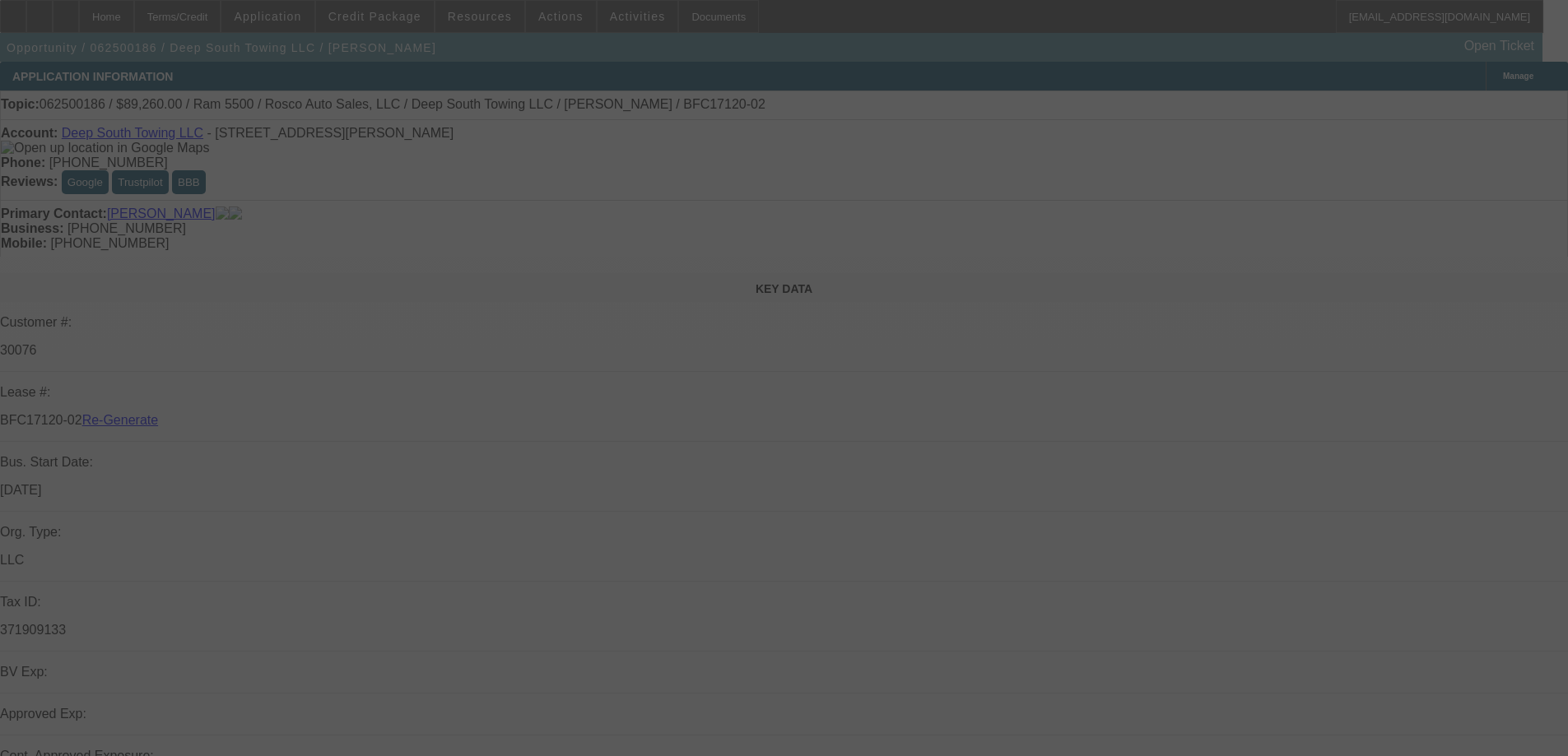
select select "4"
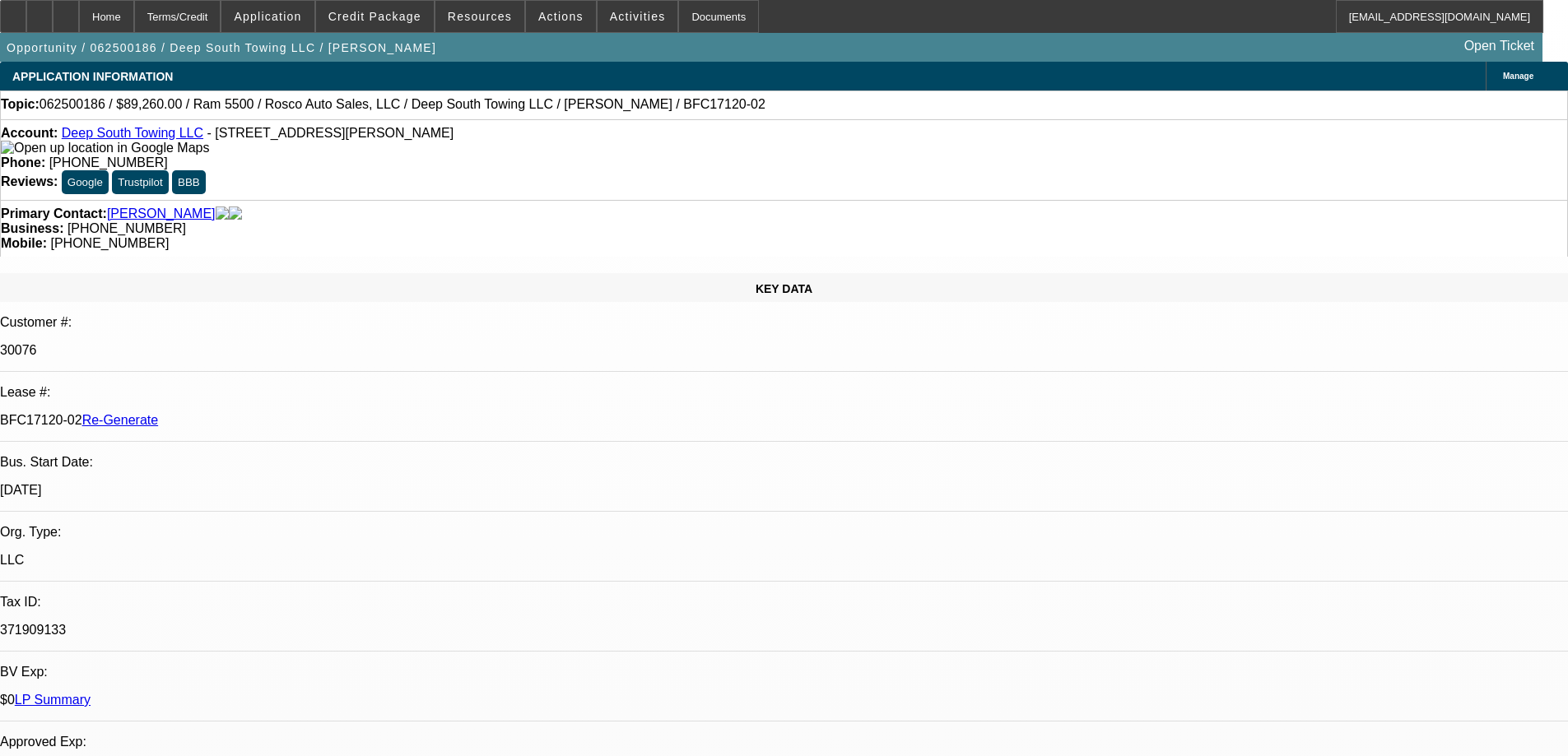
select select "0"
select select "2"
select select "0"
select select "1"
select select "2"
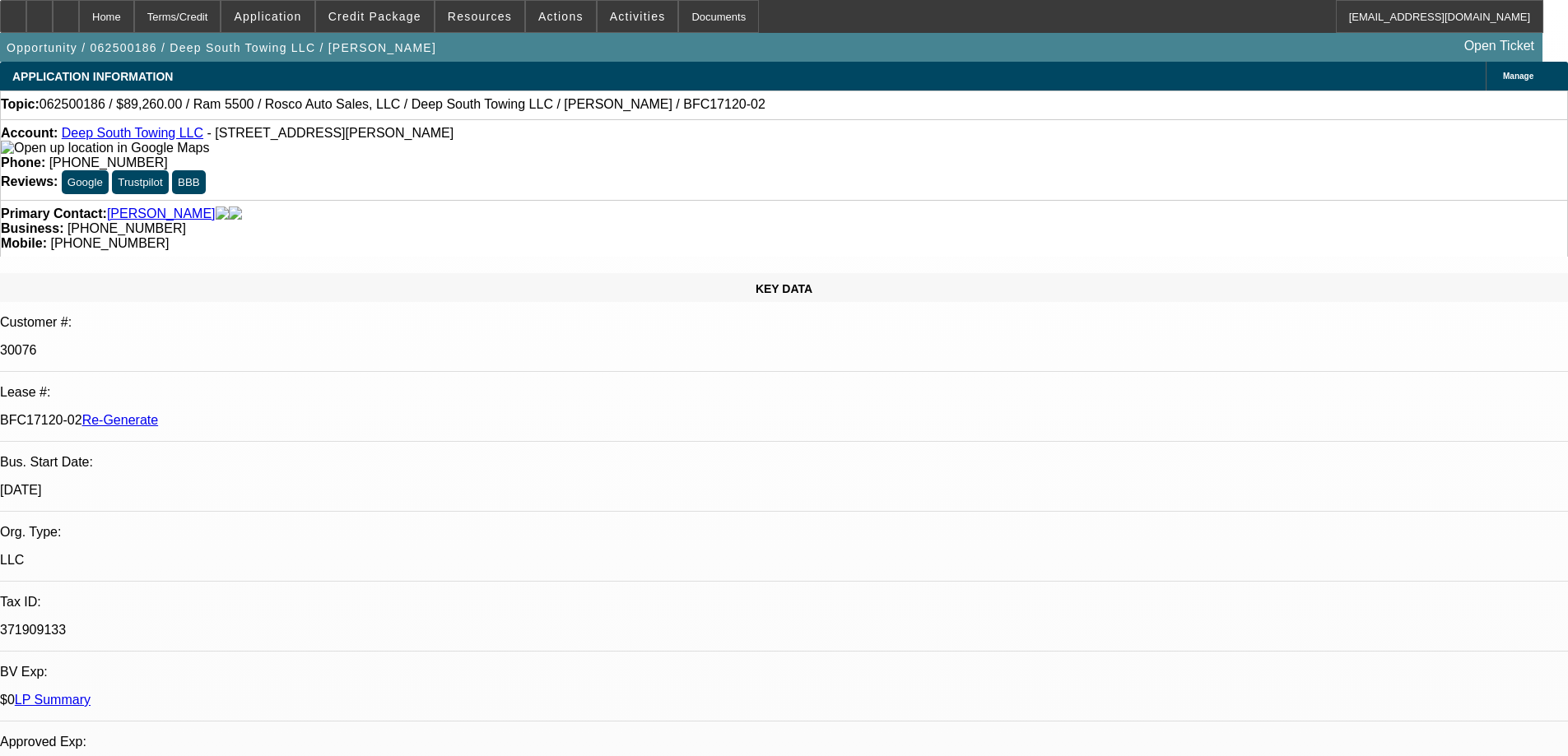
select select "6"
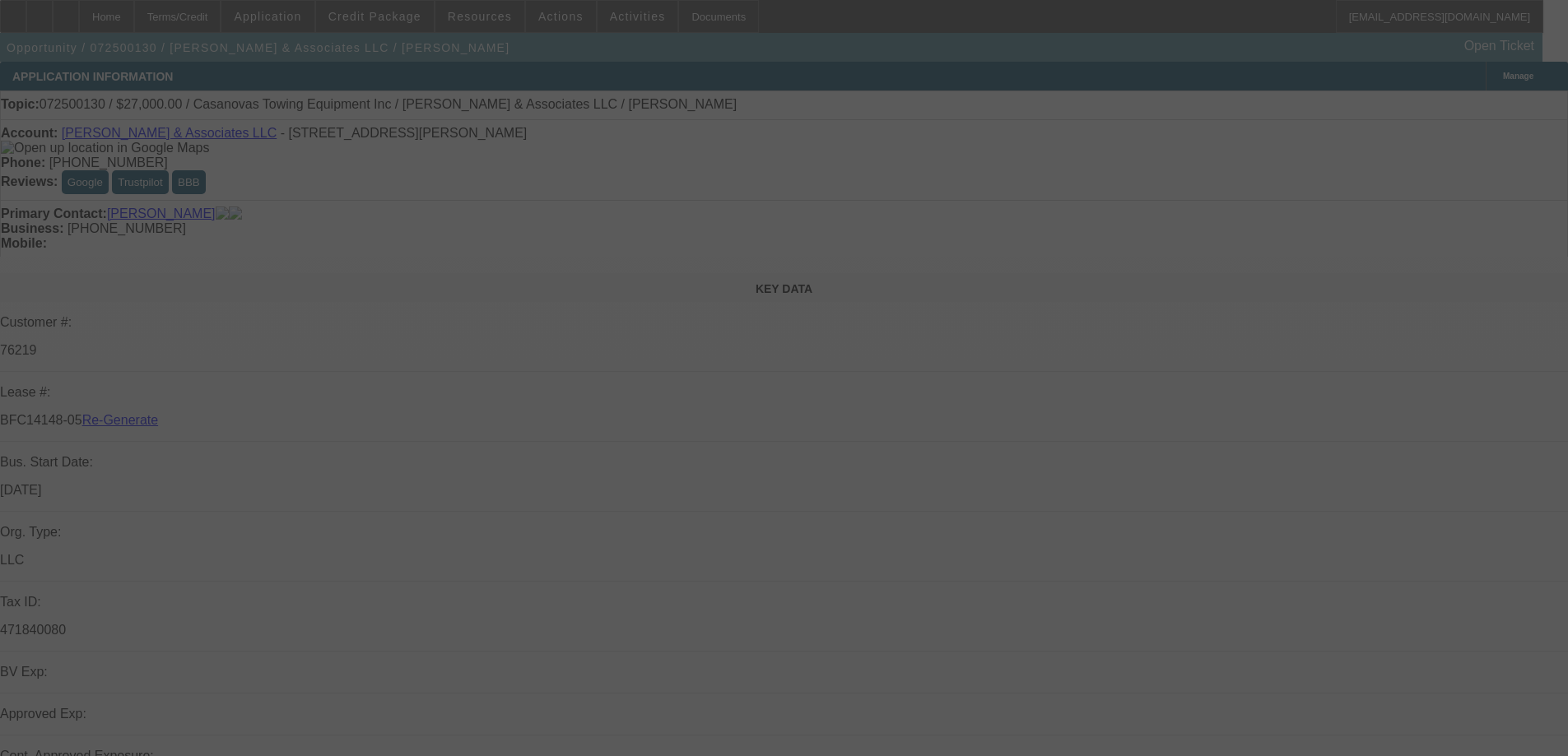
select select "3"
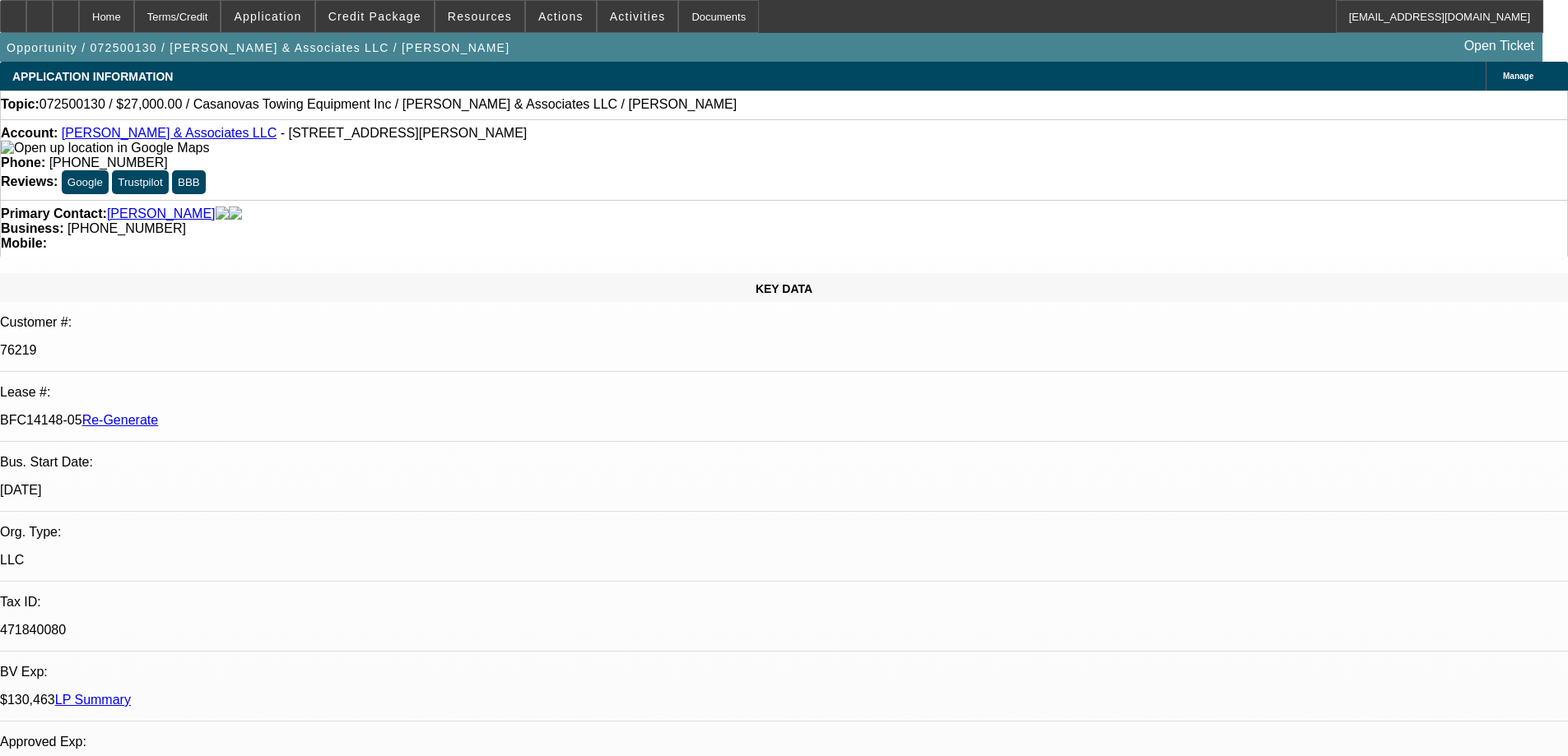
select select "0"
select select "2"
select select "0.1"
select select "4"
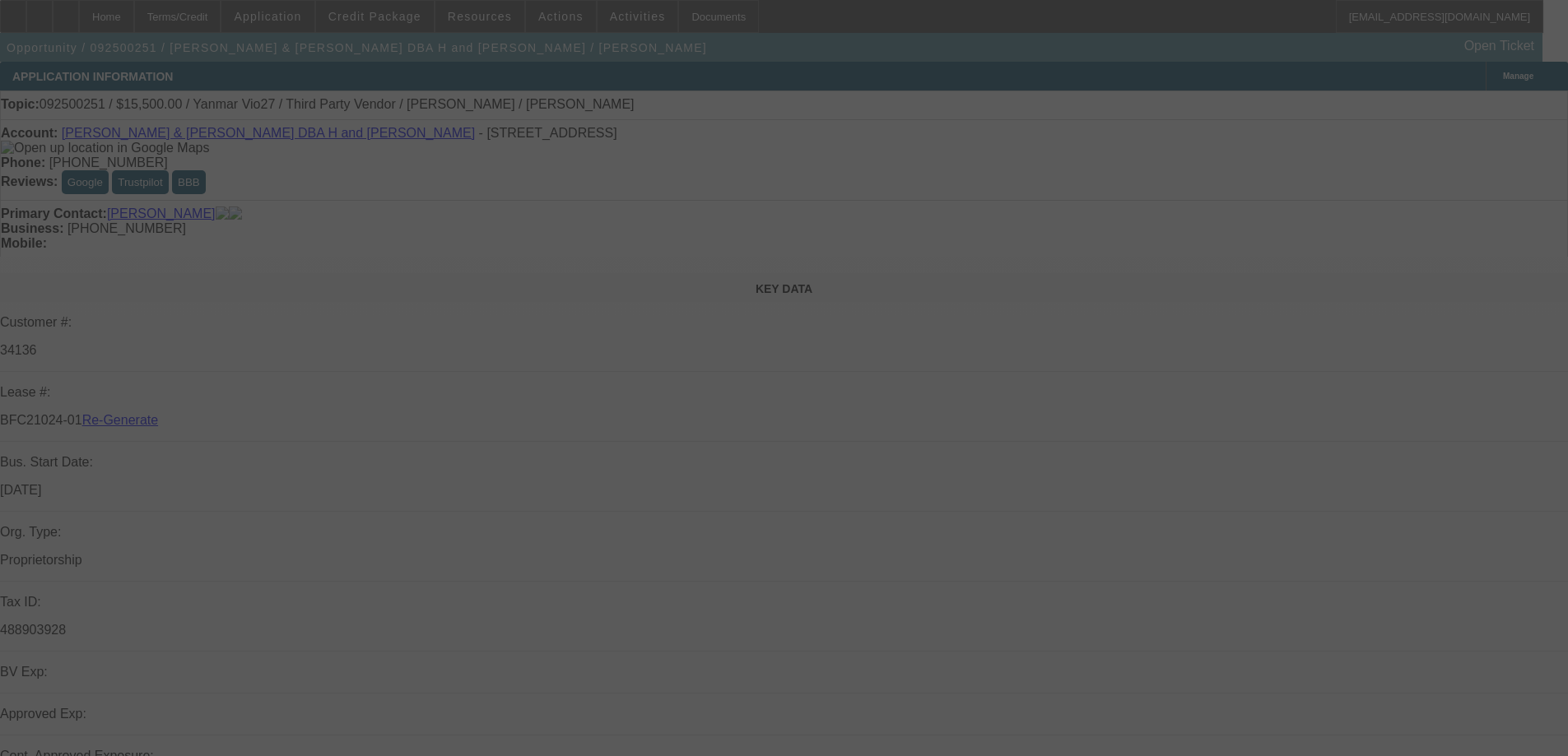
select select "3"
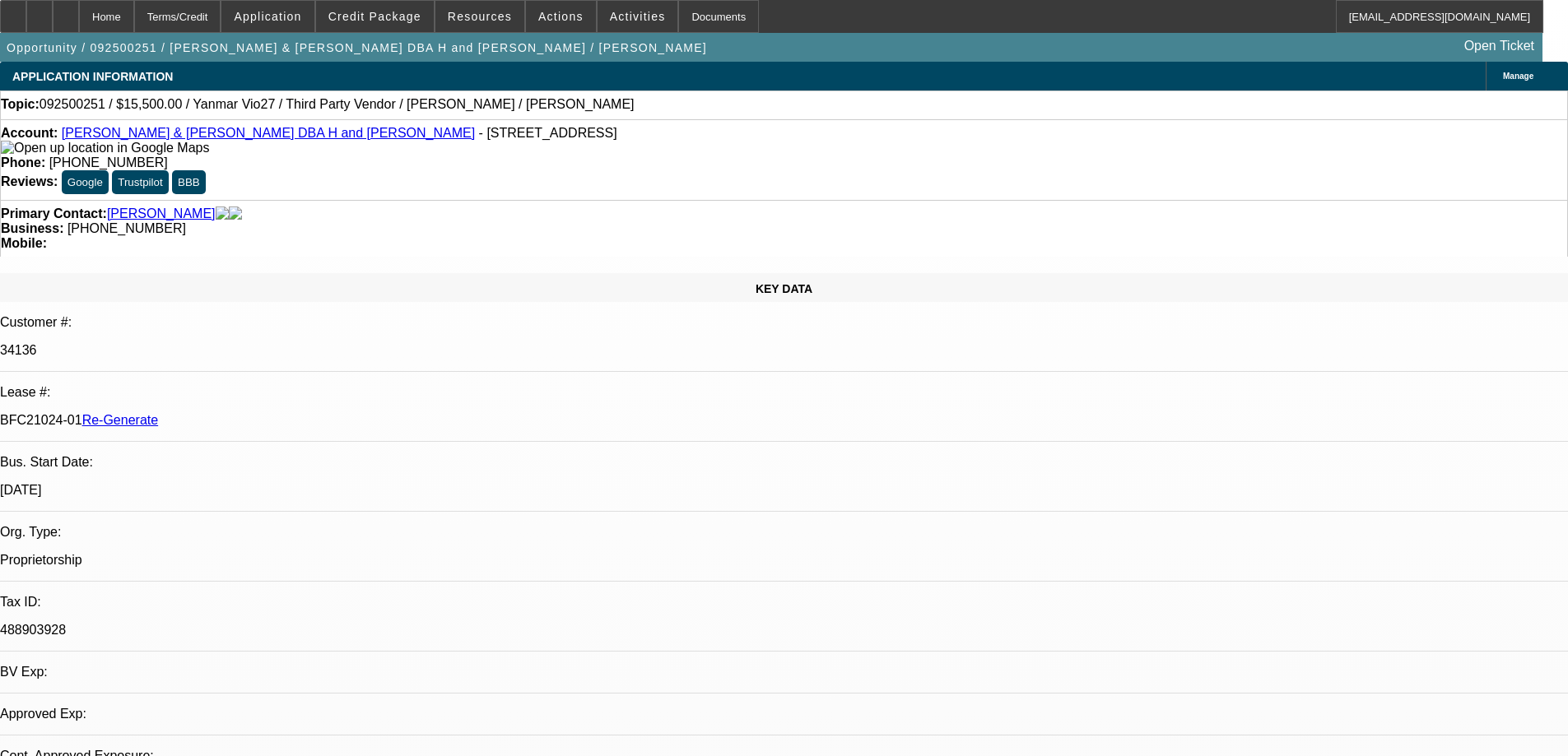
select select "0"
select select "6"
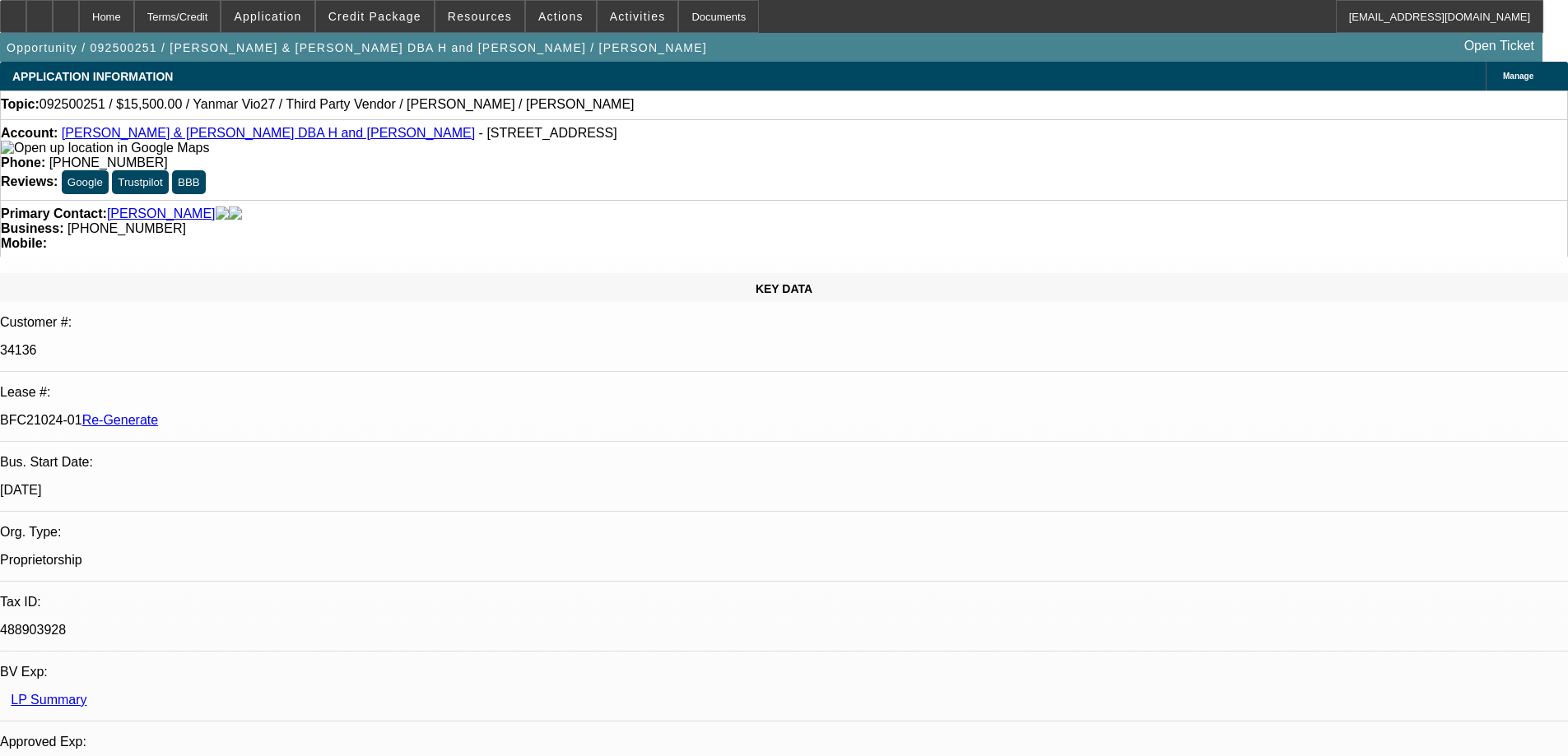
click at [481, 12] on span "Resources" at bounding box center [480, 16] width 64 height 13
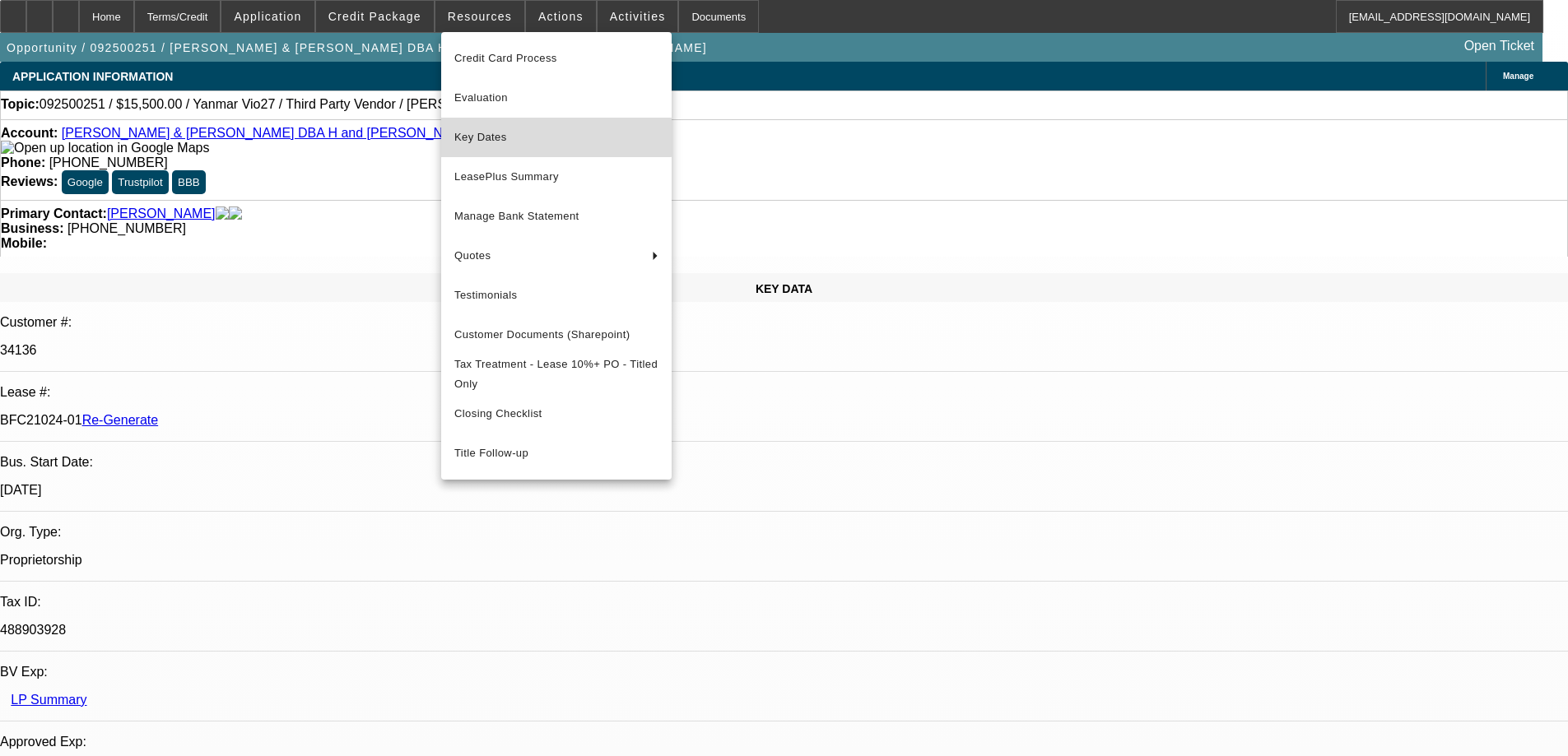
click at [482, 137] on span "Key Dates" at bounding box center [556, 137] width 204 height 20
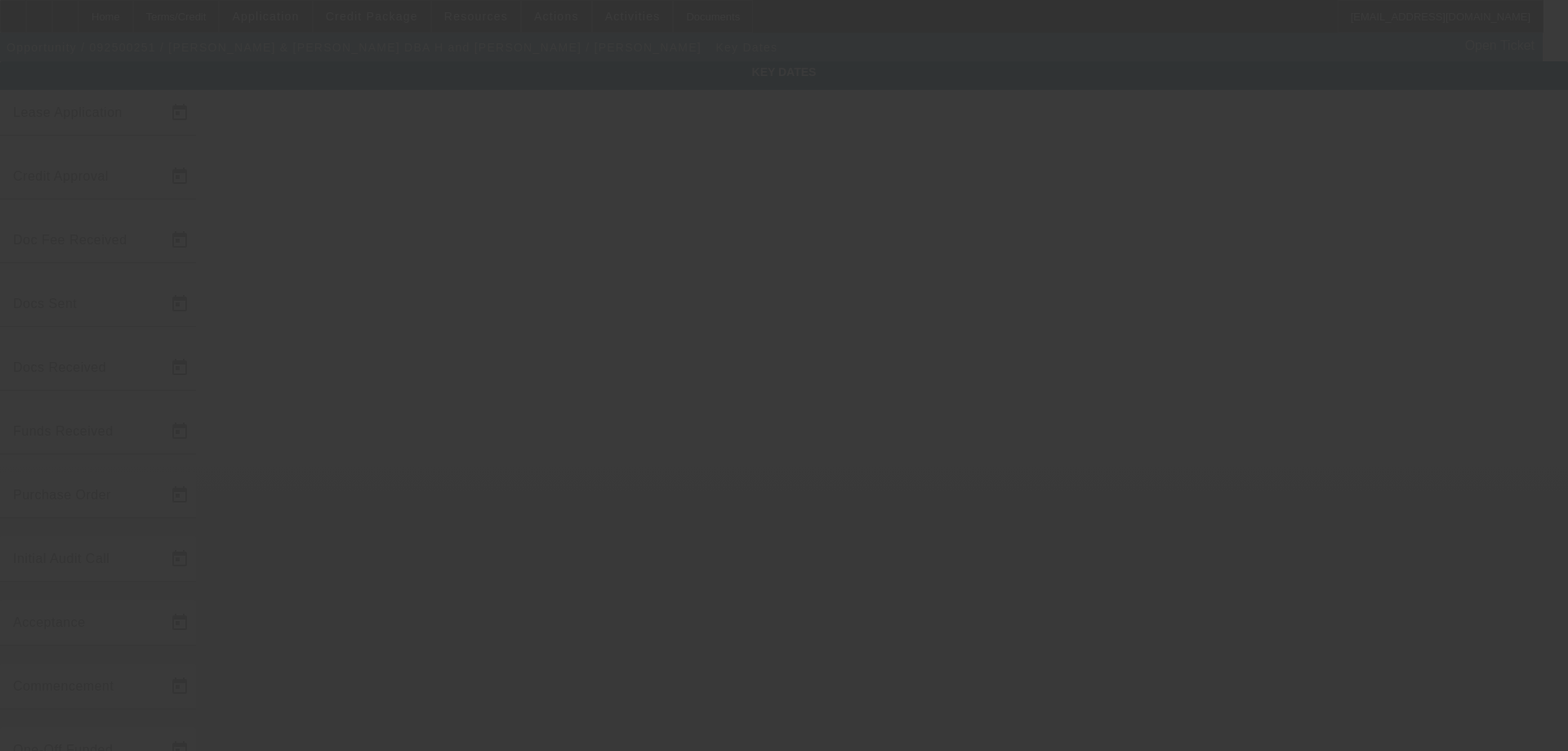
type input "9/11/2025"
type input "9/24/2025"
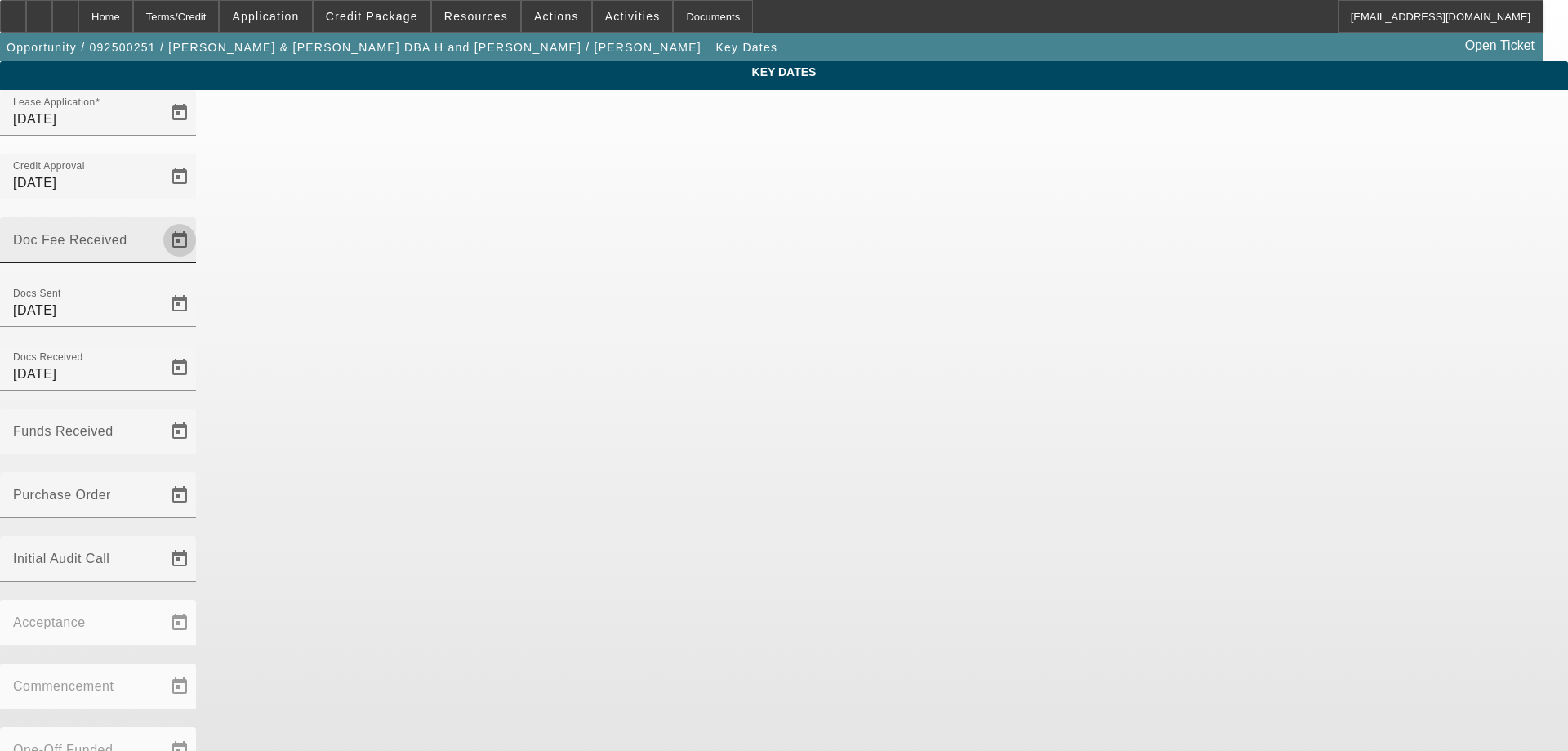
click at [199, 221] on span "Open calendar" at bounding box center [180, 240] width 39 height 39
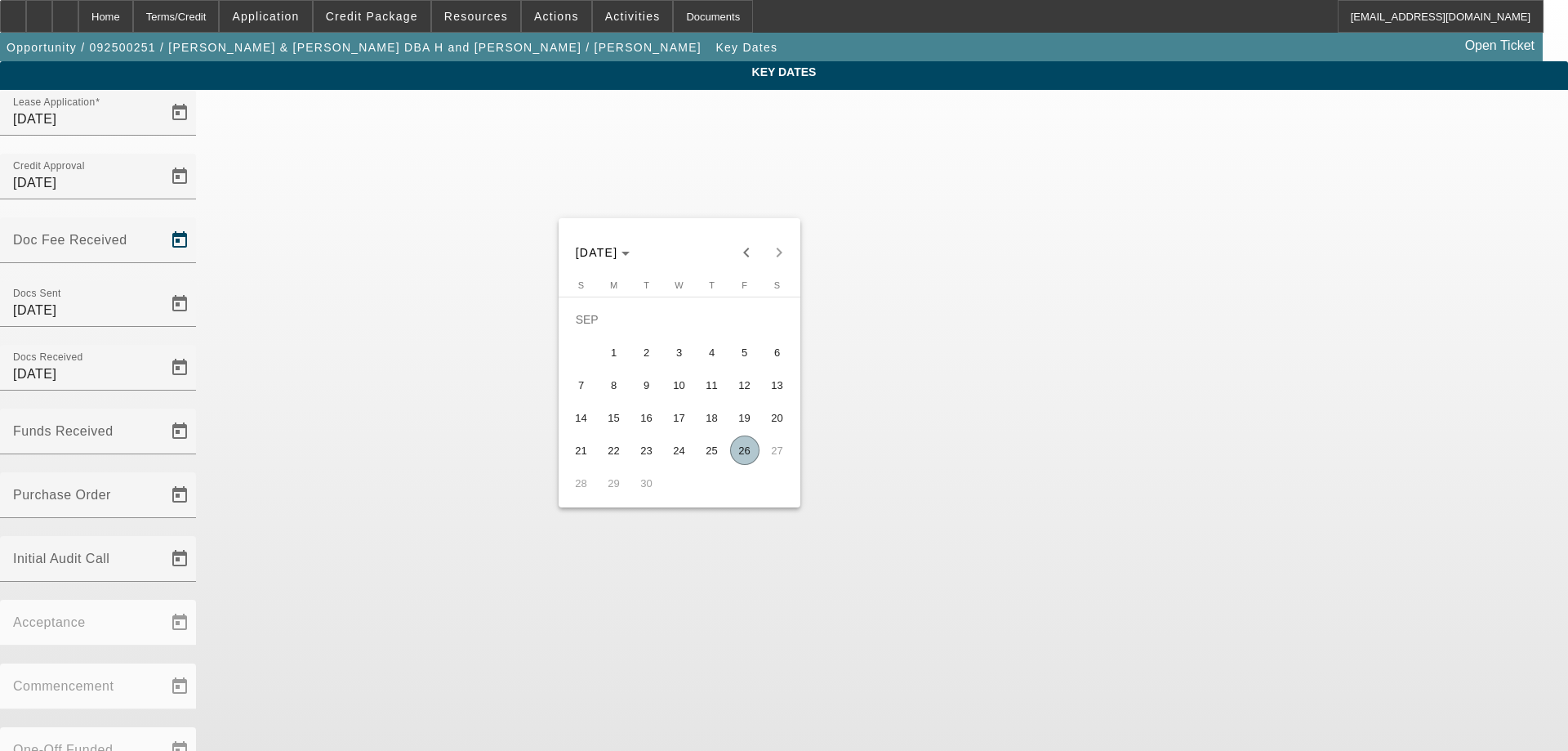
click at [748, 457] on span "26" at bounding box center [745, 450] width 29 height 29
type input "9/26/2025"
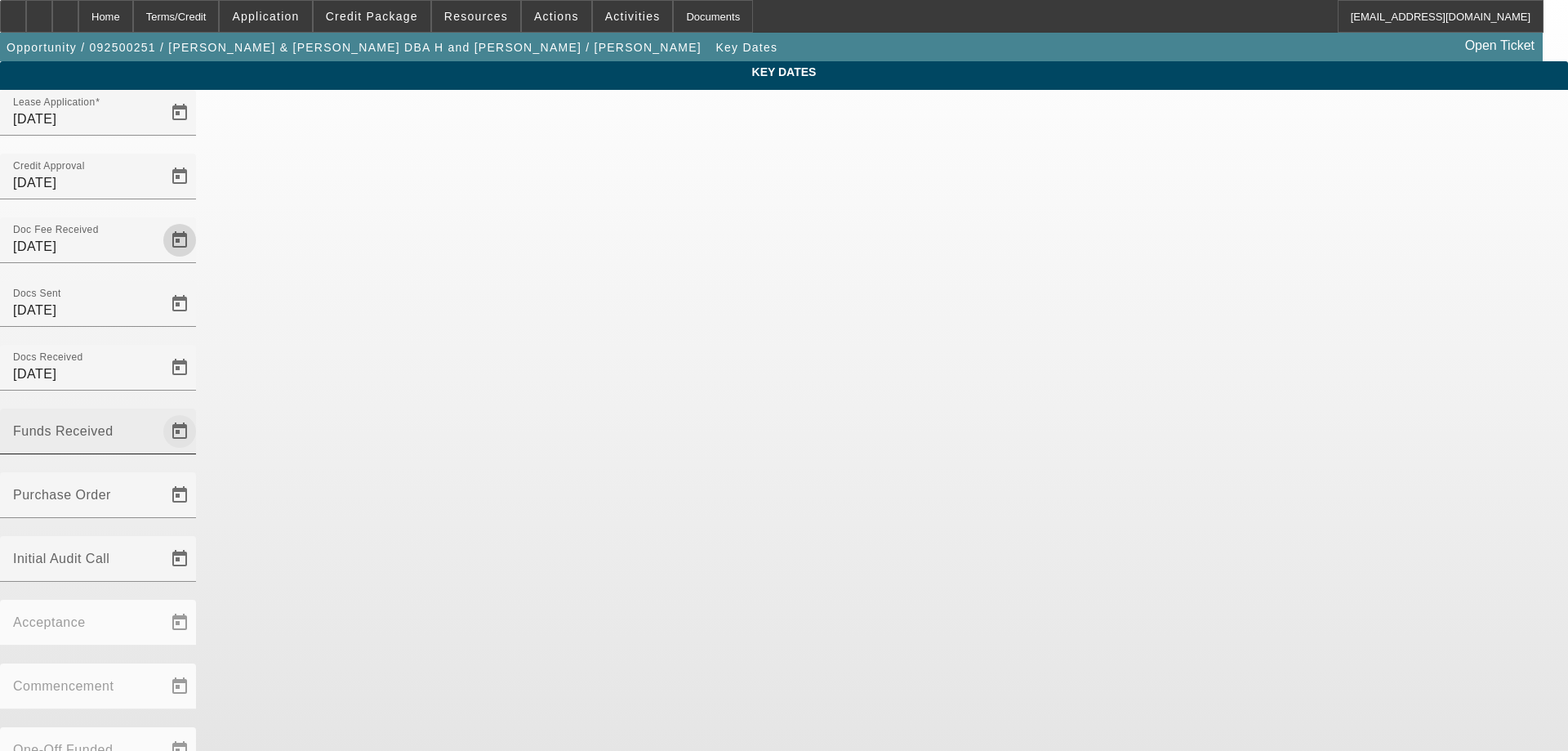
click at [199, 411] on span "Open calendar" at bounding box center [180, 431] width 39 height 39
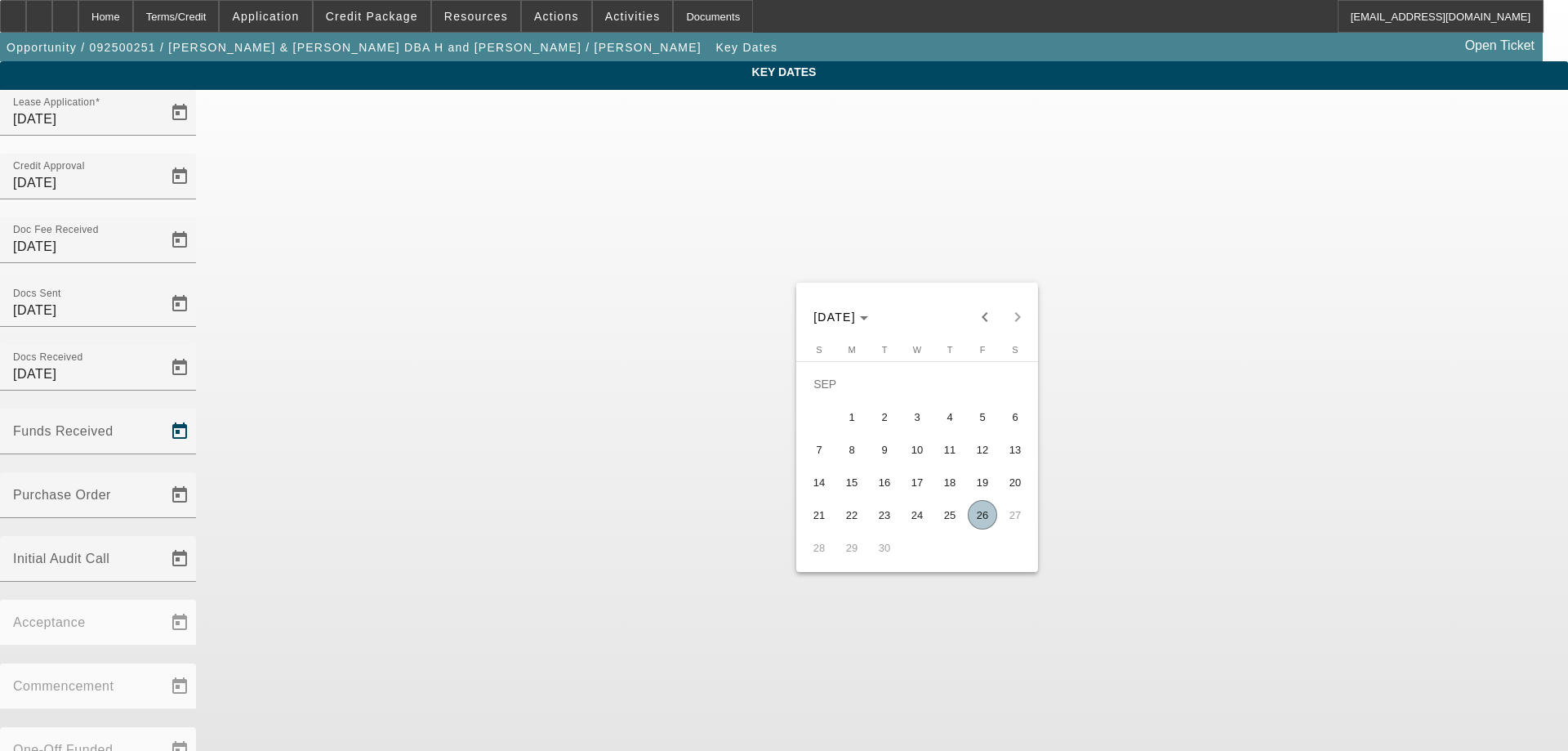
click at [982, 514] on span "26" at bounding box center [982, 514] width 29 height 29
type input "9/26/2025"
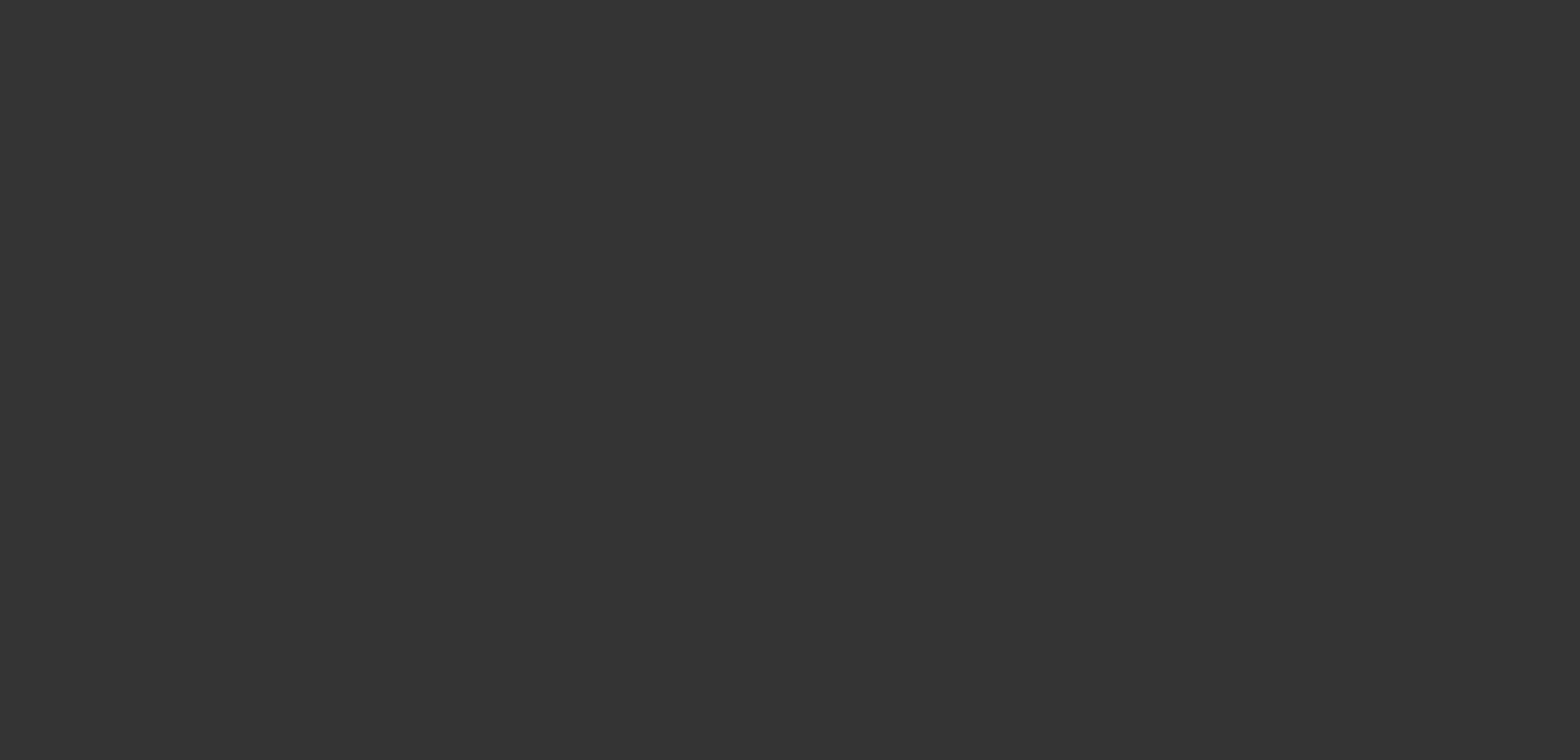
select select "3"
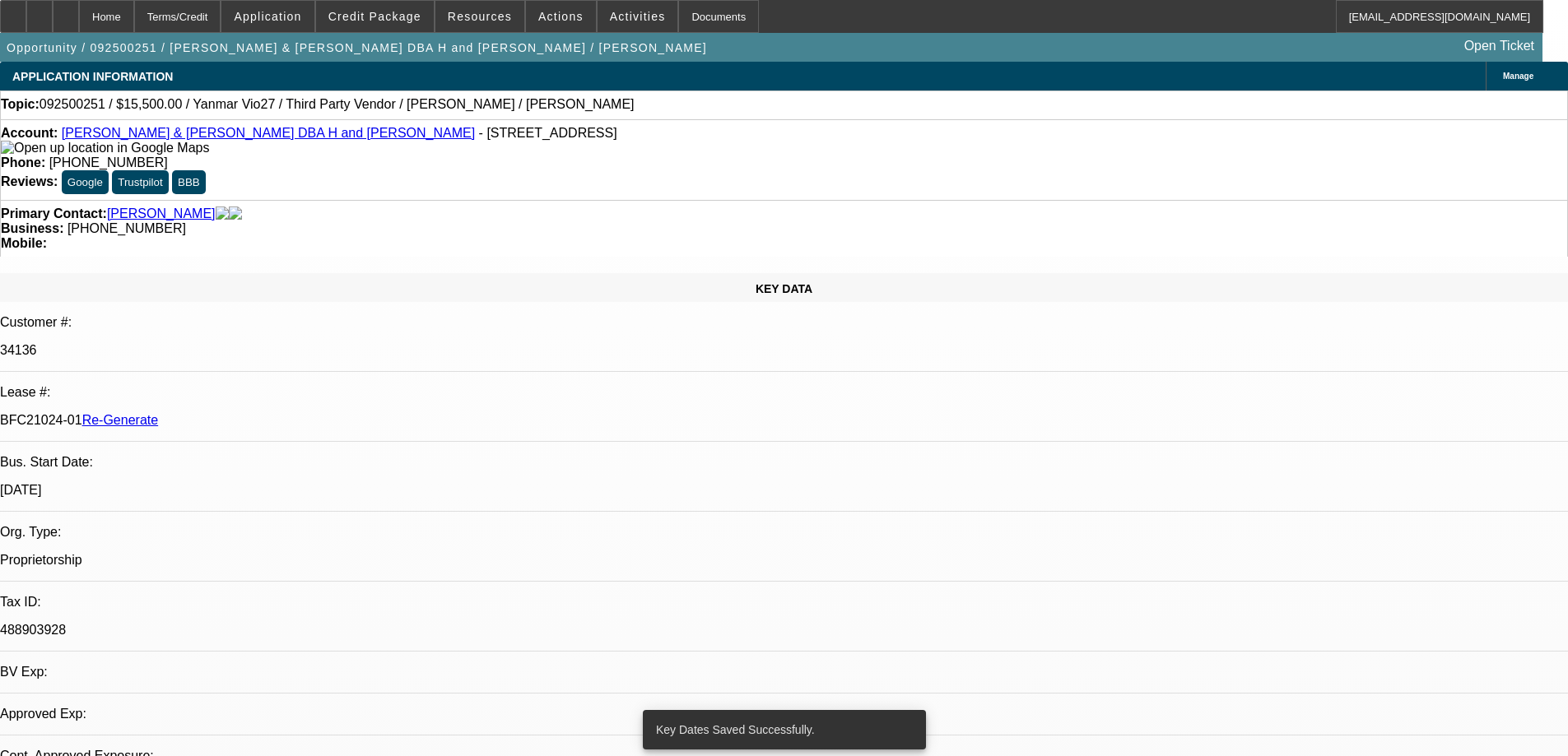
select select "0"
select select "6"
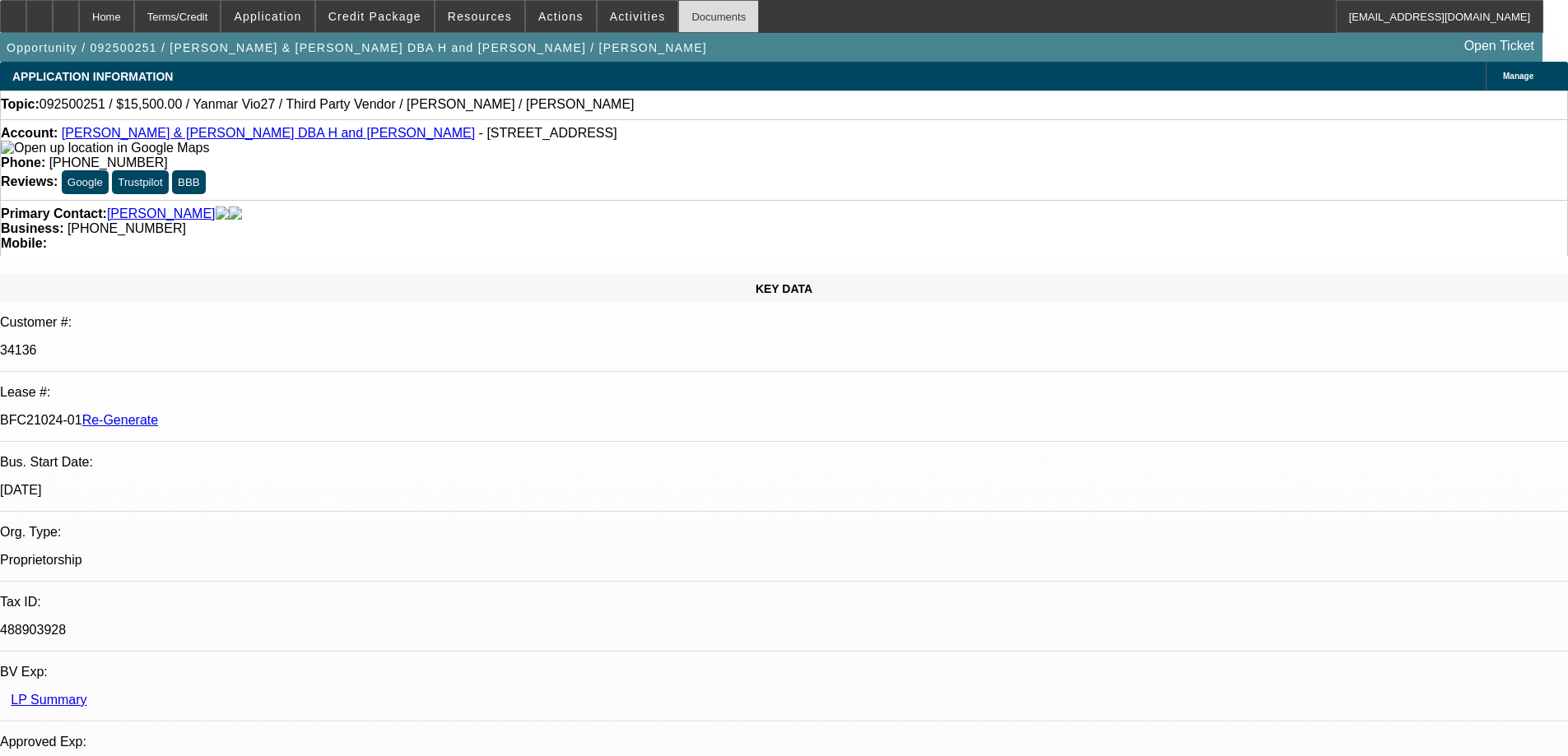
click at [704, 11] on div "Documents" at bounding box center [718, 16] width 80 height 33
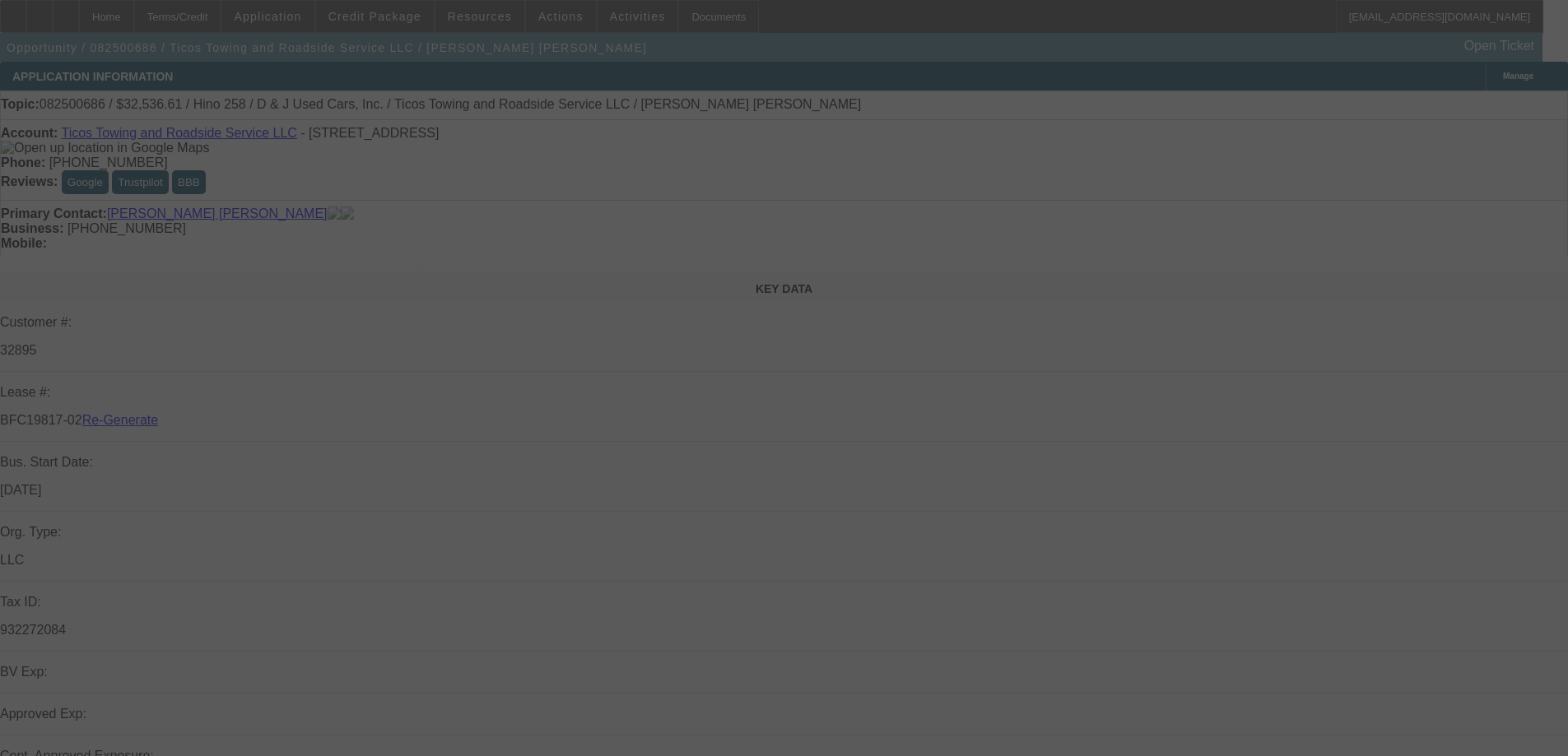
select select "3"
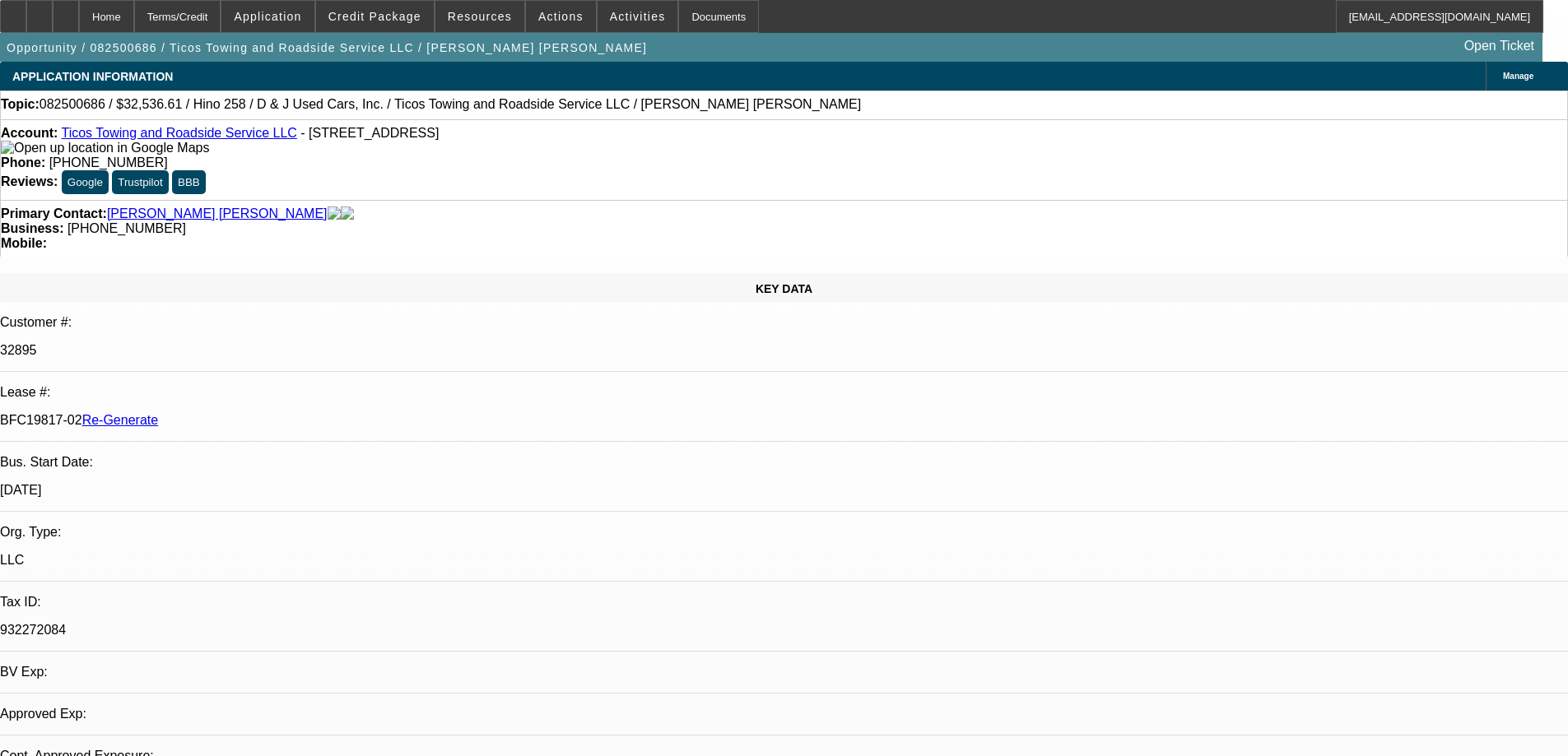
select select "0.15"
select select "2"
select select "0.1"
select select "4"
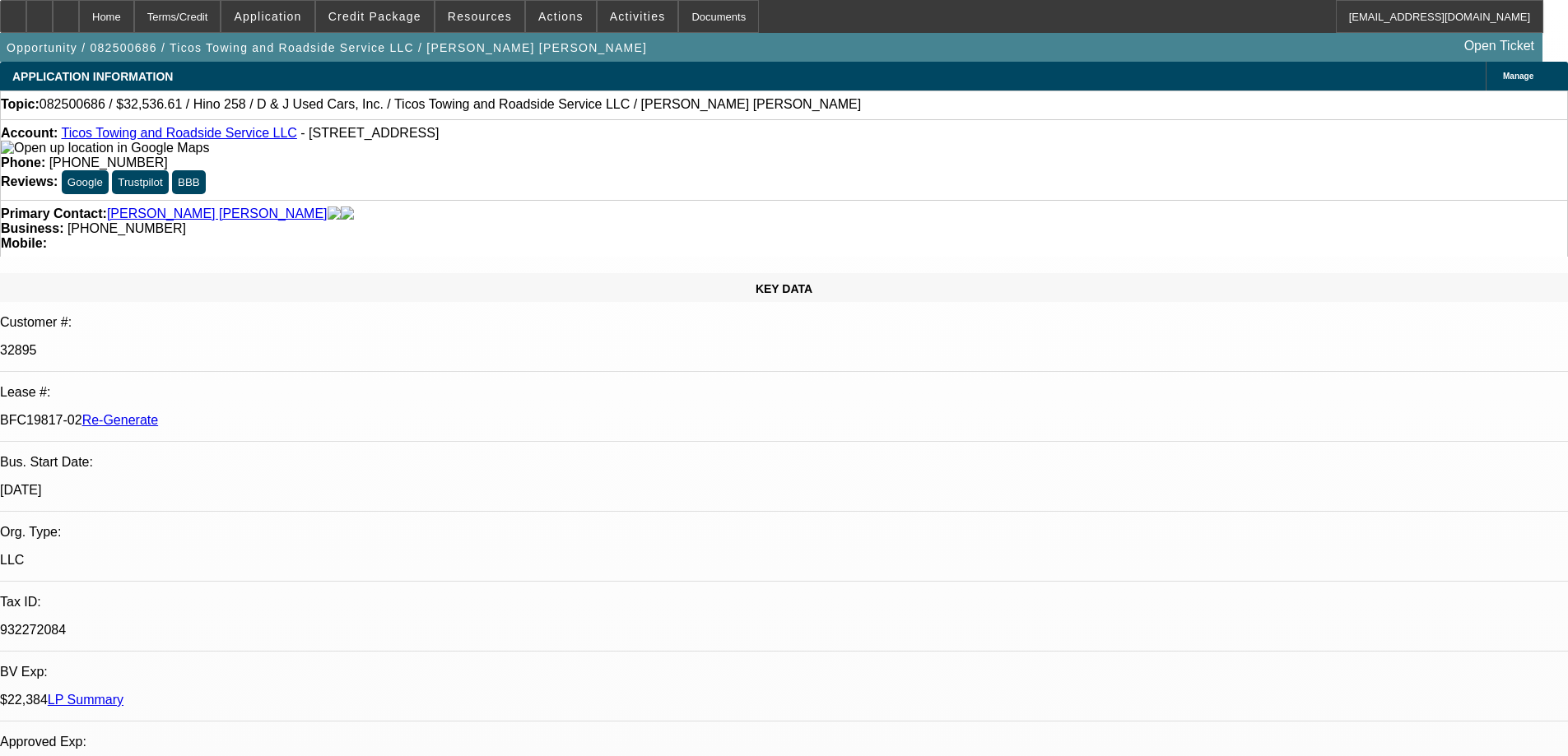
click at [13, 11] on icon at bounding box center [13, 11] width 0 height 0
click at [488, 19] on span "Resources" at bounding box center [480, 16] width 64 height 13
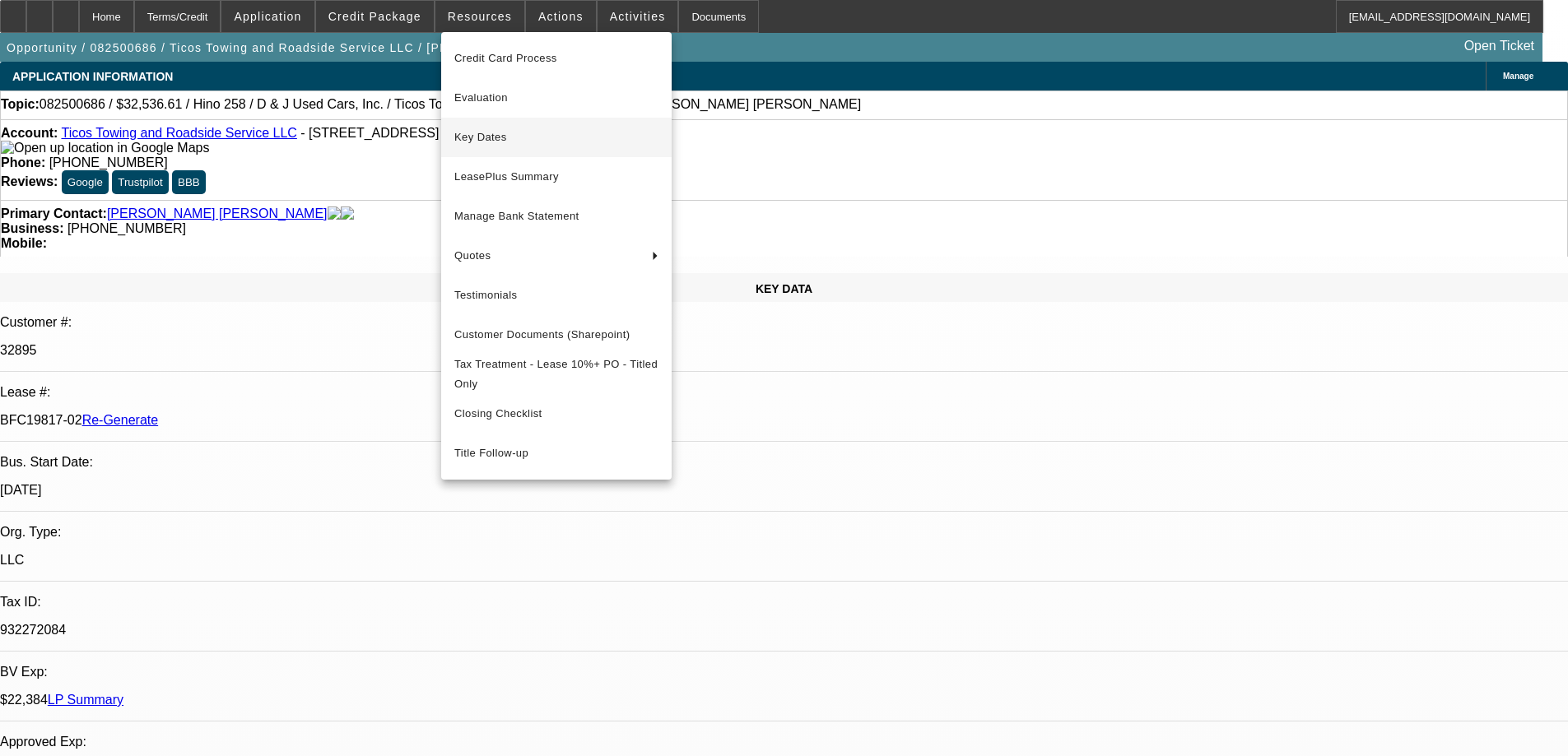
click at [490, 137] on span "Key Dates" at bounding box center [556, 137] width 204 height 20
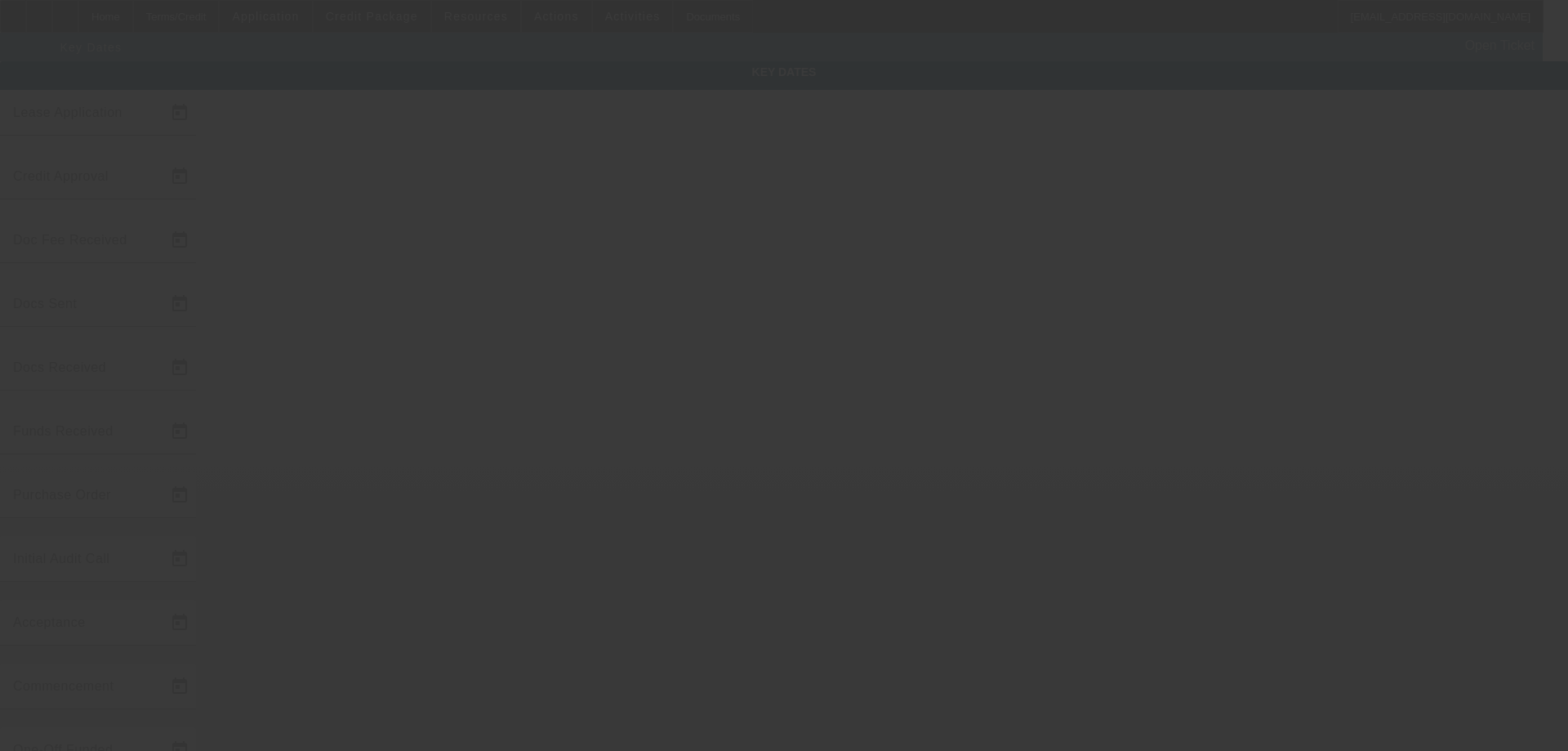
type input "8/26/2025"
type input "9/25/2025"
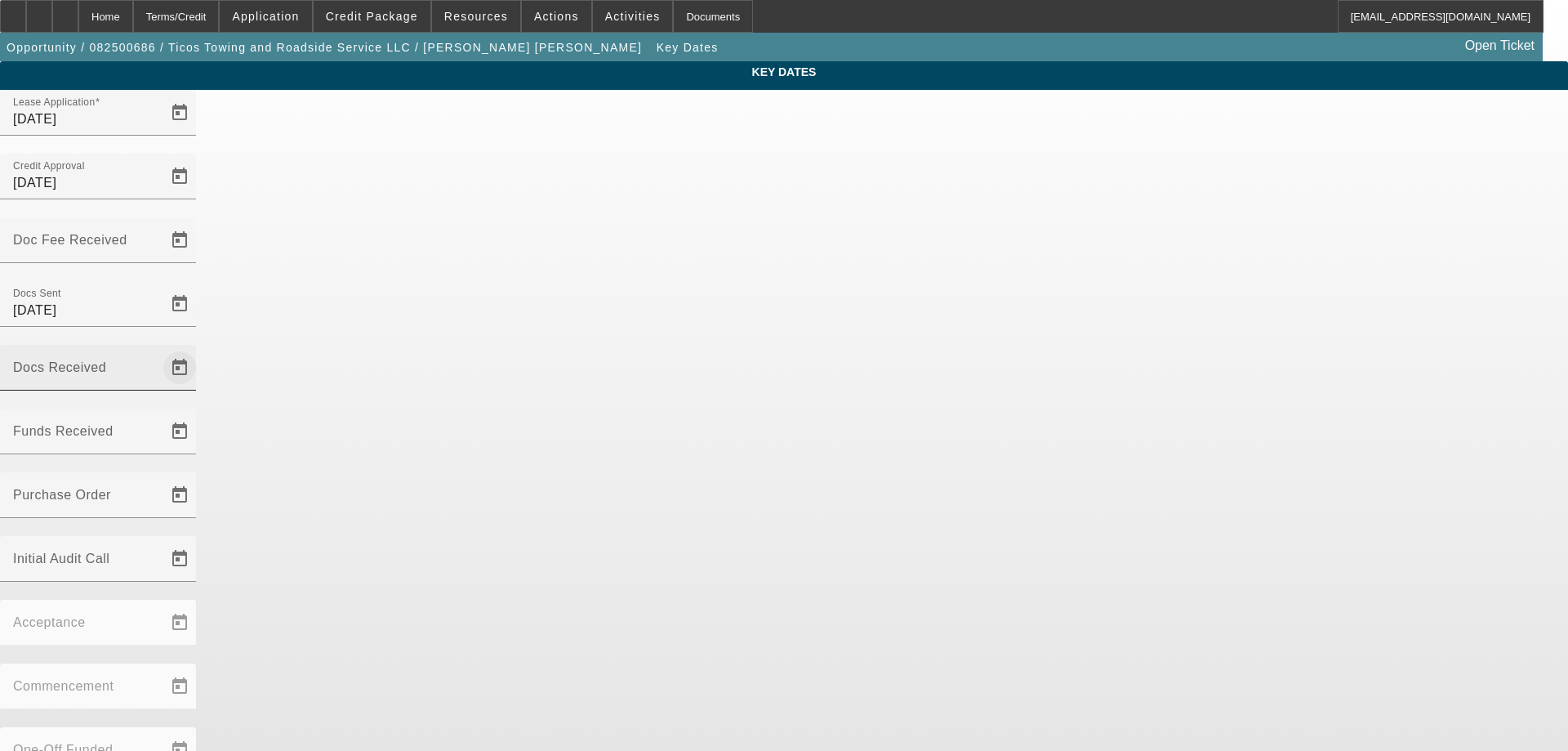
click at [199, 348] on span "Open calendar" at bounding box center [180, 368] width 39 height 39
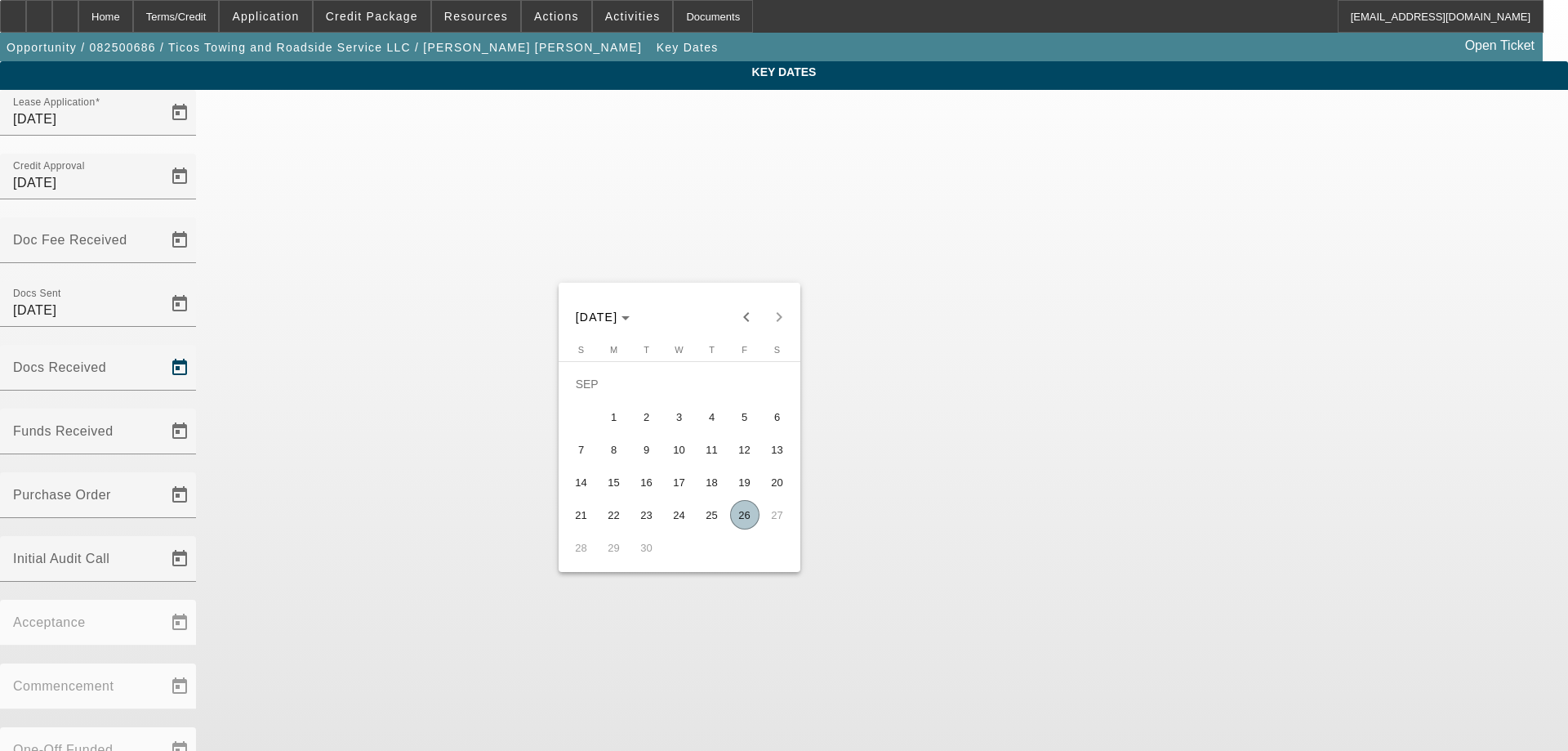
drag, startPoint x: 750, startPoint y: 524, endPoint x: 737, endPoint y: 258, distance: 266.3
click at [749, 523] on span "26" at bounding box center [745, 514] width 29 height 29
type input "9/26/2025"
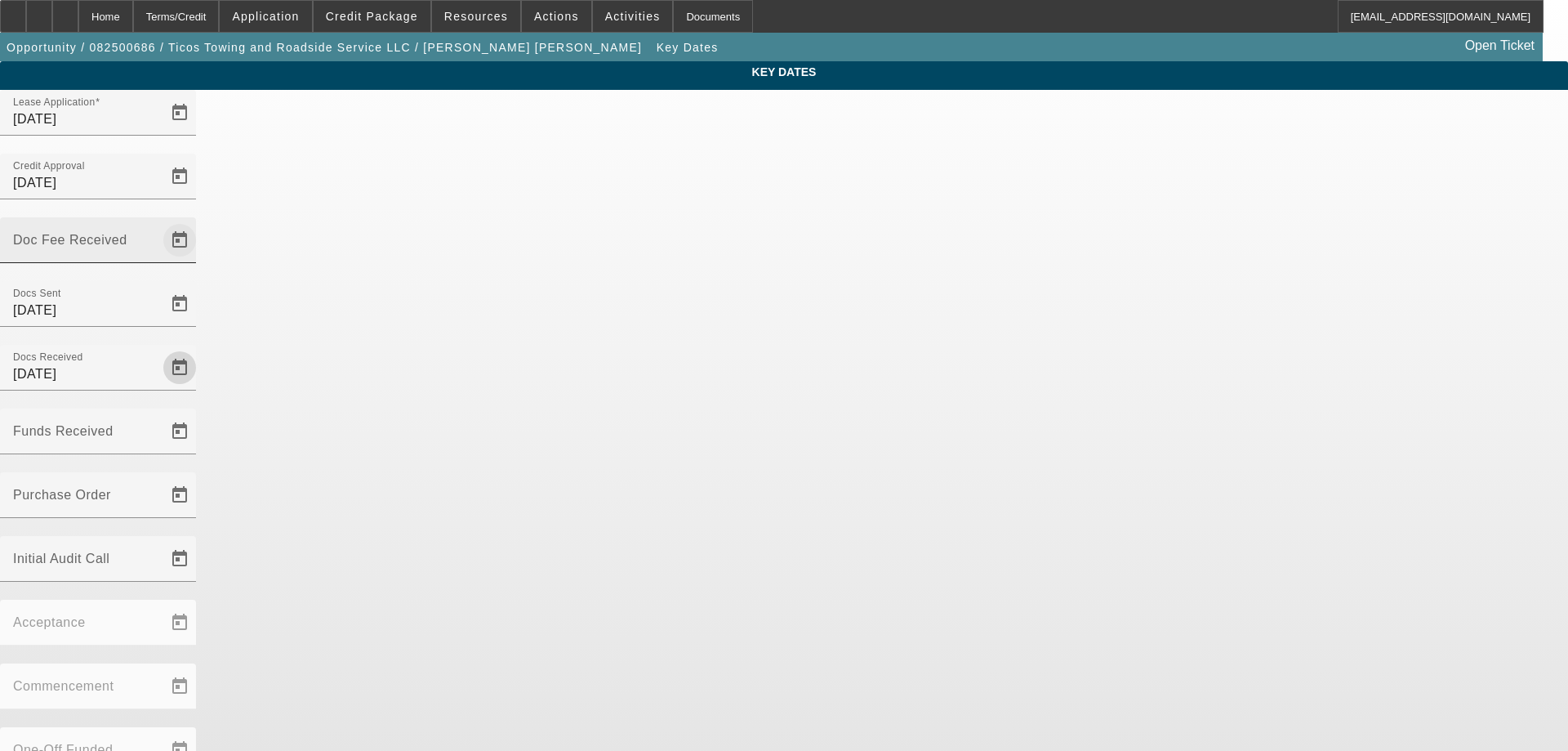
click at [199, 221] on span "Open calendar" at bounding box center [180, 240] width 39 height 39
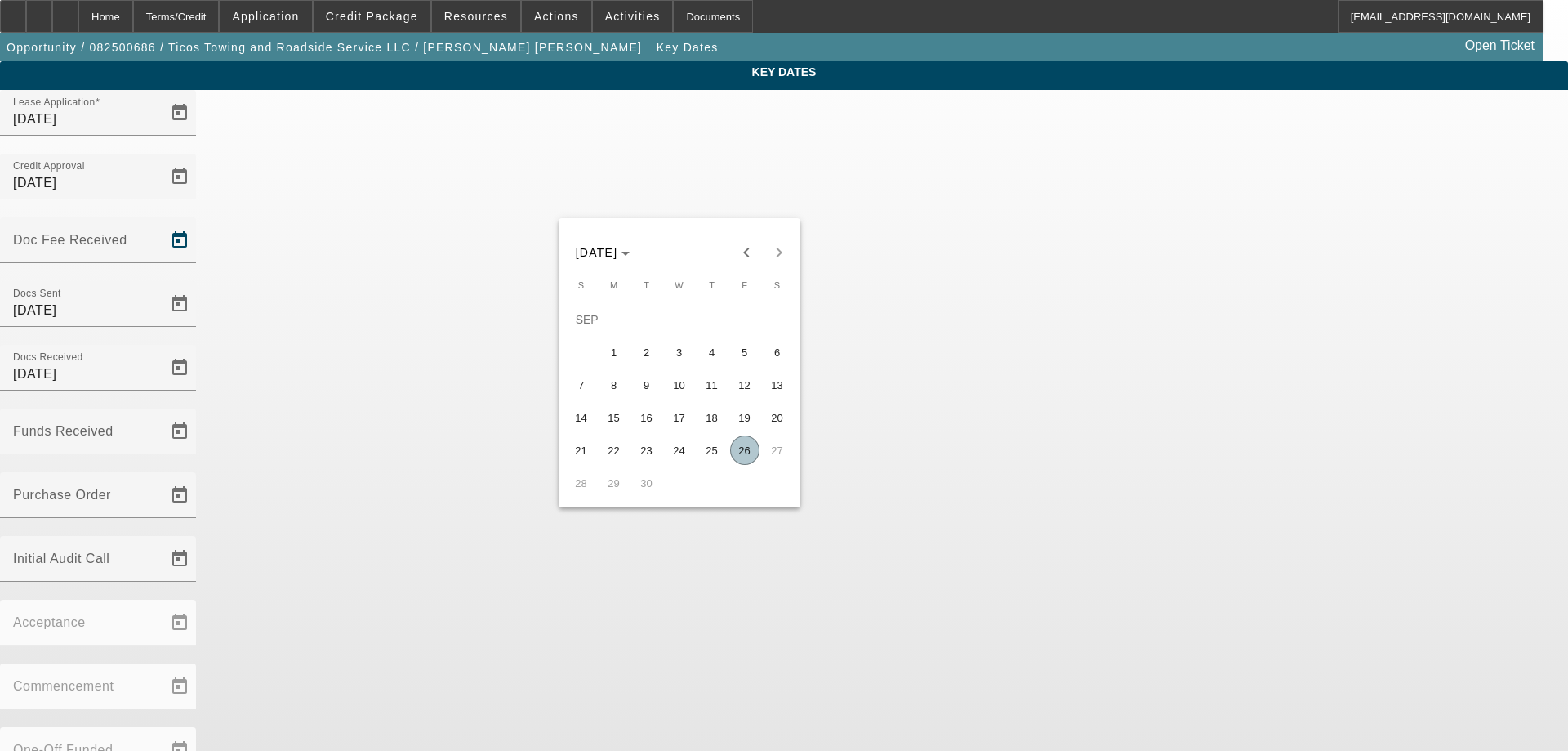
click at [705, 465] on span "25" at bounding box center [712, 450] width 29 height 29
type input "9/25/2025"
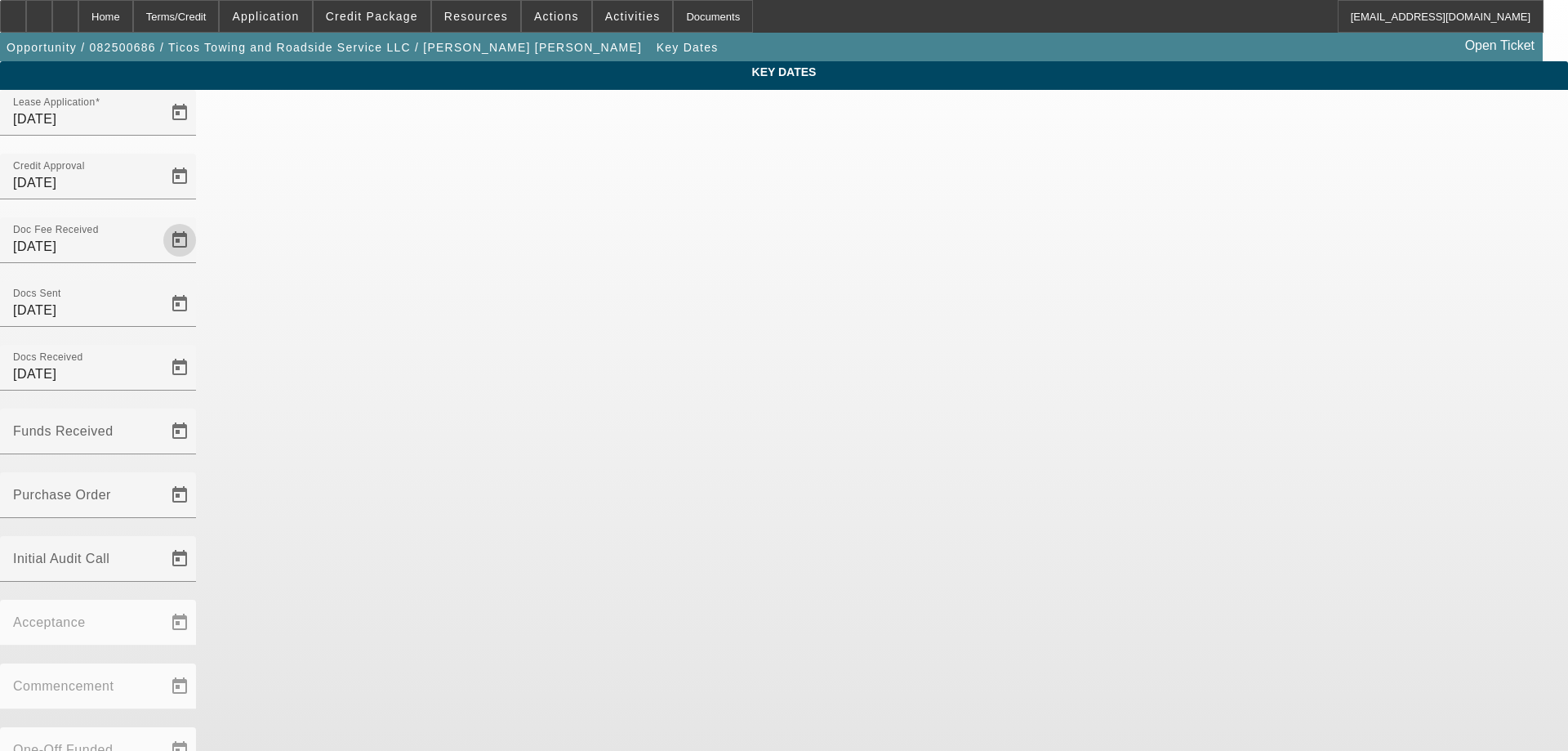
click at [969, 612] on div "Lease Application 8/26/2025 Credit Approval 9/25/2025 Doc Fee Received 9/25/202…" at bounding box center [784, 552] width 1568 height 927
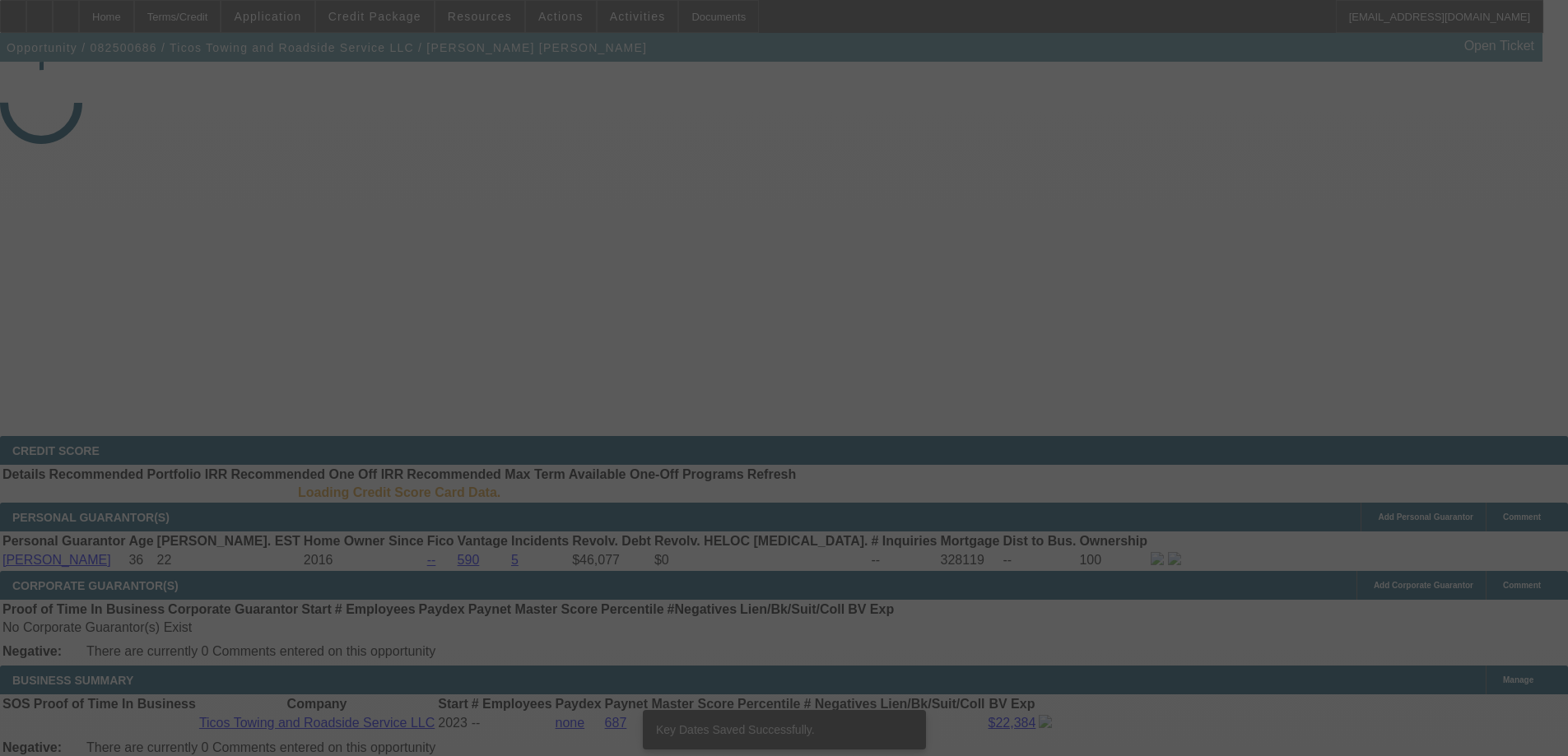
select select "3"
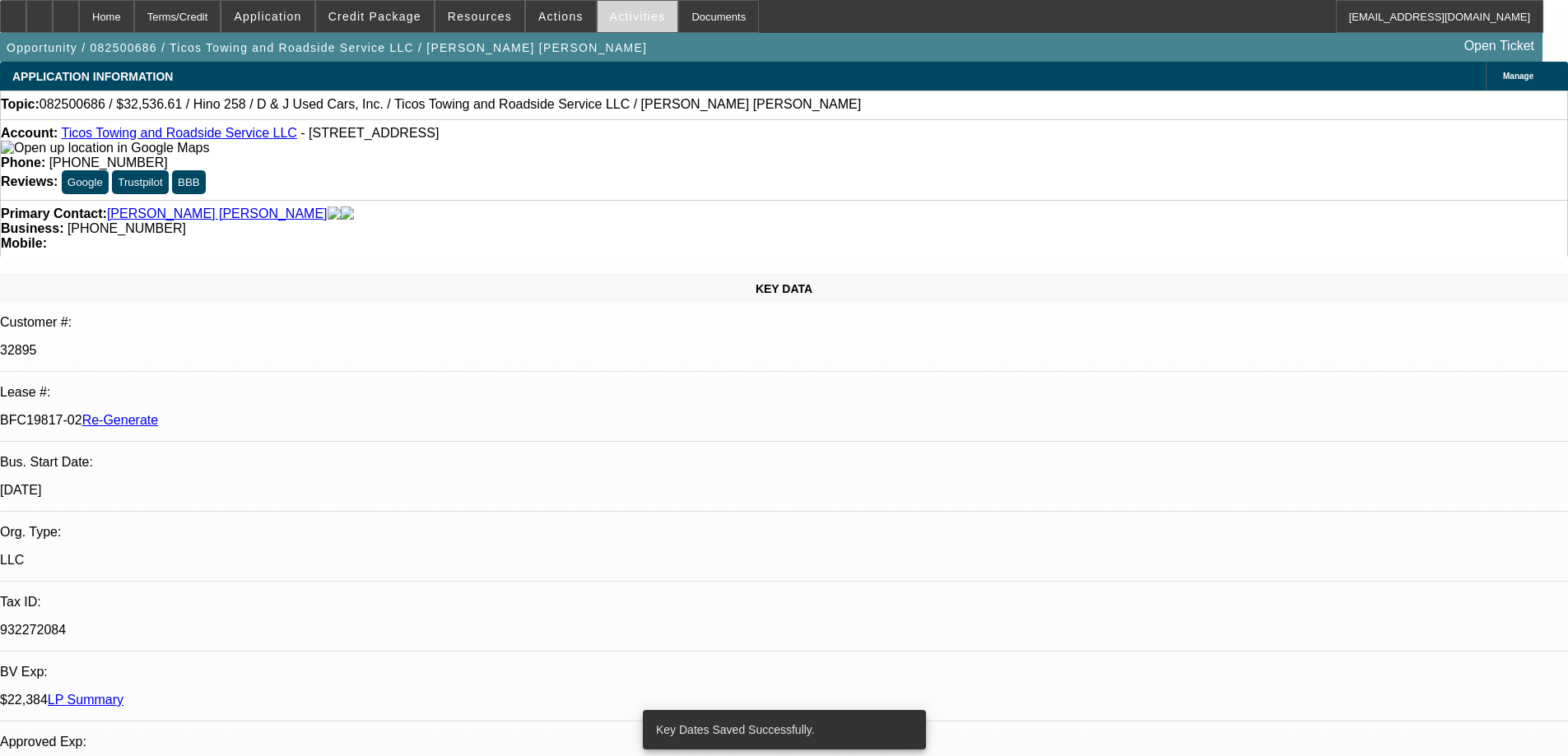
select select "0.15"
select select "2"
select select "0.1"
select select "4"
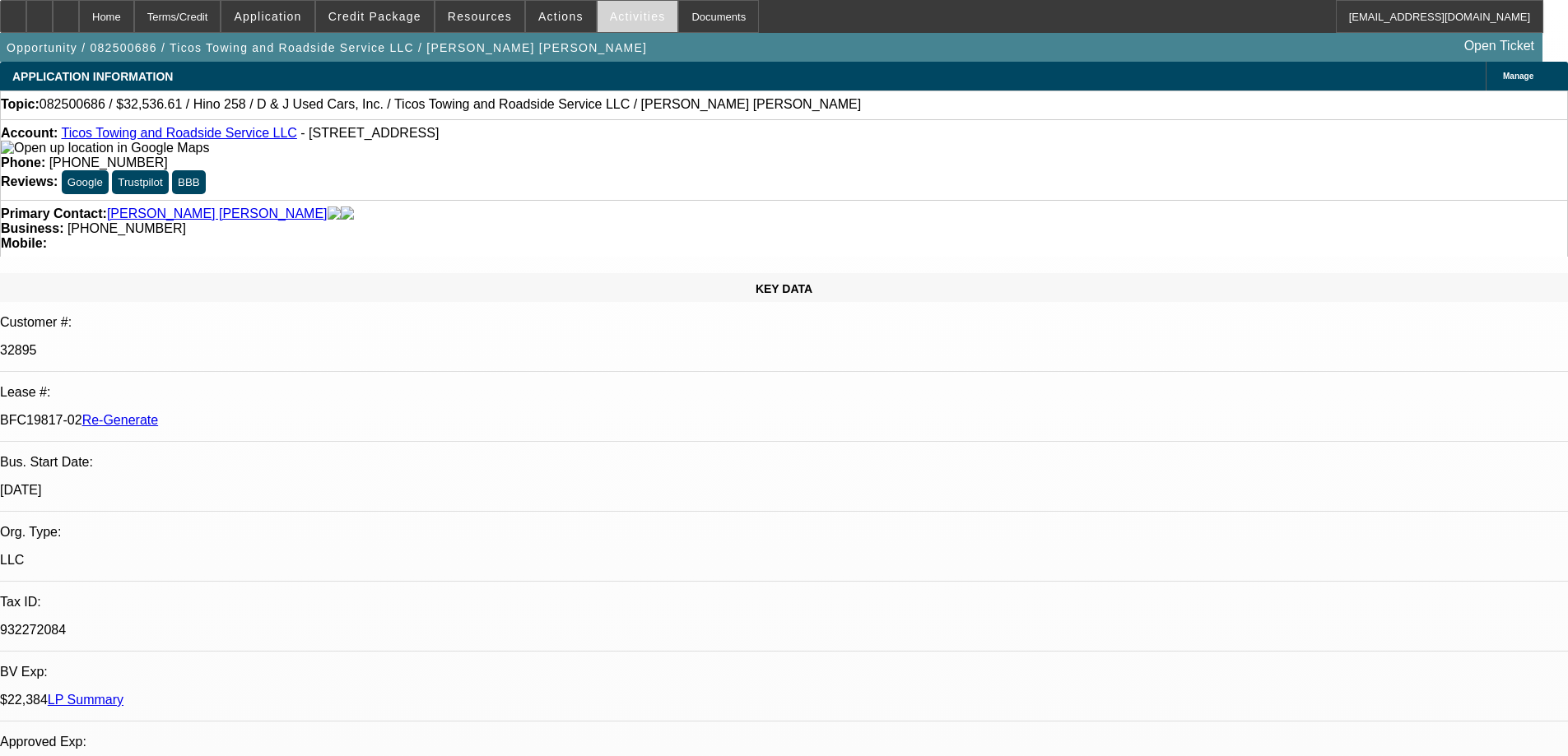
click at [610, 19] on span "Activities" at bounding box center [638, 16] width 56 height 13
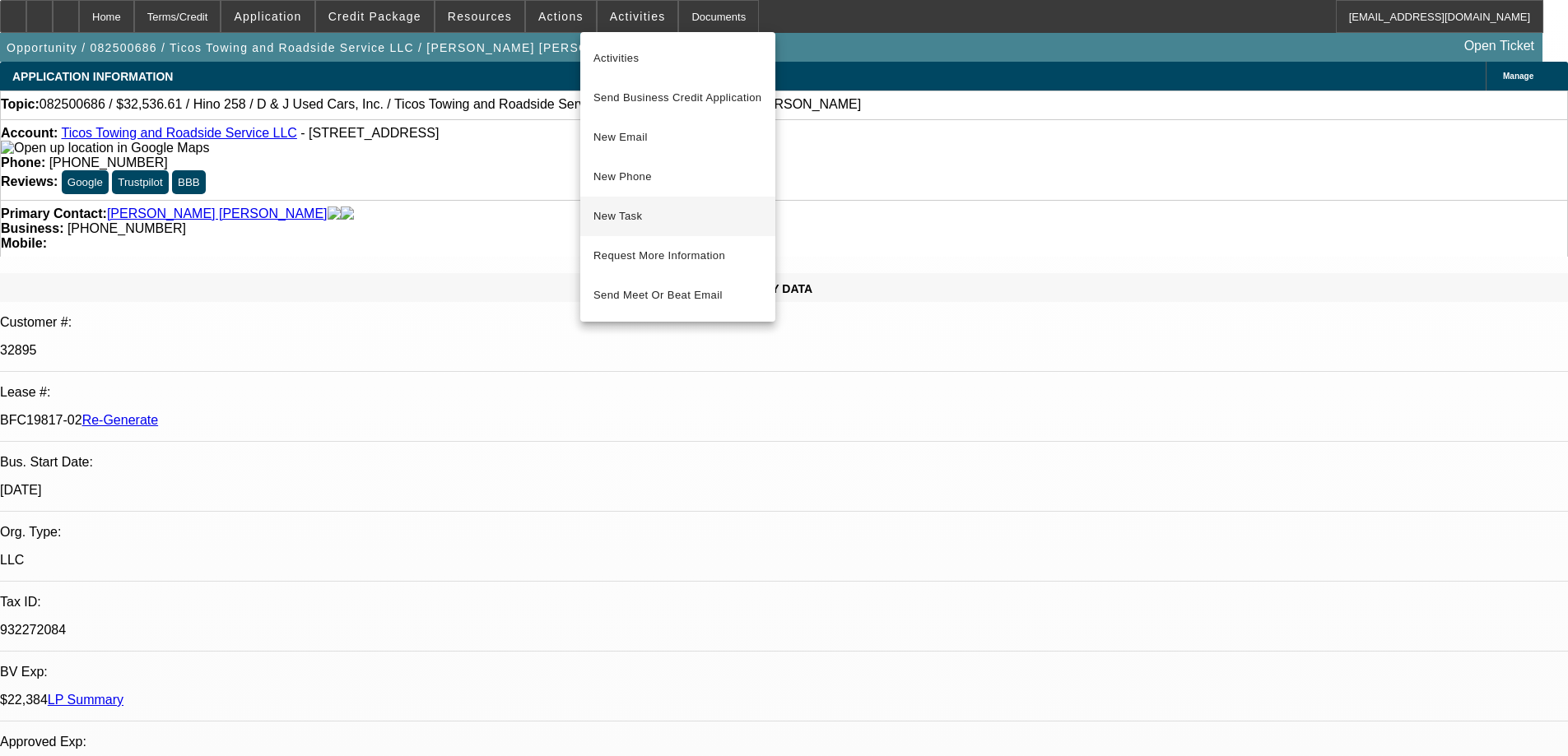
click at [604, 207] on span "New Task" at bounding box center [677, 216] width 169 height 20
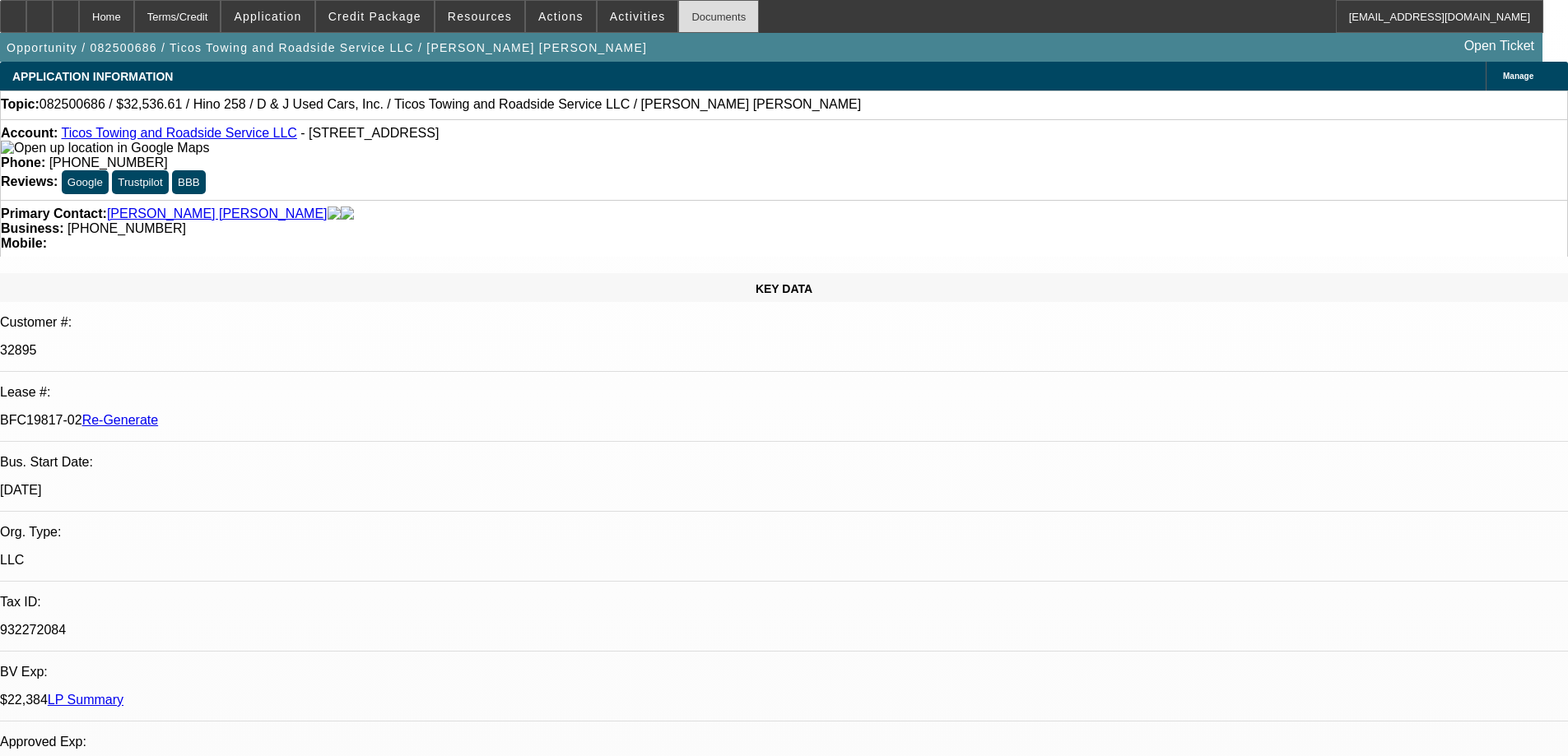
click at [684, 27] on div "Documents" at bounding box center [718, 16] width 80 height 33
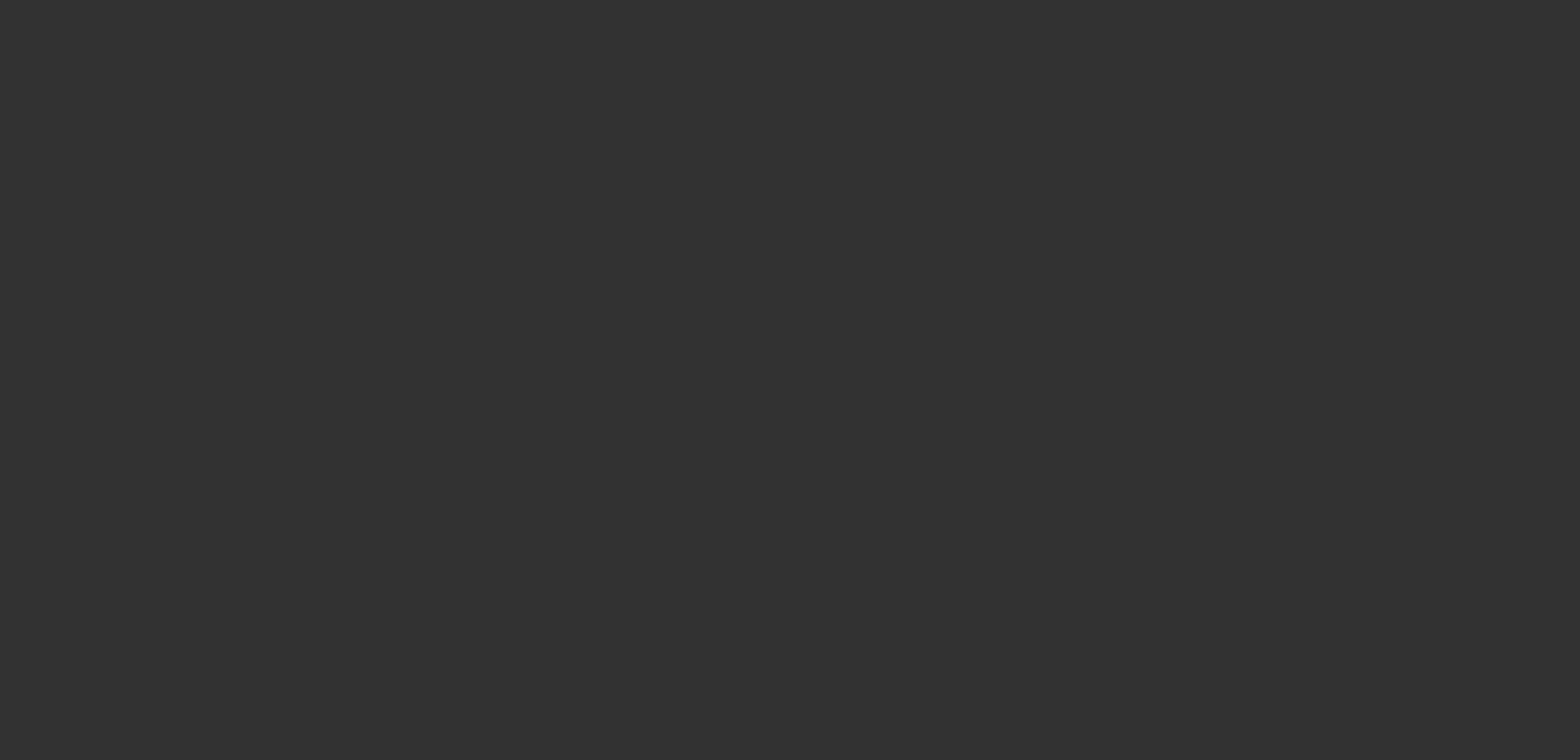
select select "3"
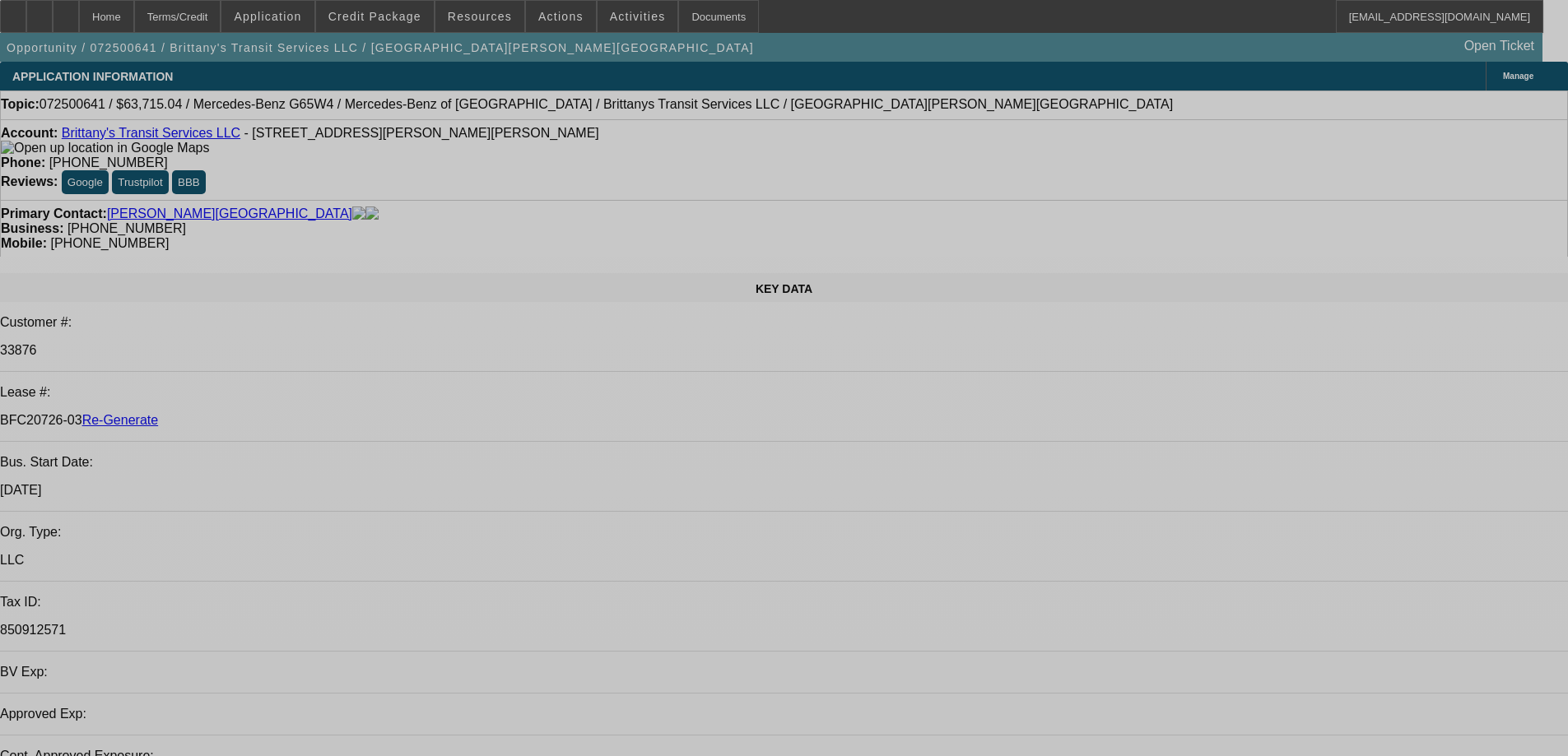
select select "0"
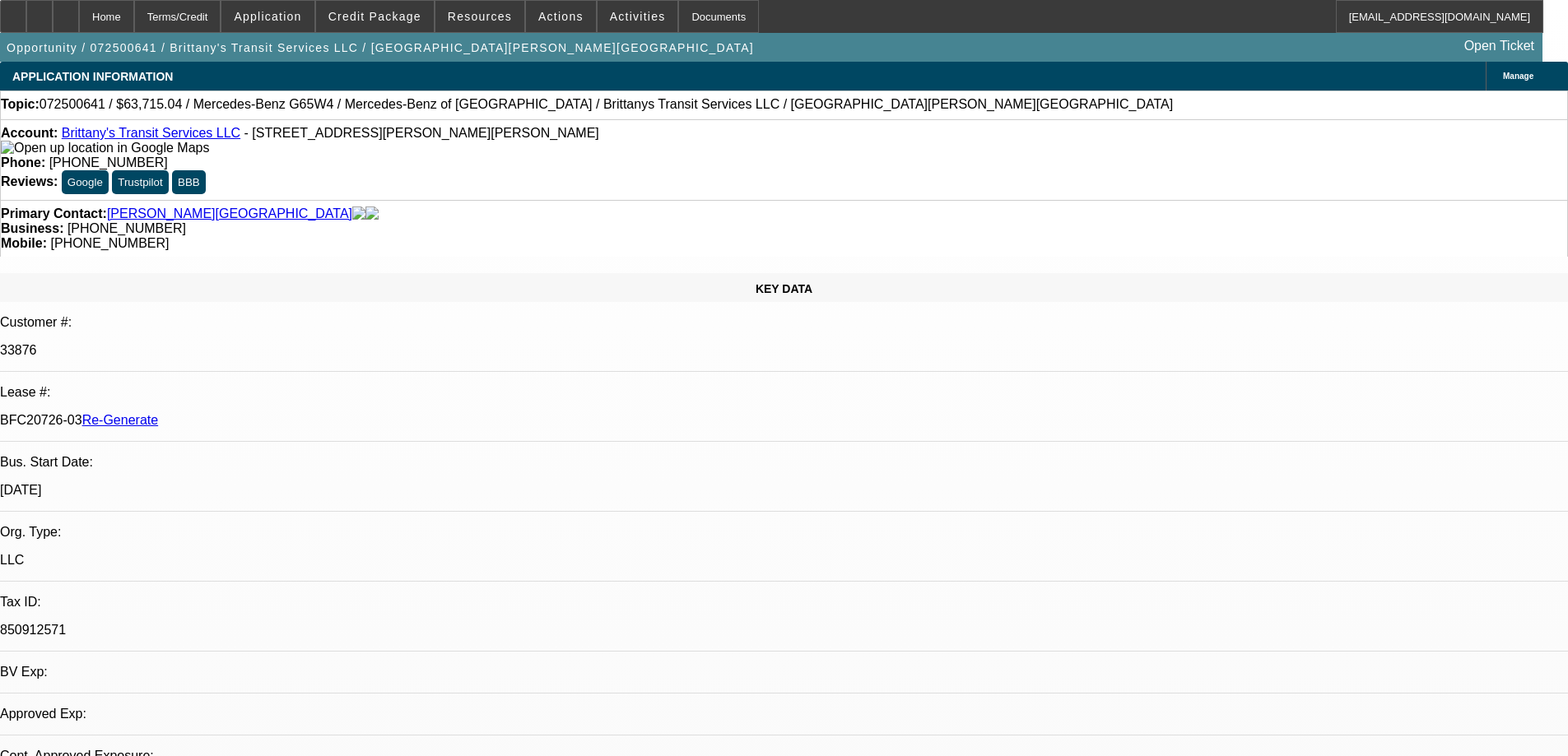
select select "0"
select select "2"
select select "0"
select select "6"
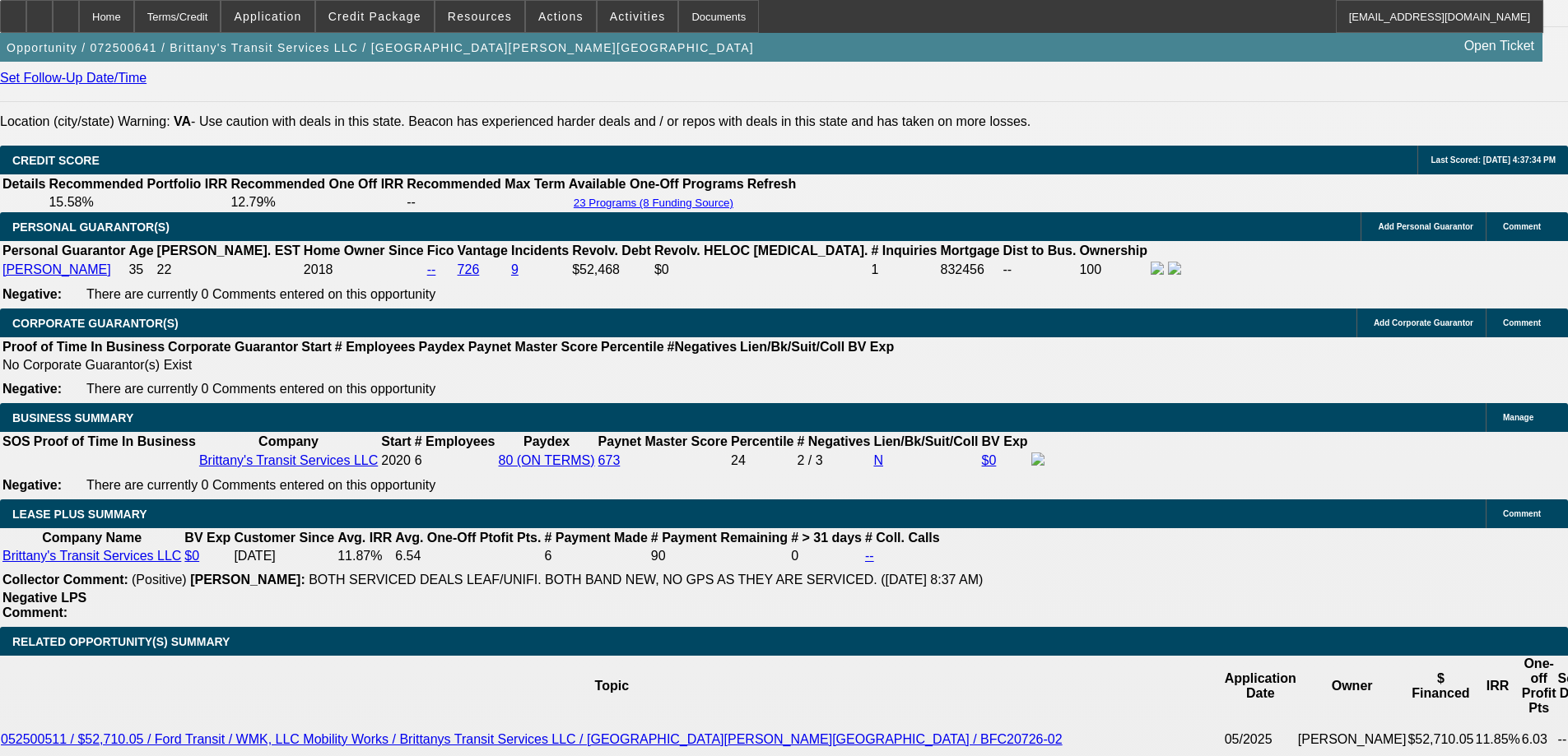
scroll to position [2550, 0]
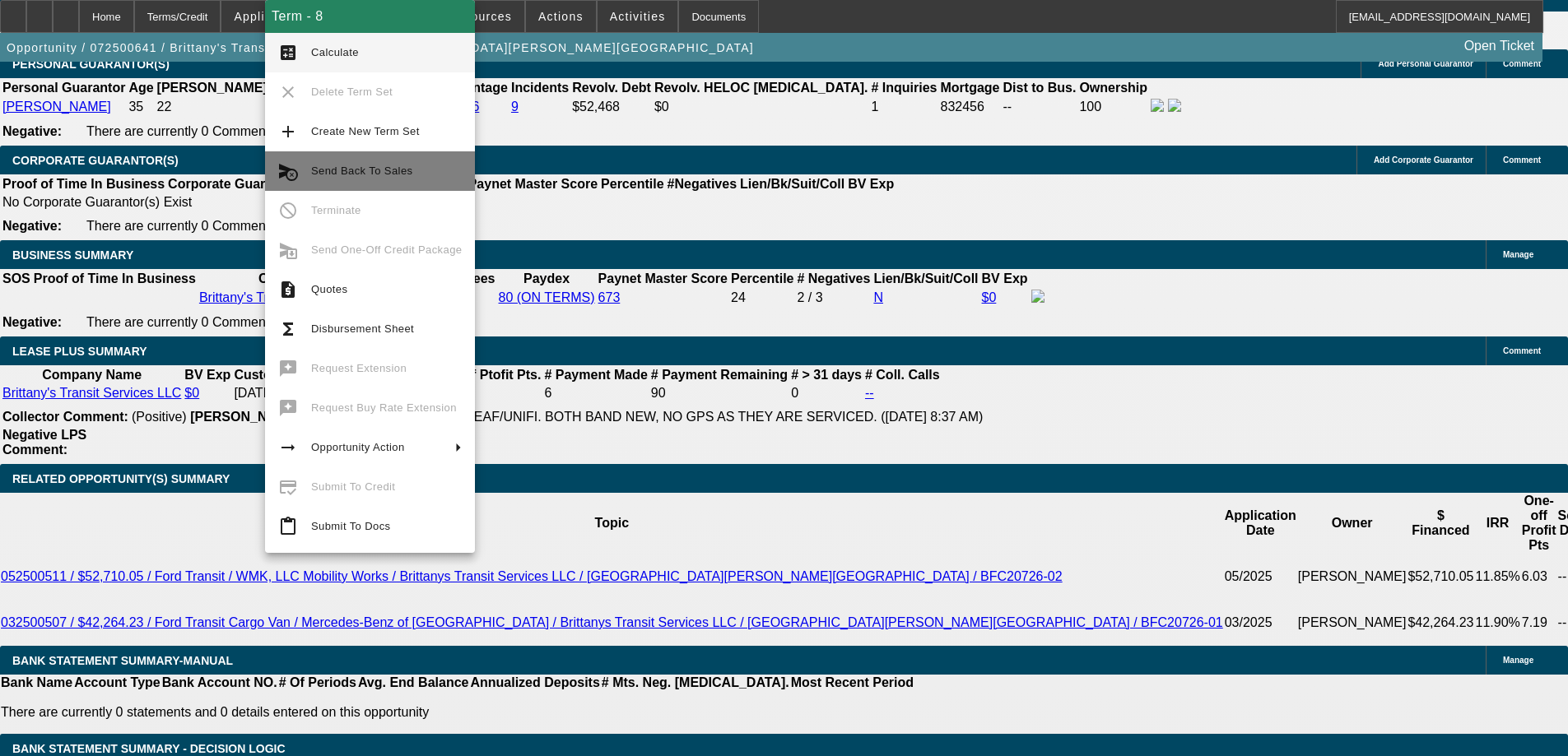
click at [362, 170] on span "Send Back To Sales" at bounding box center [361, 170] width 101 height 12
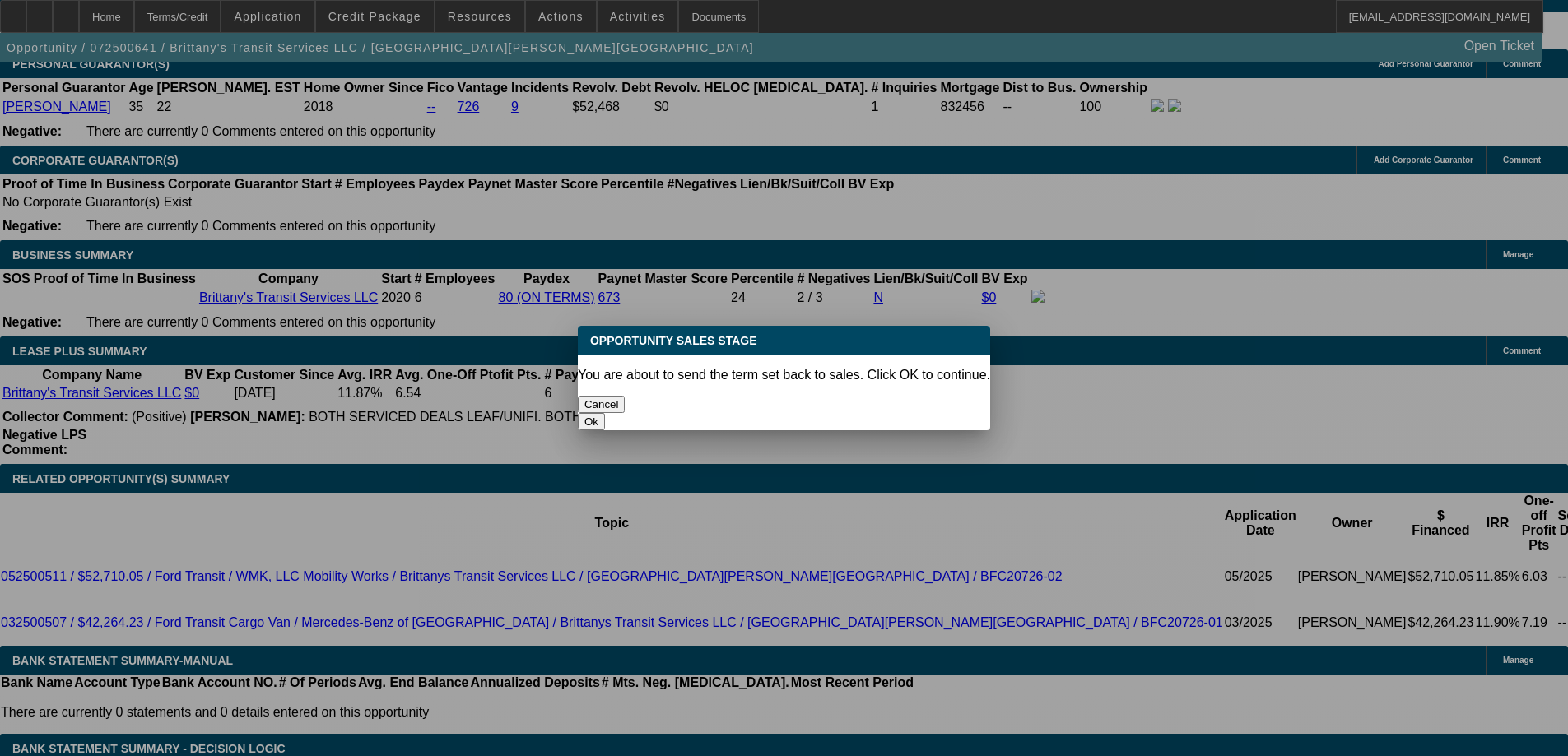
scroll to position [0, 0]
click at [605, 413] on button "Ok" at bounding box center [591, 421] width 27 height 17
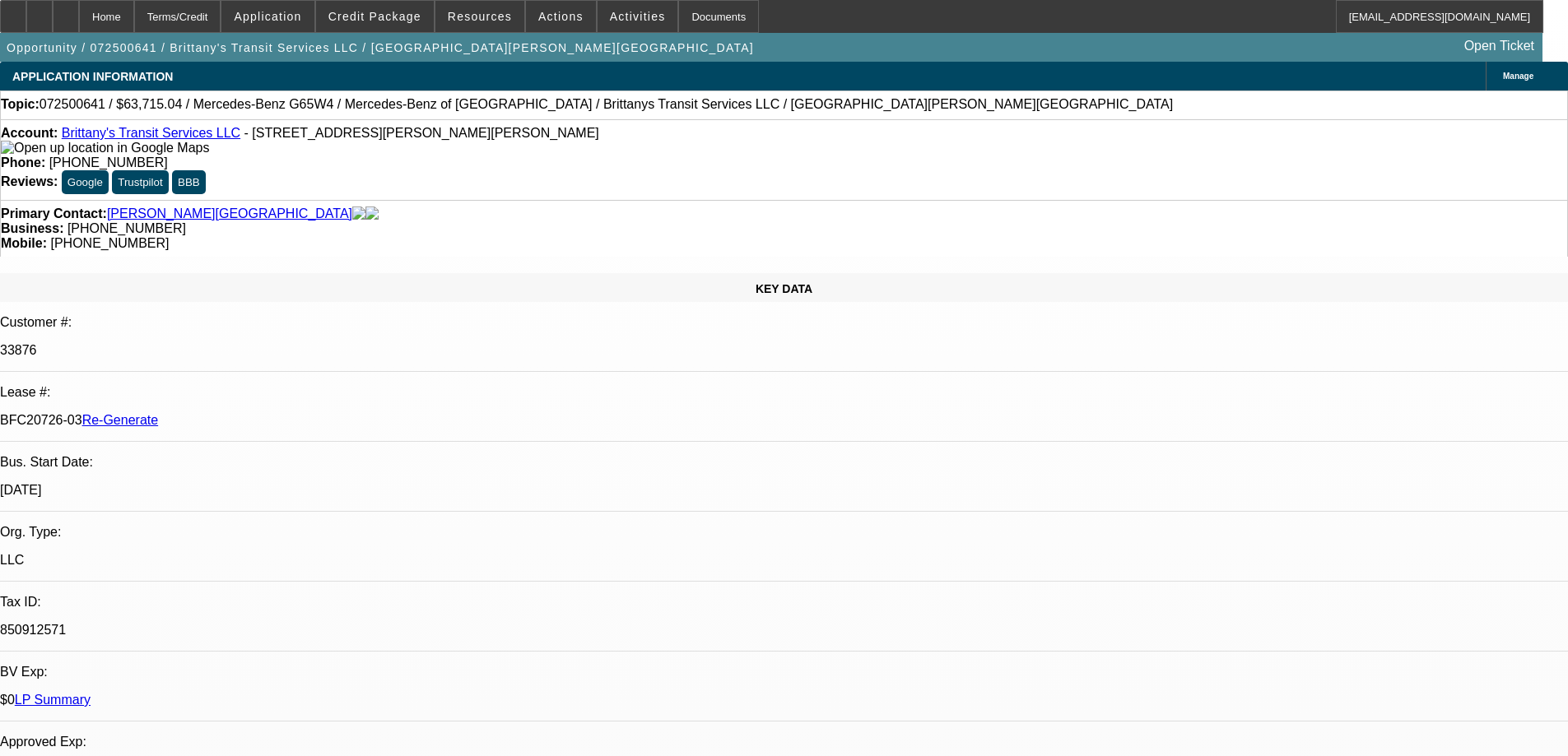
type textarea "Customer cancelled"
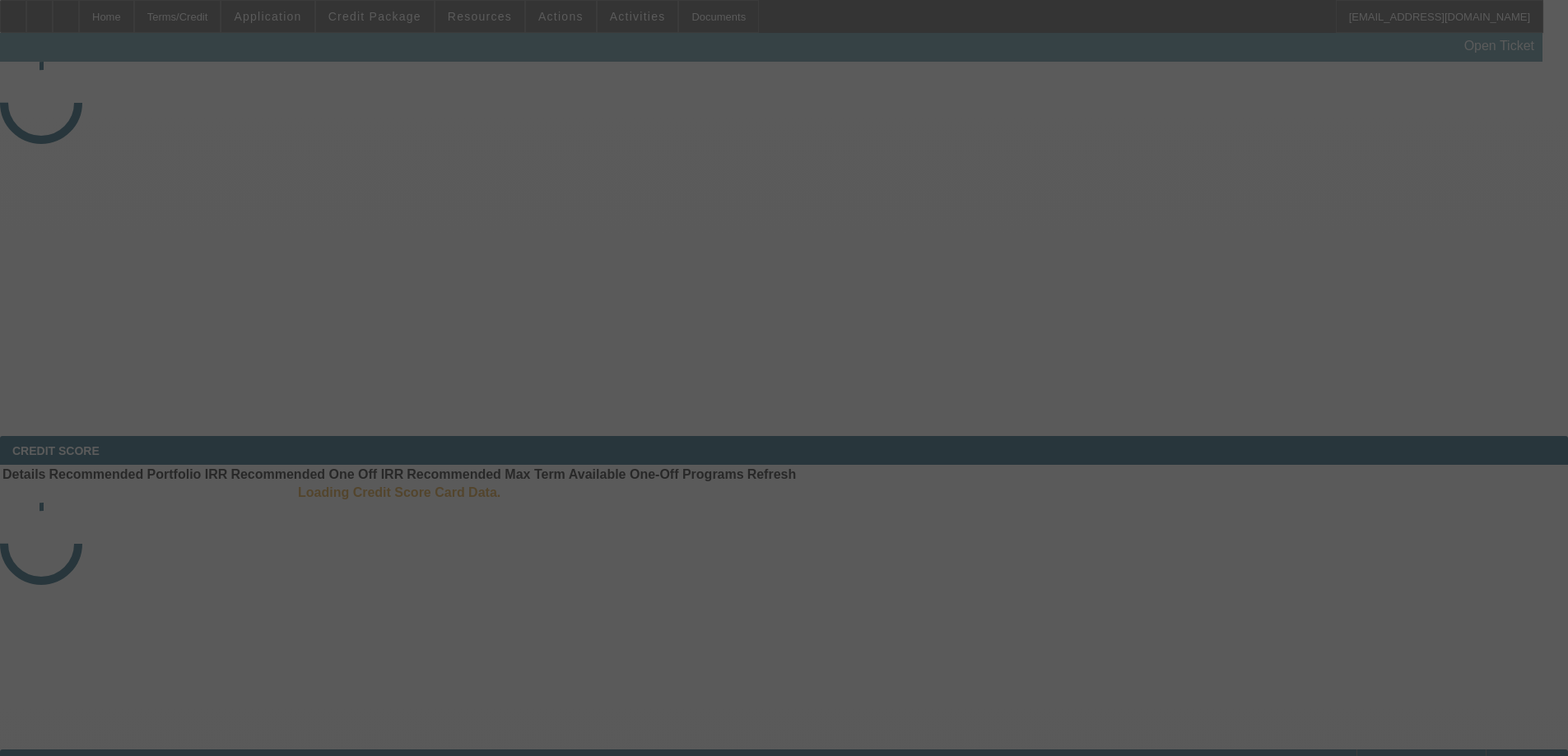
select select "3"
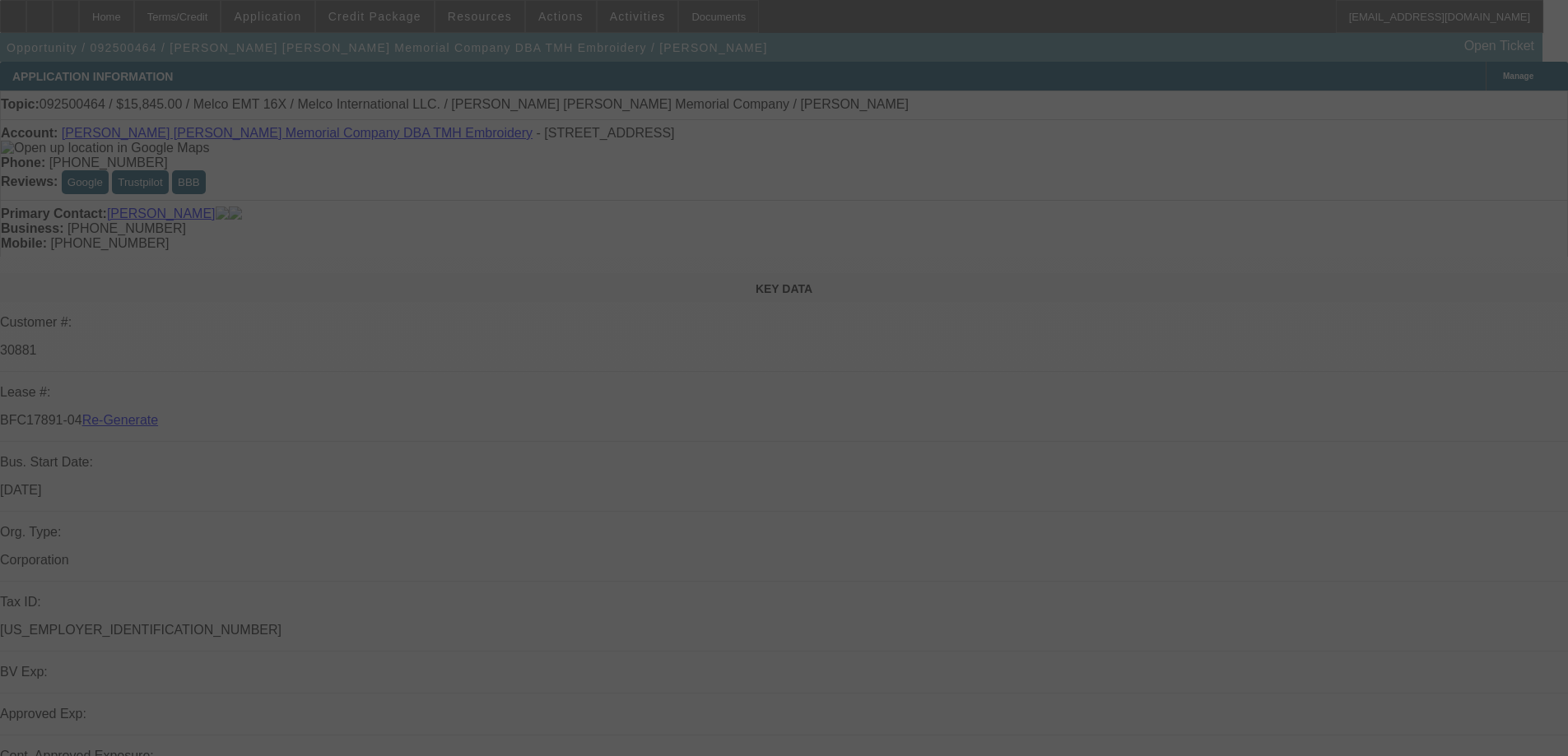
select select "0"
select select "2"
select select "0"
select select "6"
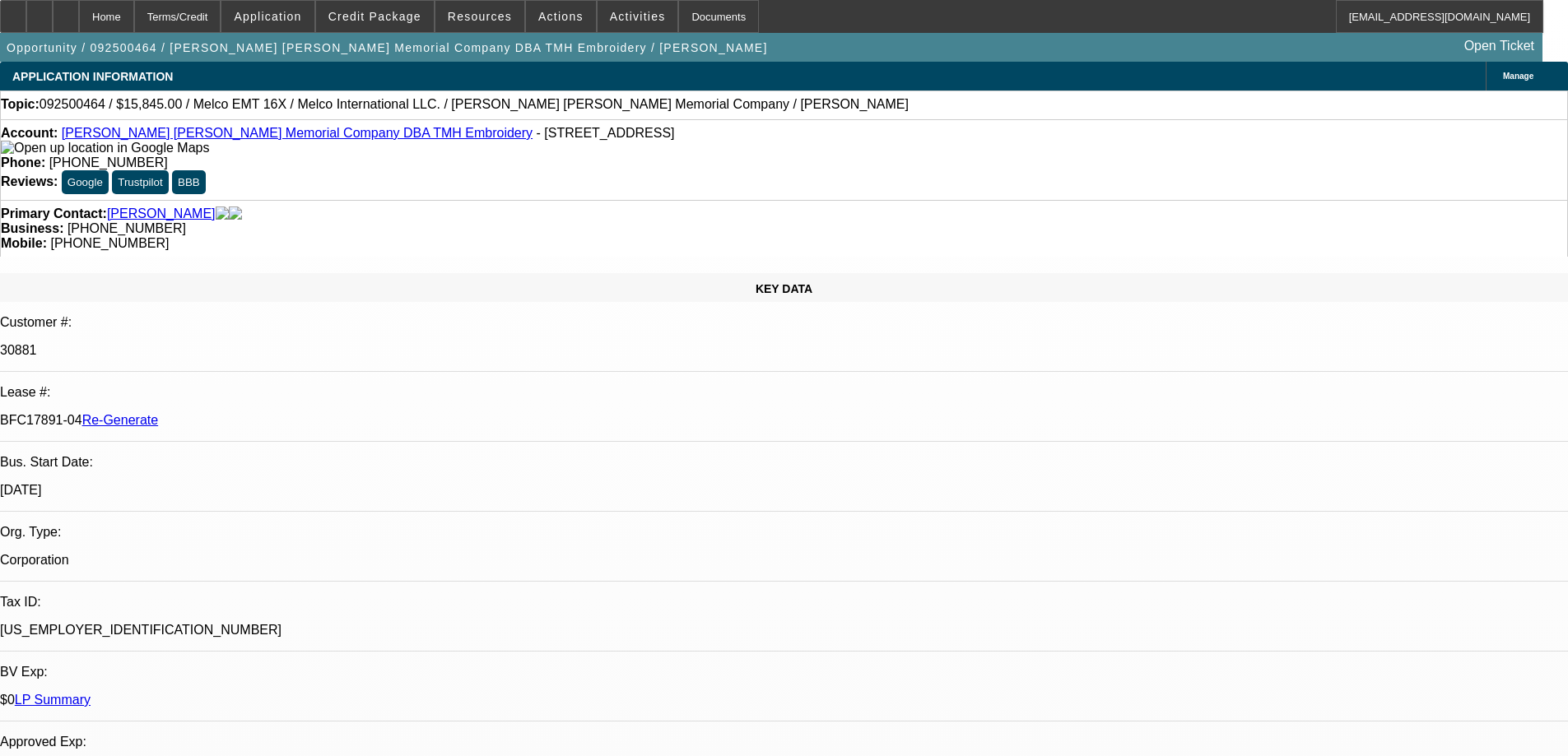
click at [544, 18] on span "Actions" at bounding box center [561, 16] width 46 height 13
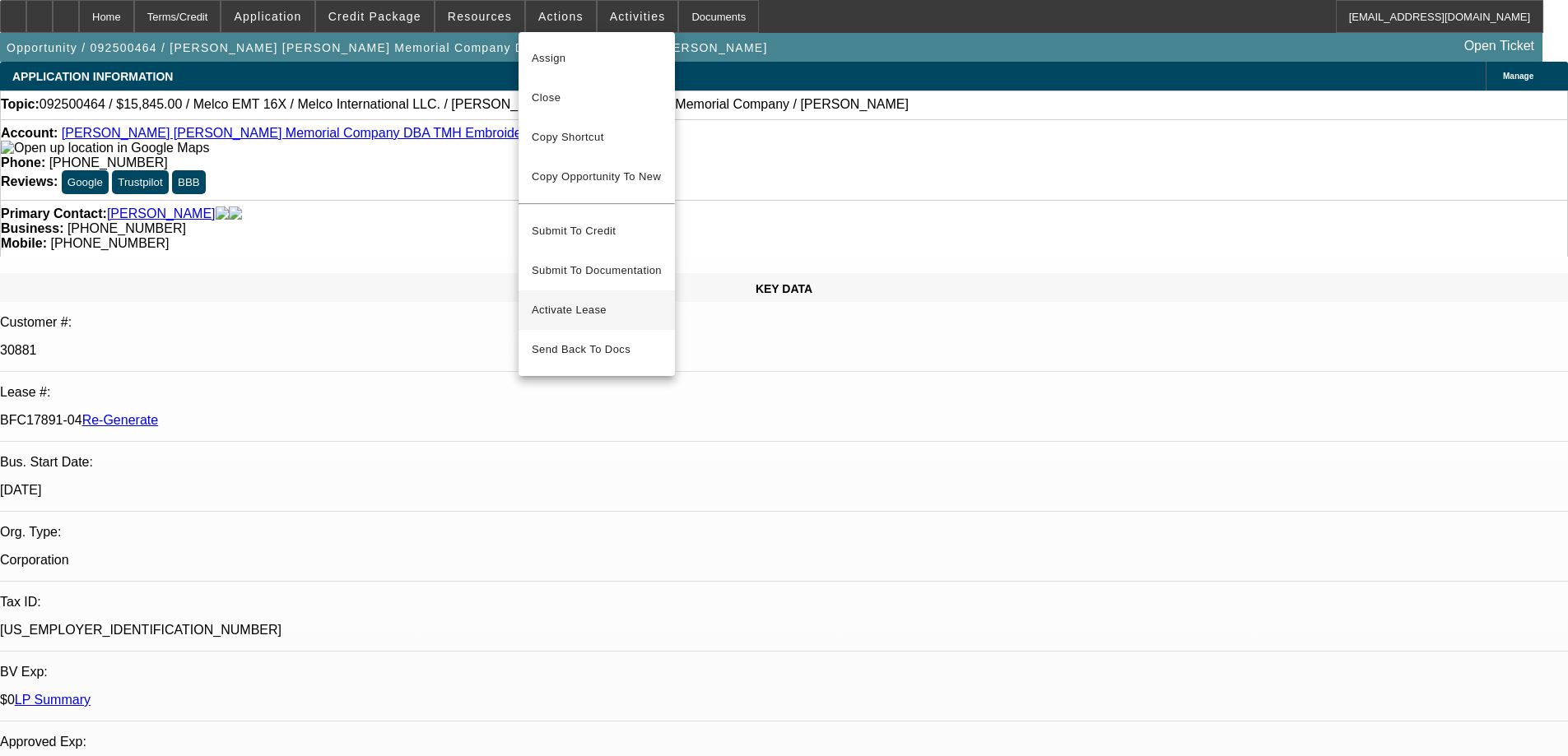
click at [555, 300] on span "Activate Lease" at bounding box center [596, 310] width 130 height 20
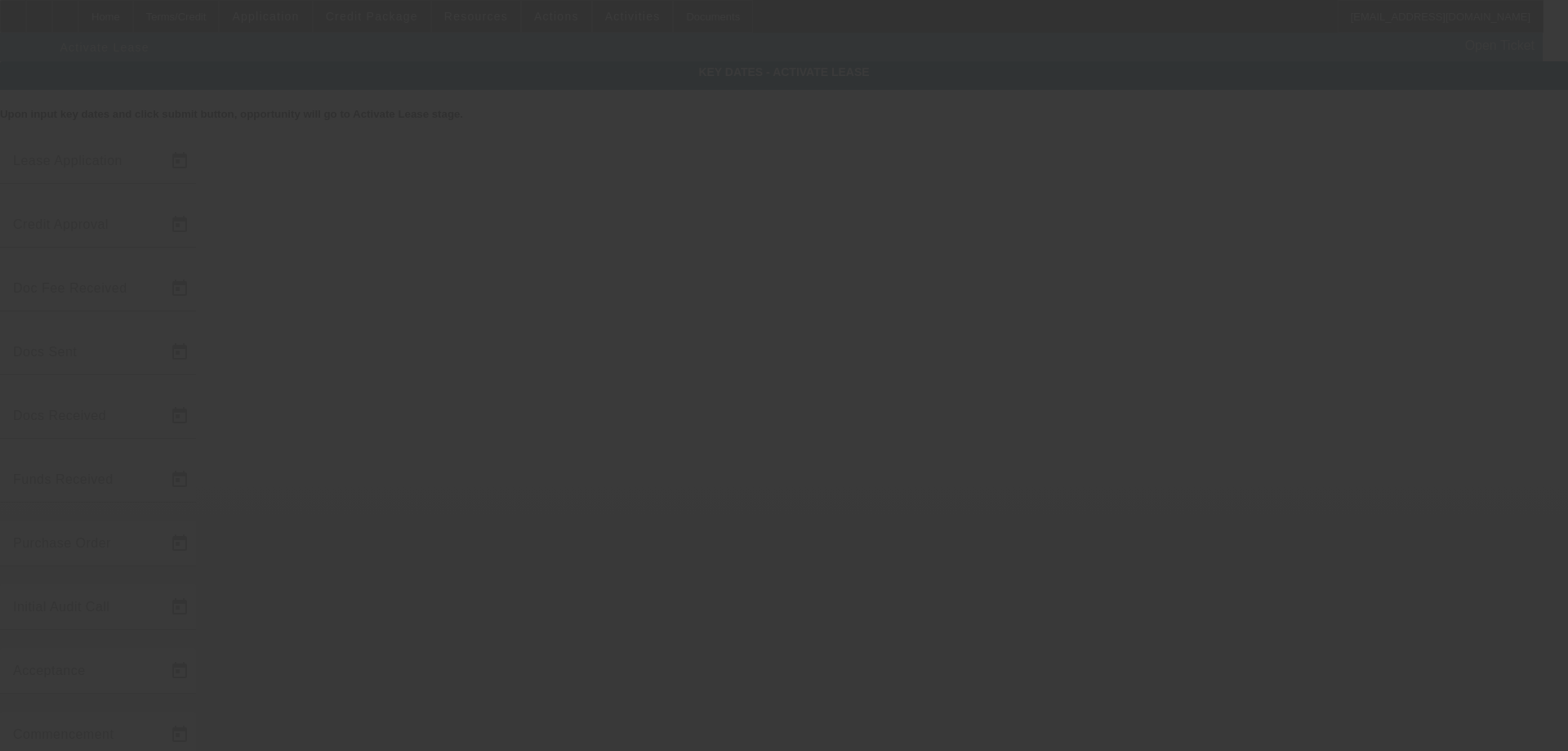
type input "9/22/2025"
type input "9/23/2025"
type input "9/24/2025"
type input "9/23/2025"
type input "9/24/2025"
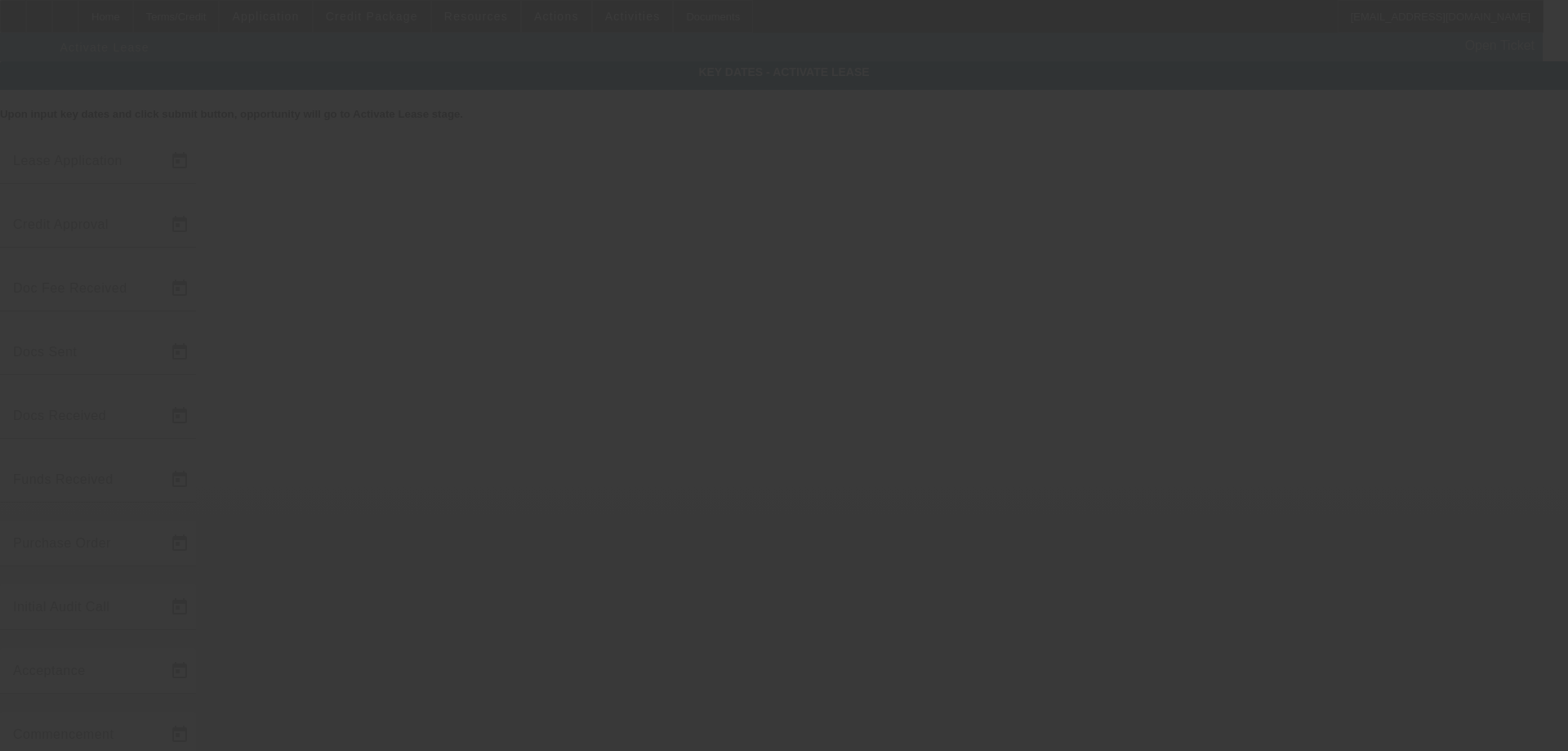
type input "9/24/2025"
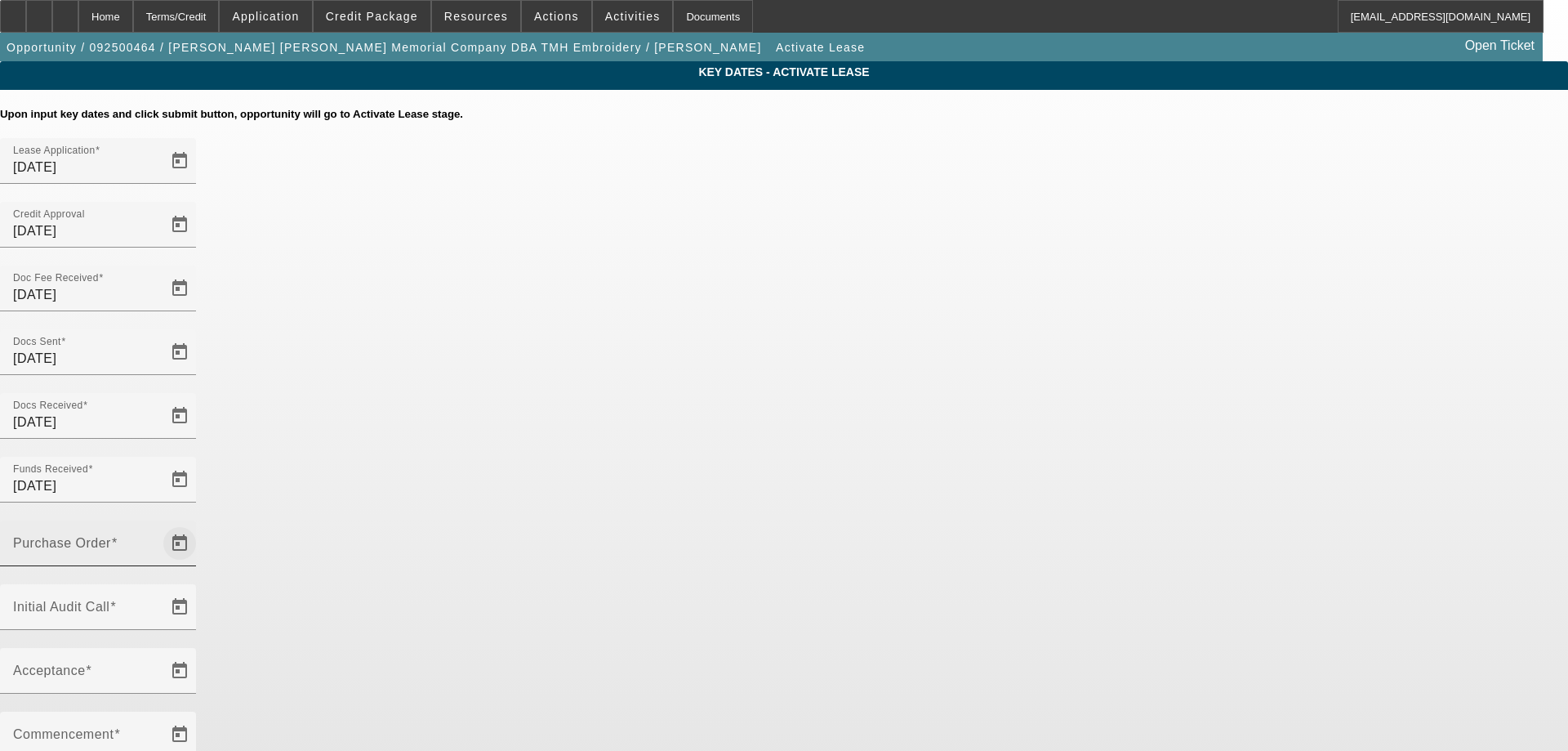
click at [199, 524] on span "Open calendar" at bounding box center [180, 544] width 39 height 39
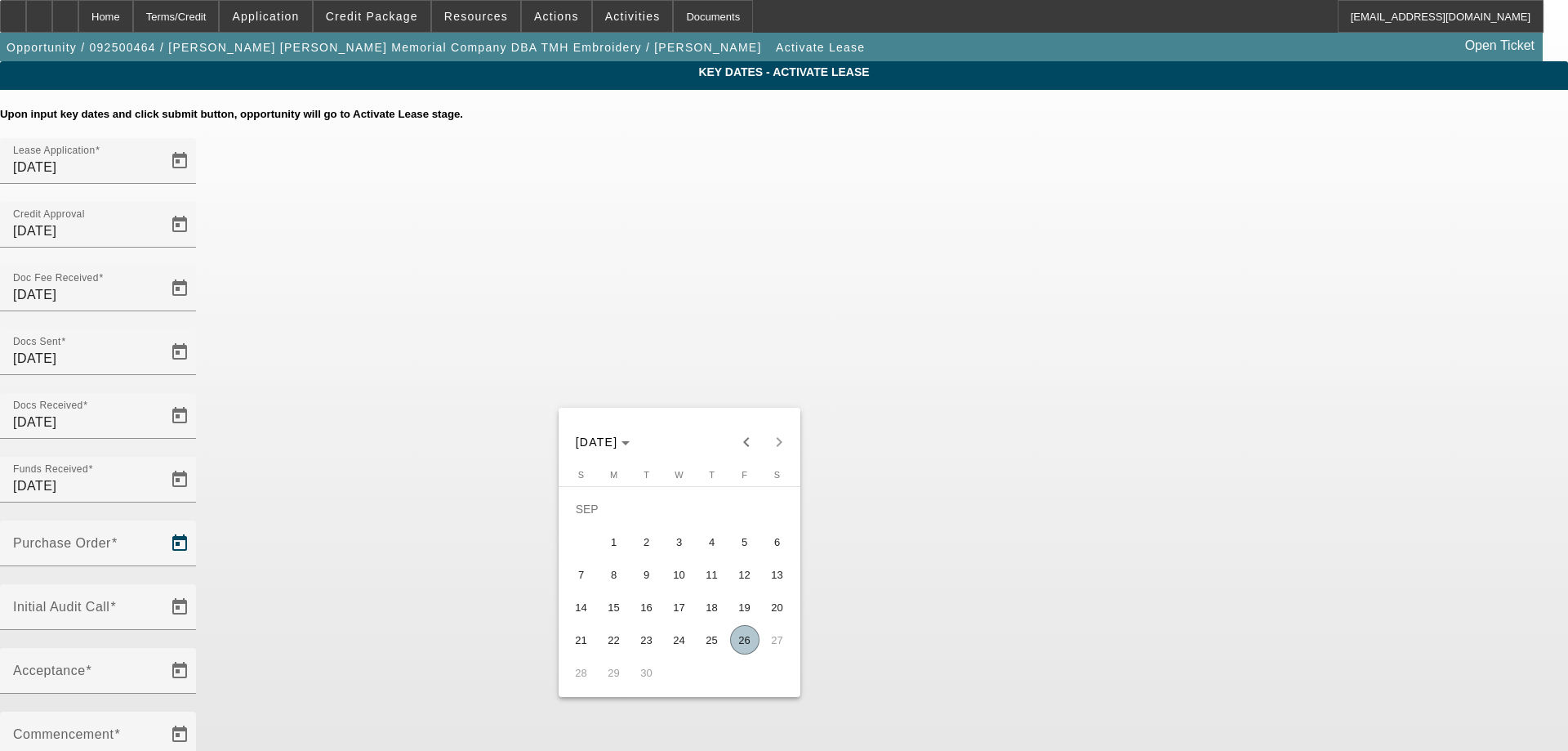
click at [751, 641] on span "26" at bounding box center [745, 639] width 29 height 29
type input "9/26/2025"
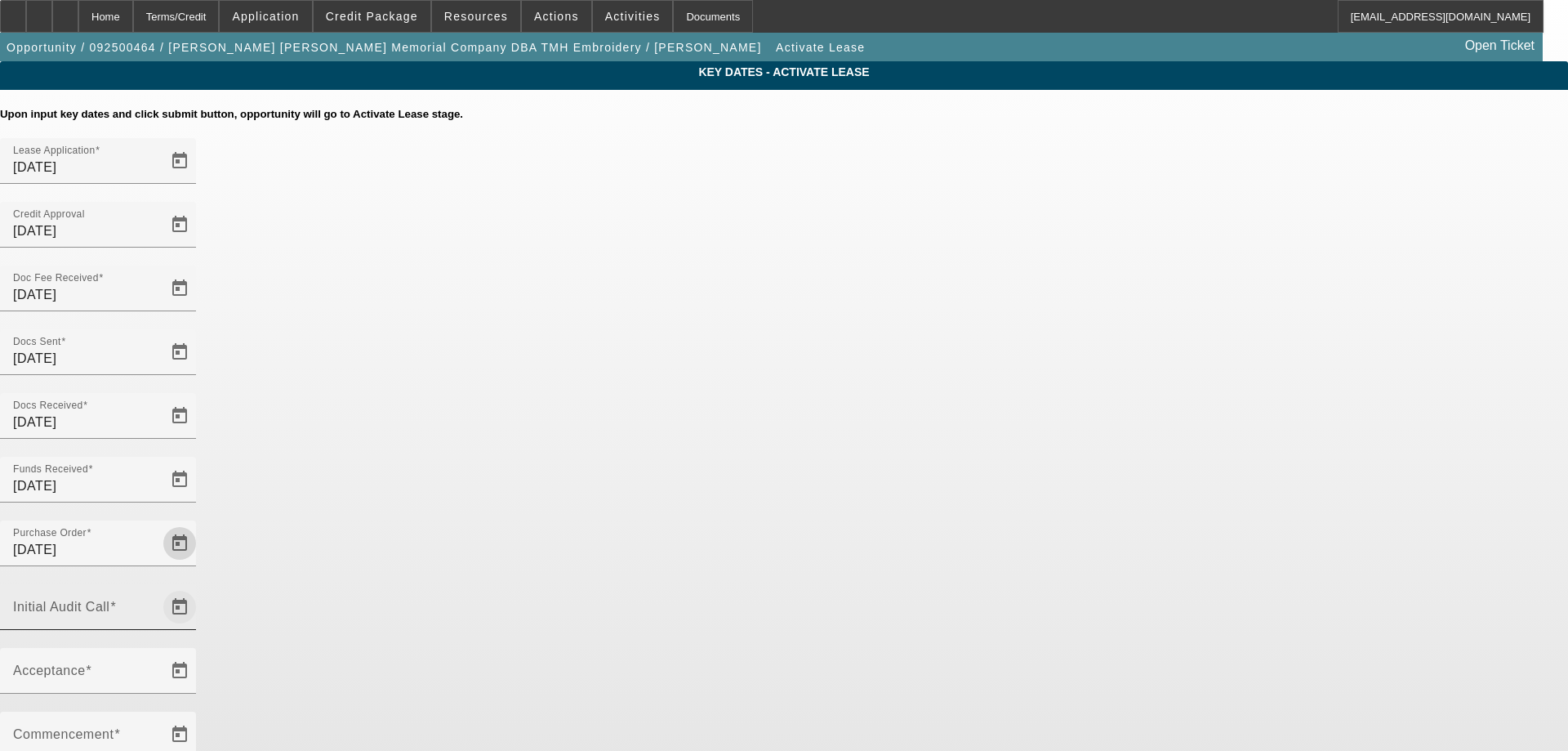
click at [199, 588] on span "Open calendar" at bounding box center [180, 607] width 39 height 39
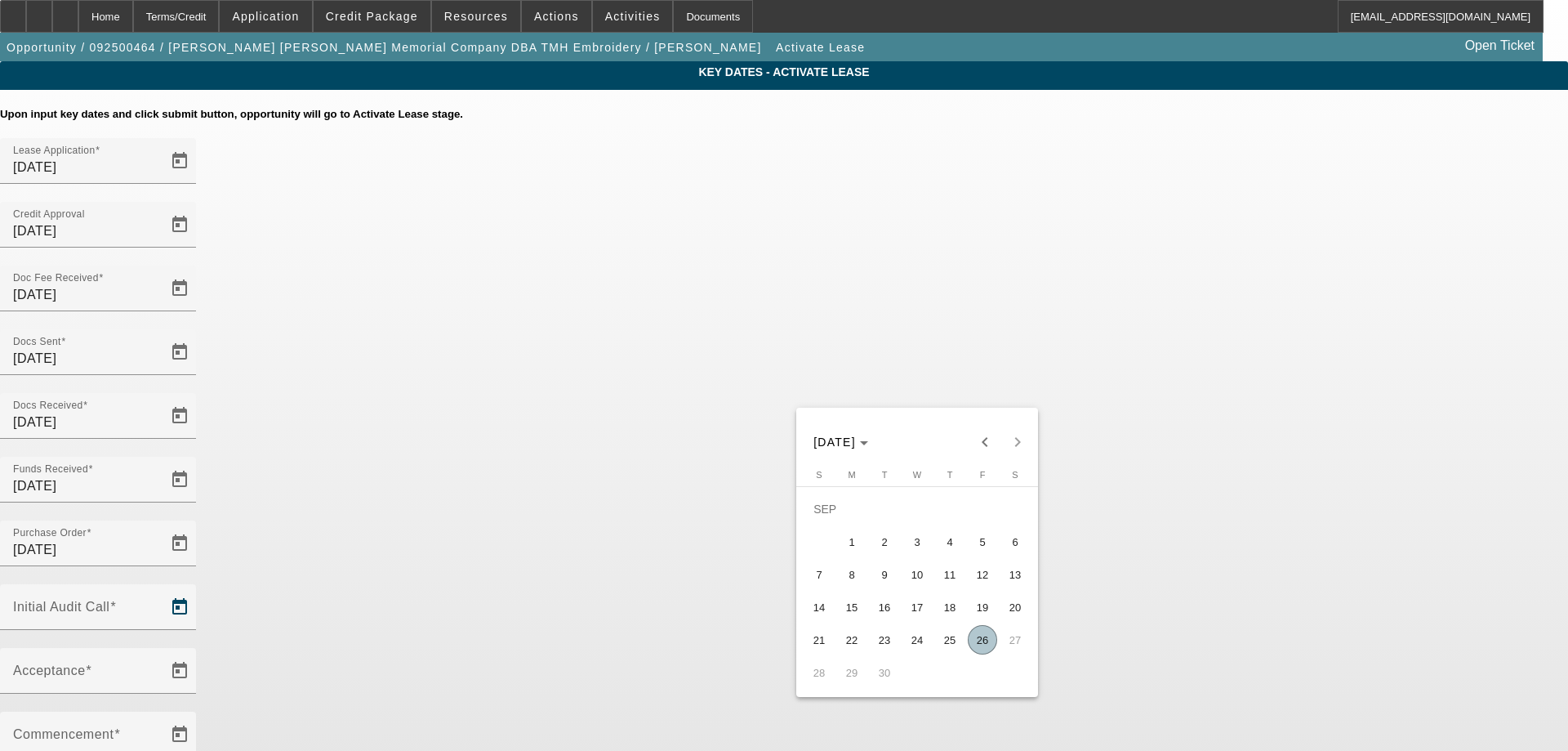
click at [975, 644] on span "26" at bounding box center [982, 639] width 29 height 29
type input "9/26/2025"
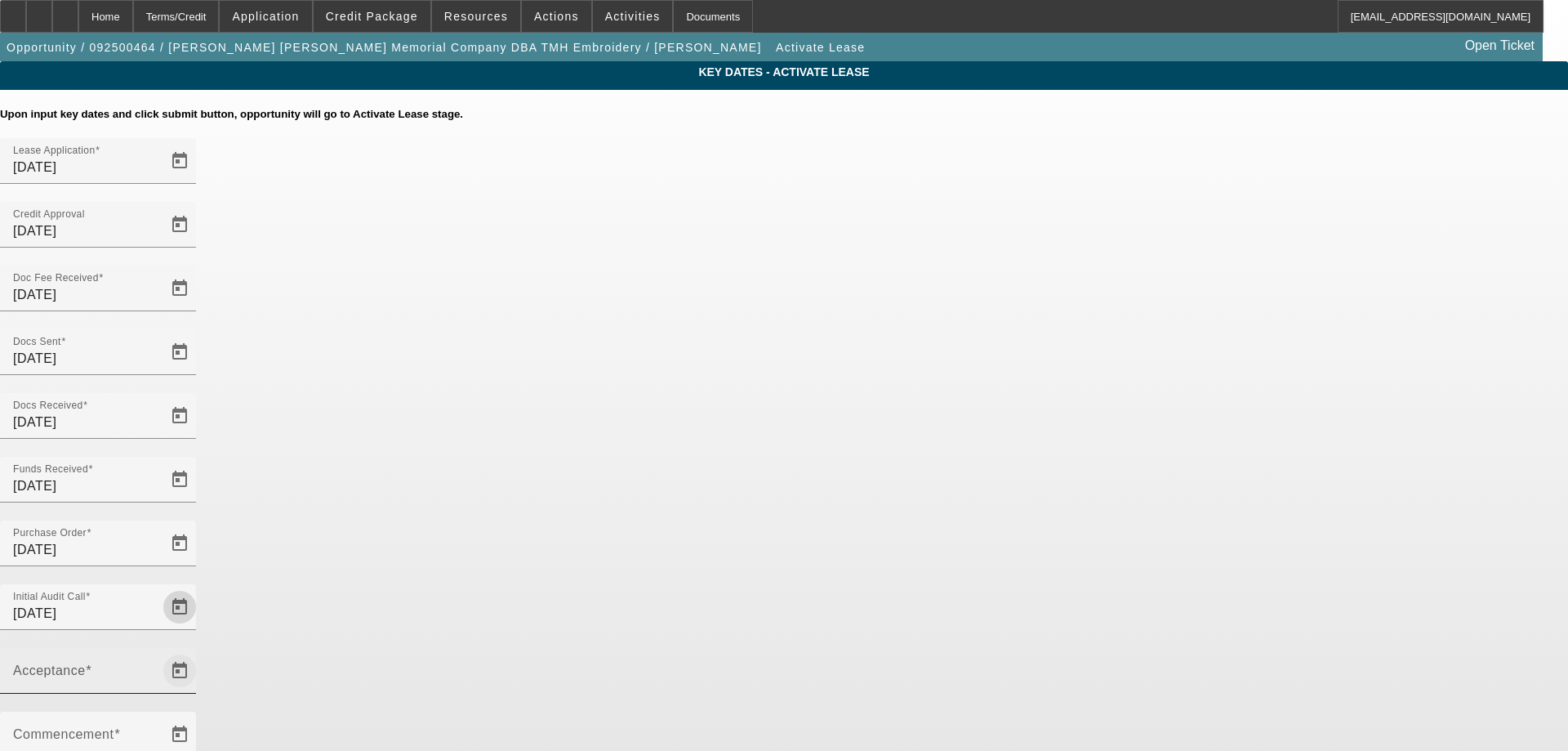
click at [199, 652] on span "Open calendar" at bounding box center [180, 671] width 39 height 39
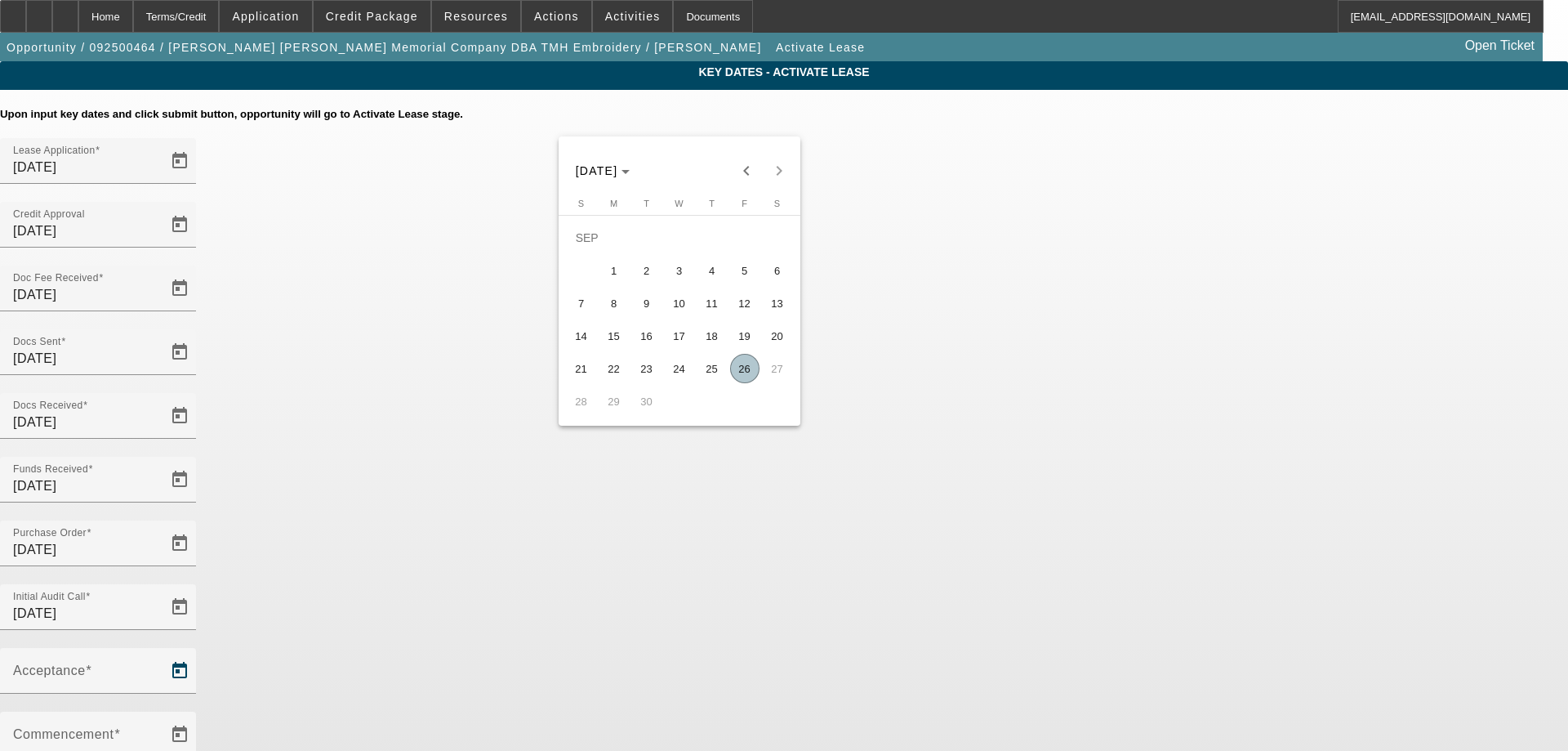
click at [737, 370] on span "26" at bounding box center [745, 368] width 29 height 29
type input "9/26/2025"
type input "10/1/2025"
type input "11/1/2025"
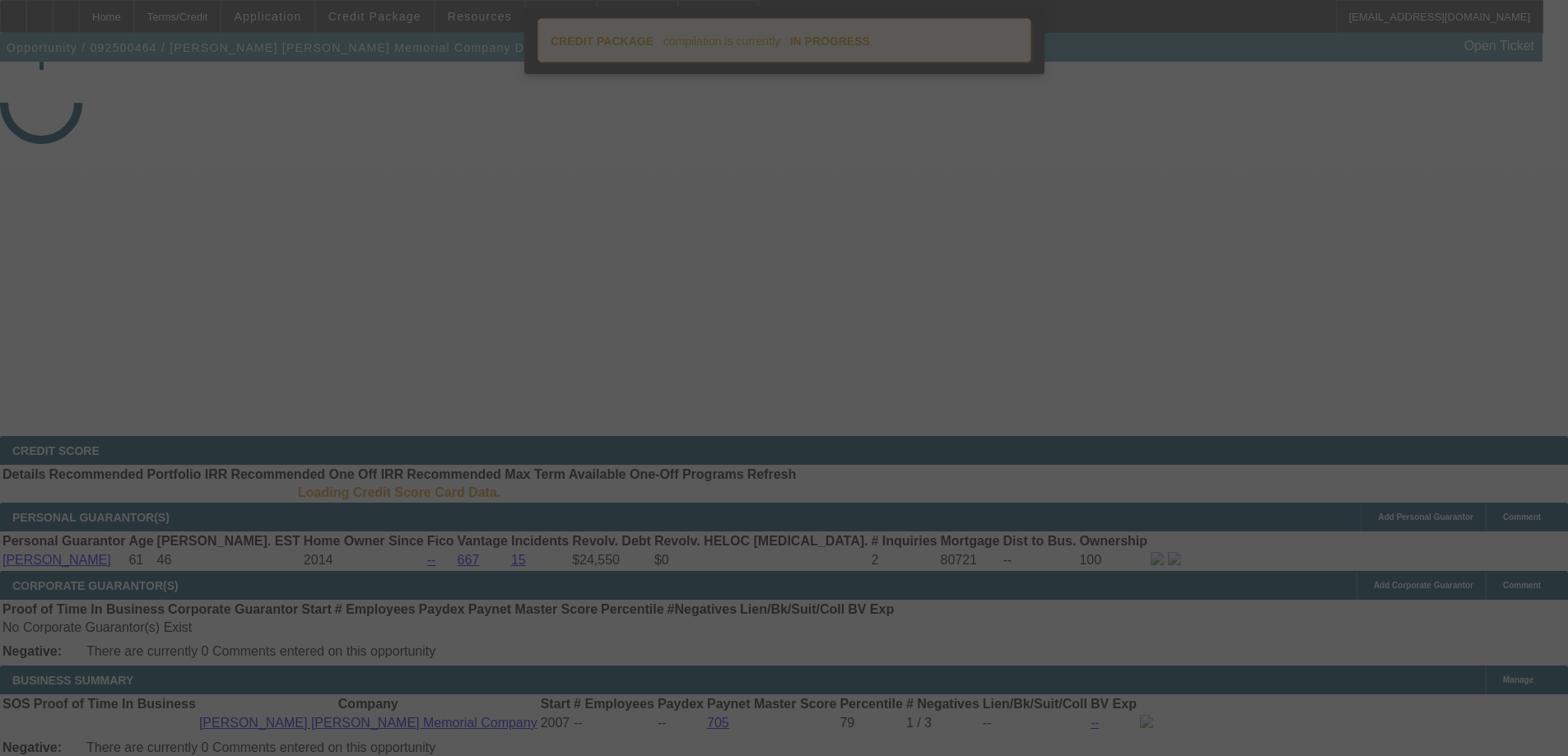
select select "4"
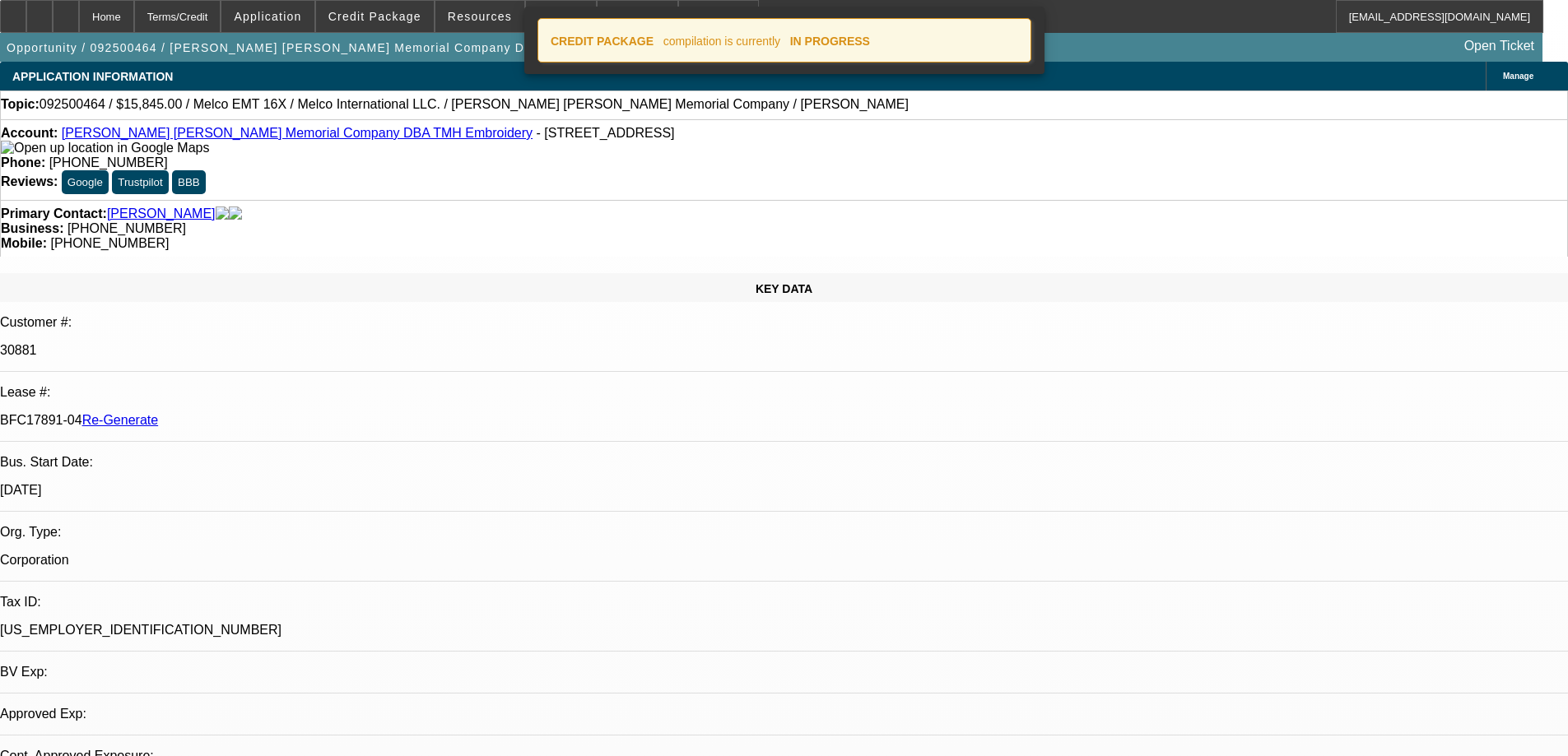
select select "0"
select select "2"
select select "0"
select select "6"
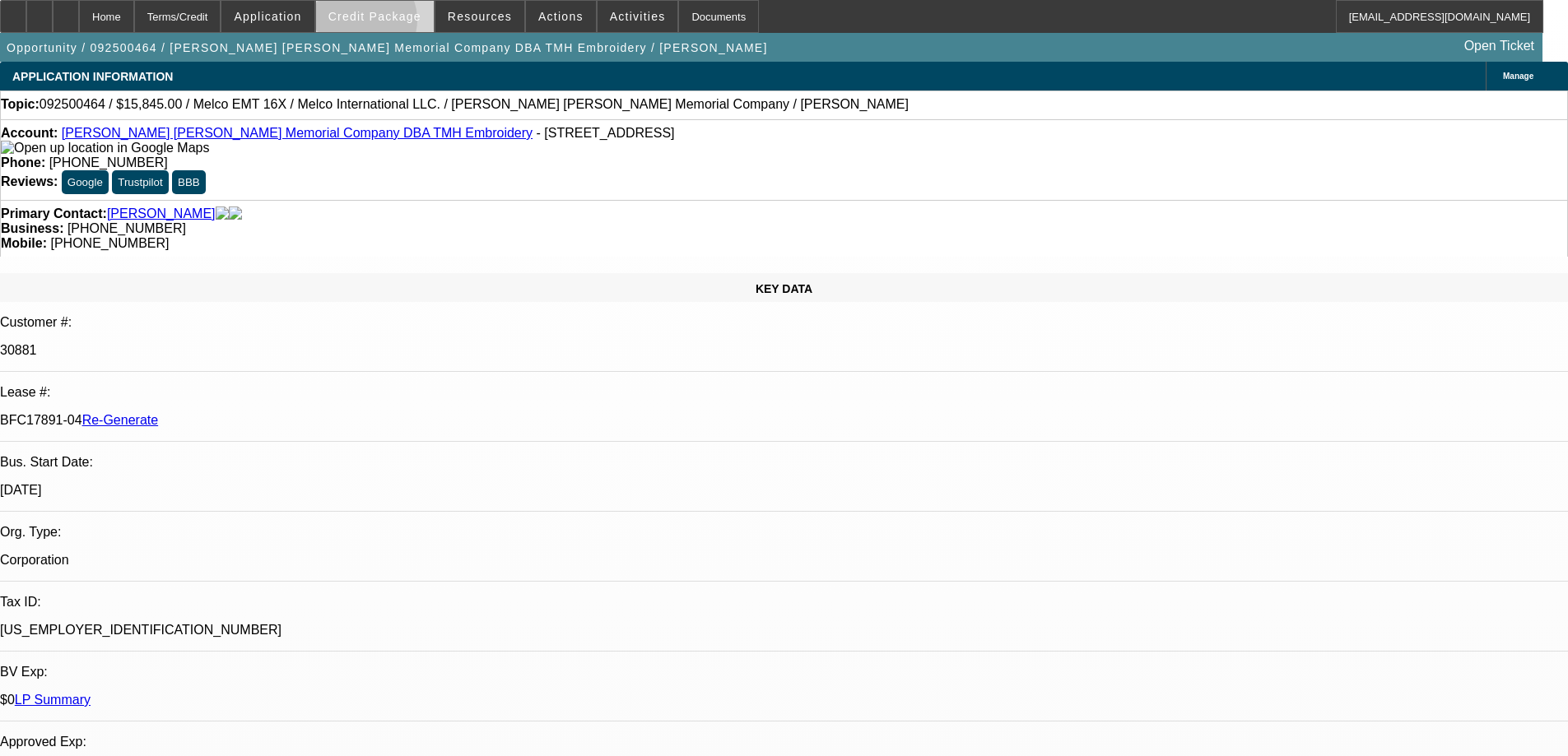
click at [387, 24] on span at bounding box center [375, 16] width 118 height 39
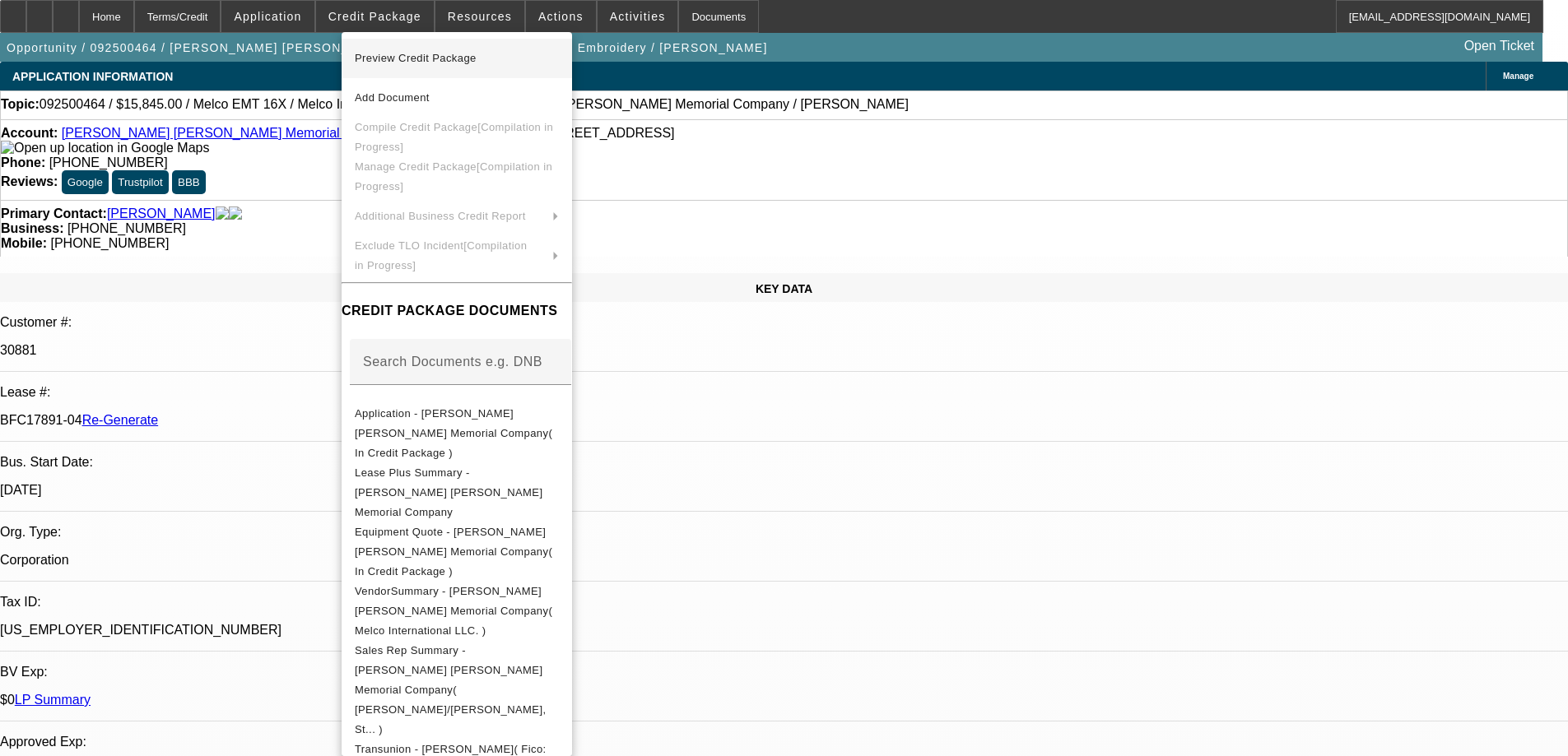
click at [377, 62] on span "Preview Credit Package" at bounding box center [415, 58] width 121 height 12
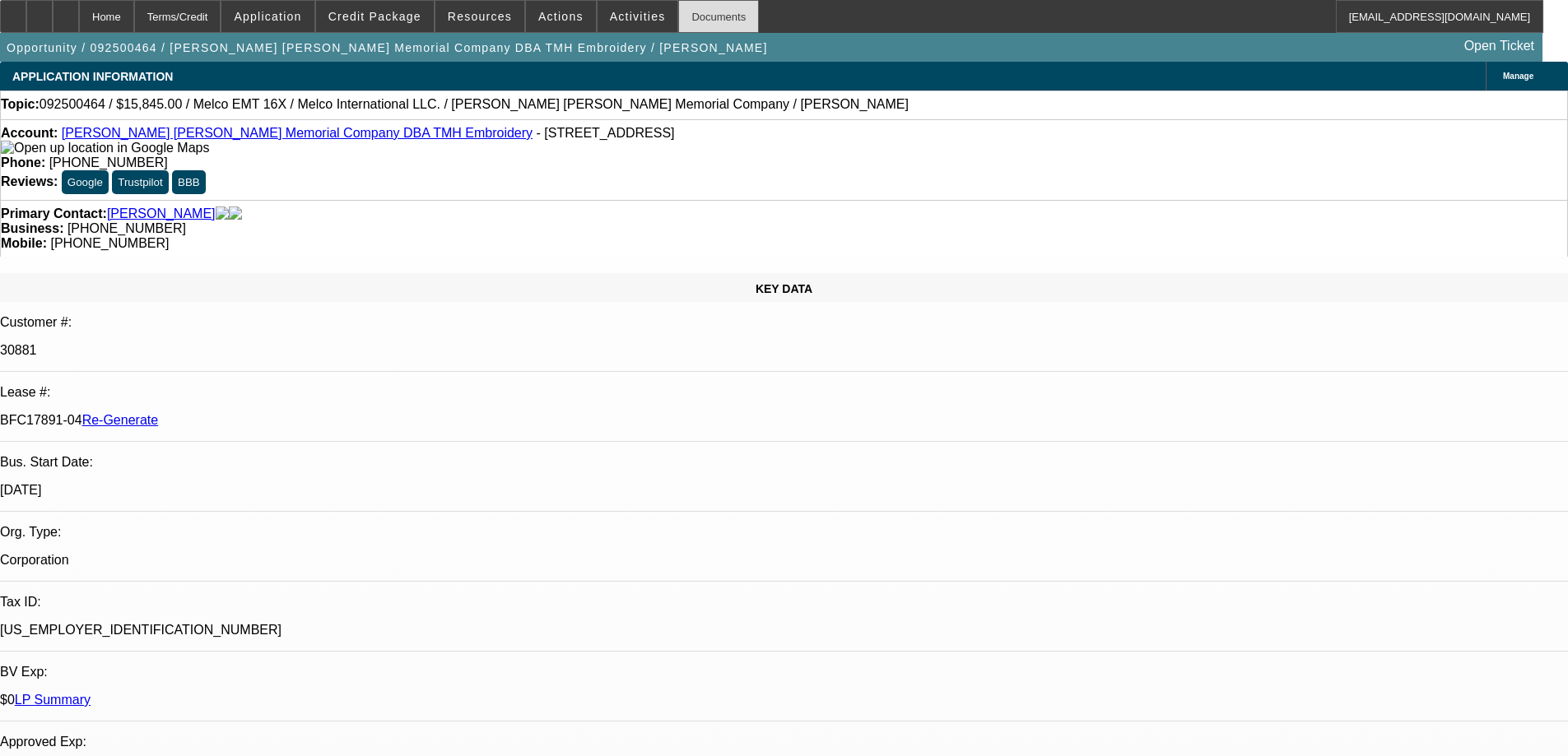
click at [678, 13] on div "Documents" at bounding box center [718, 16] width 80 height 33
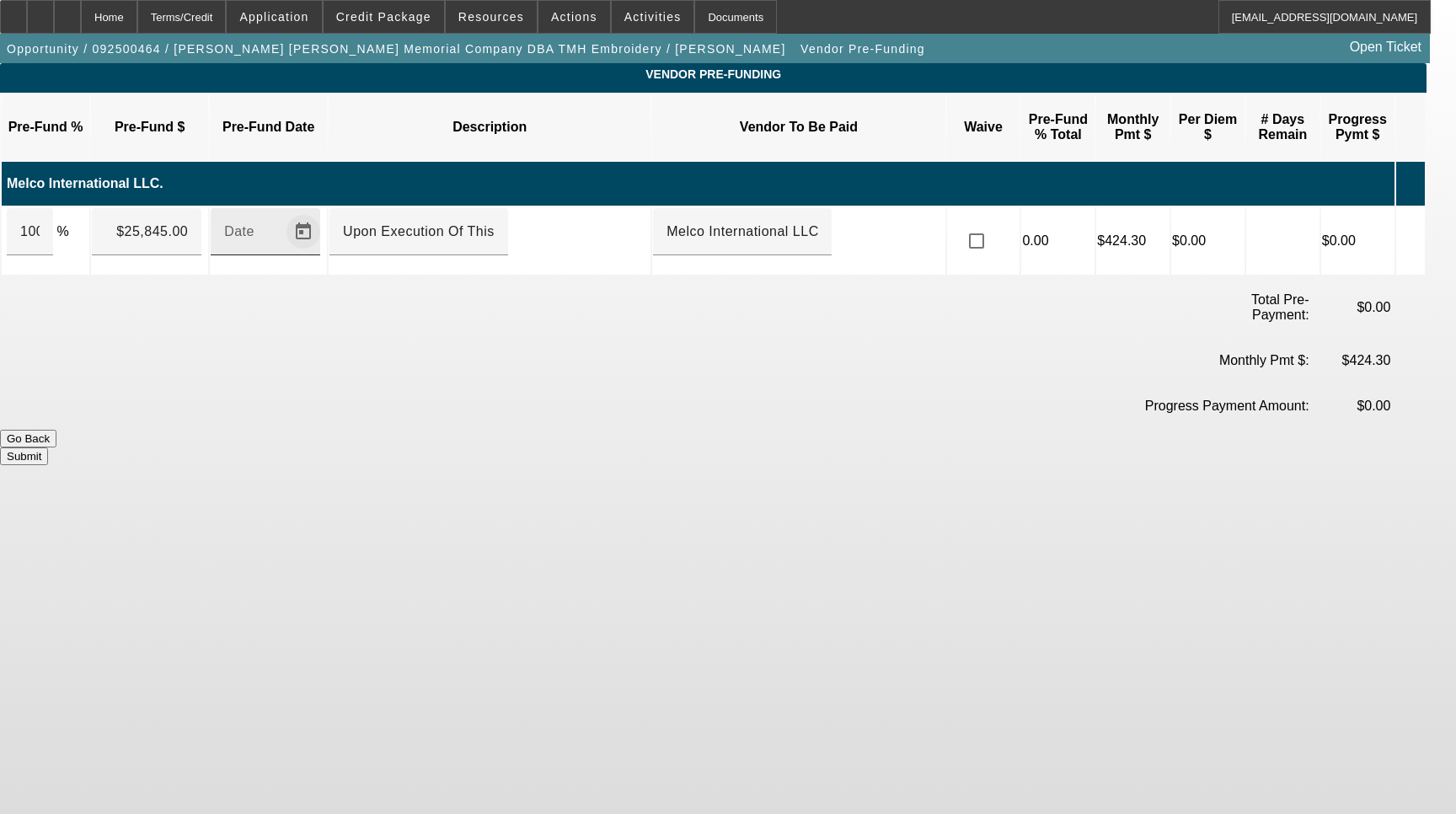
click at [324, 212] on span "Open calendar" at bounding box center [304, 231] width 40 height 40
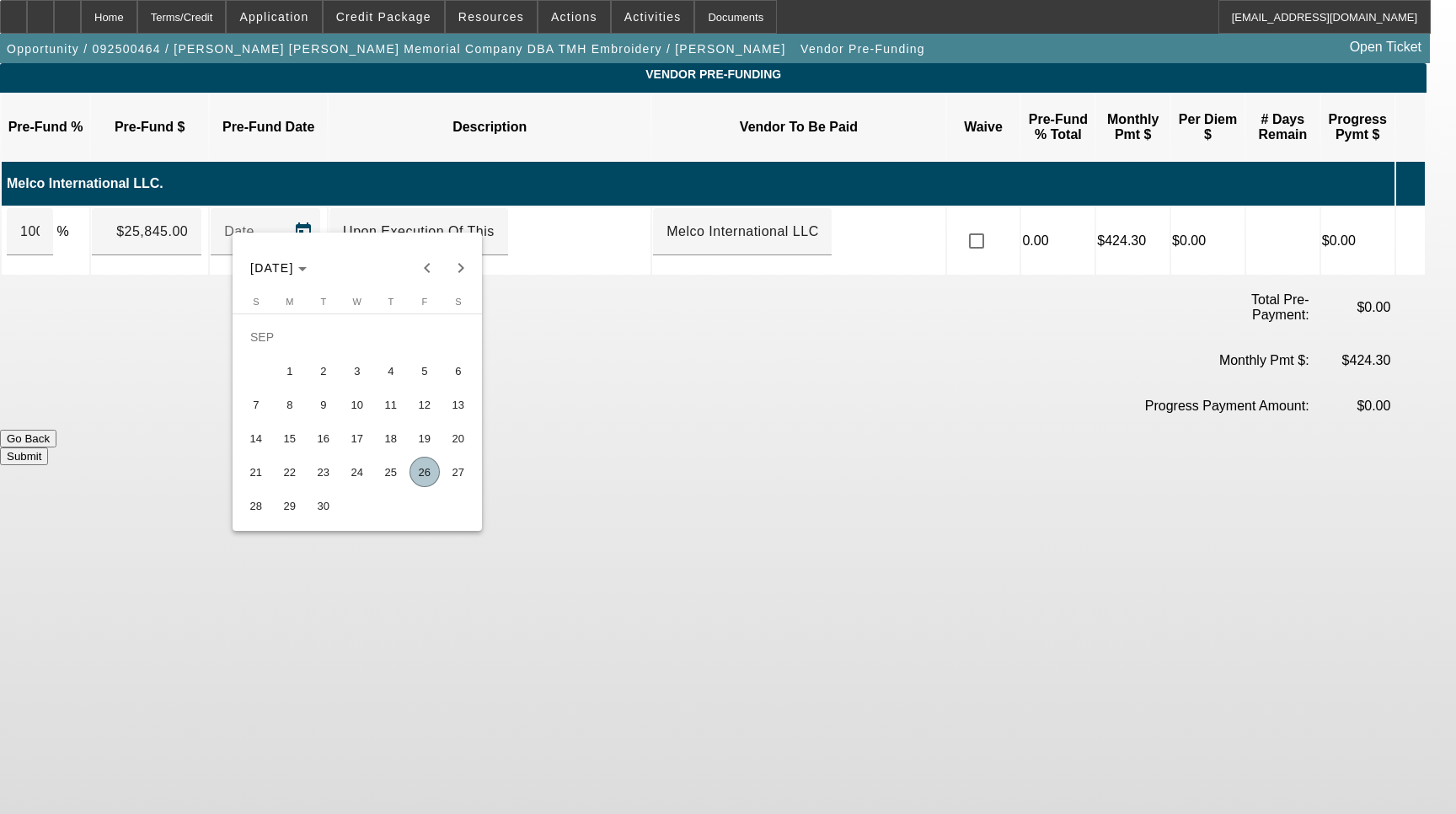
click at [420, 475] on span "26" at bounding box center [424, 471] width 30 height 30
type input "9/26/2025"
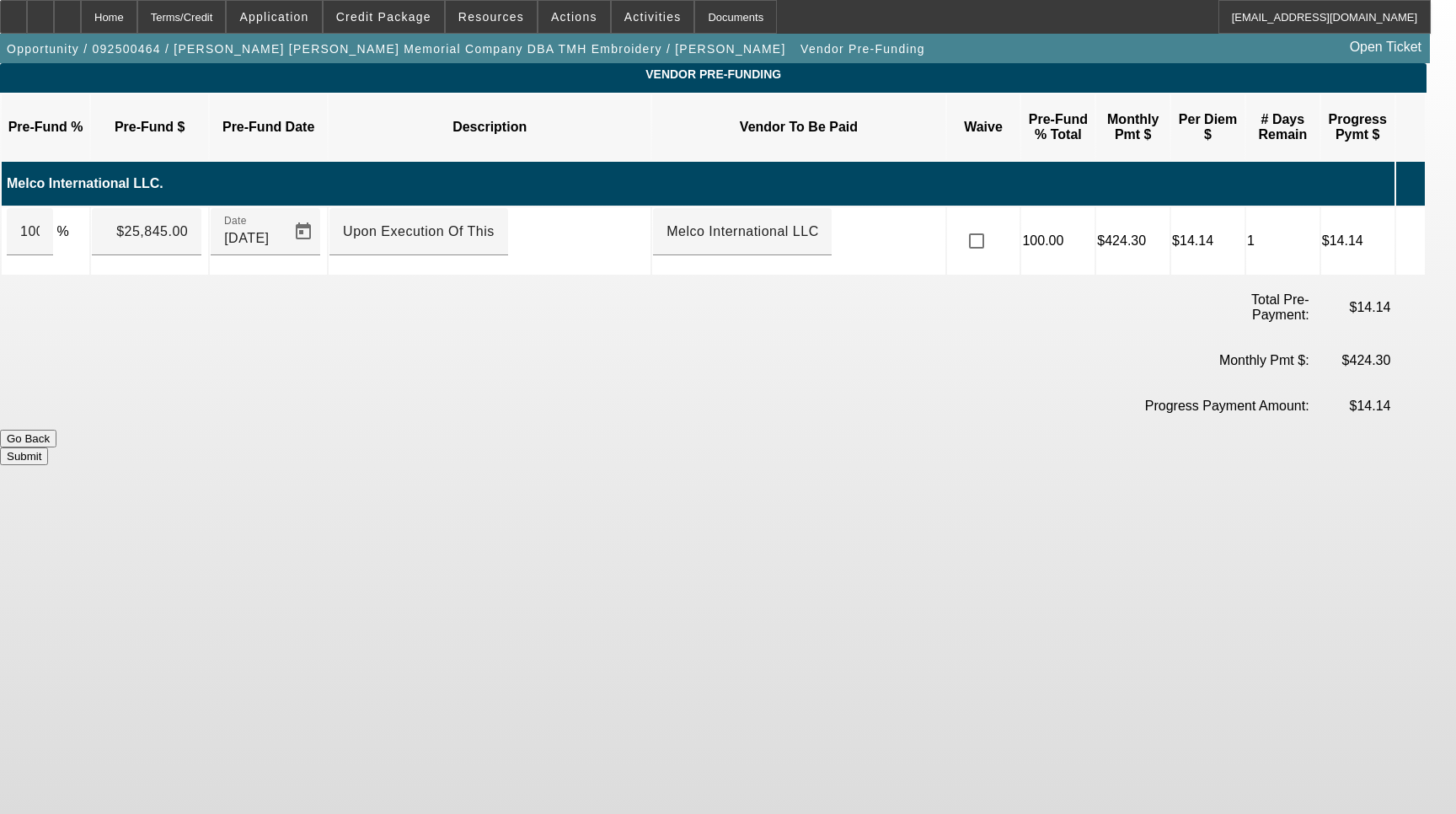
click at [48, 447] on button "Submit" at bounding box center [24, 455] width 48 height 17
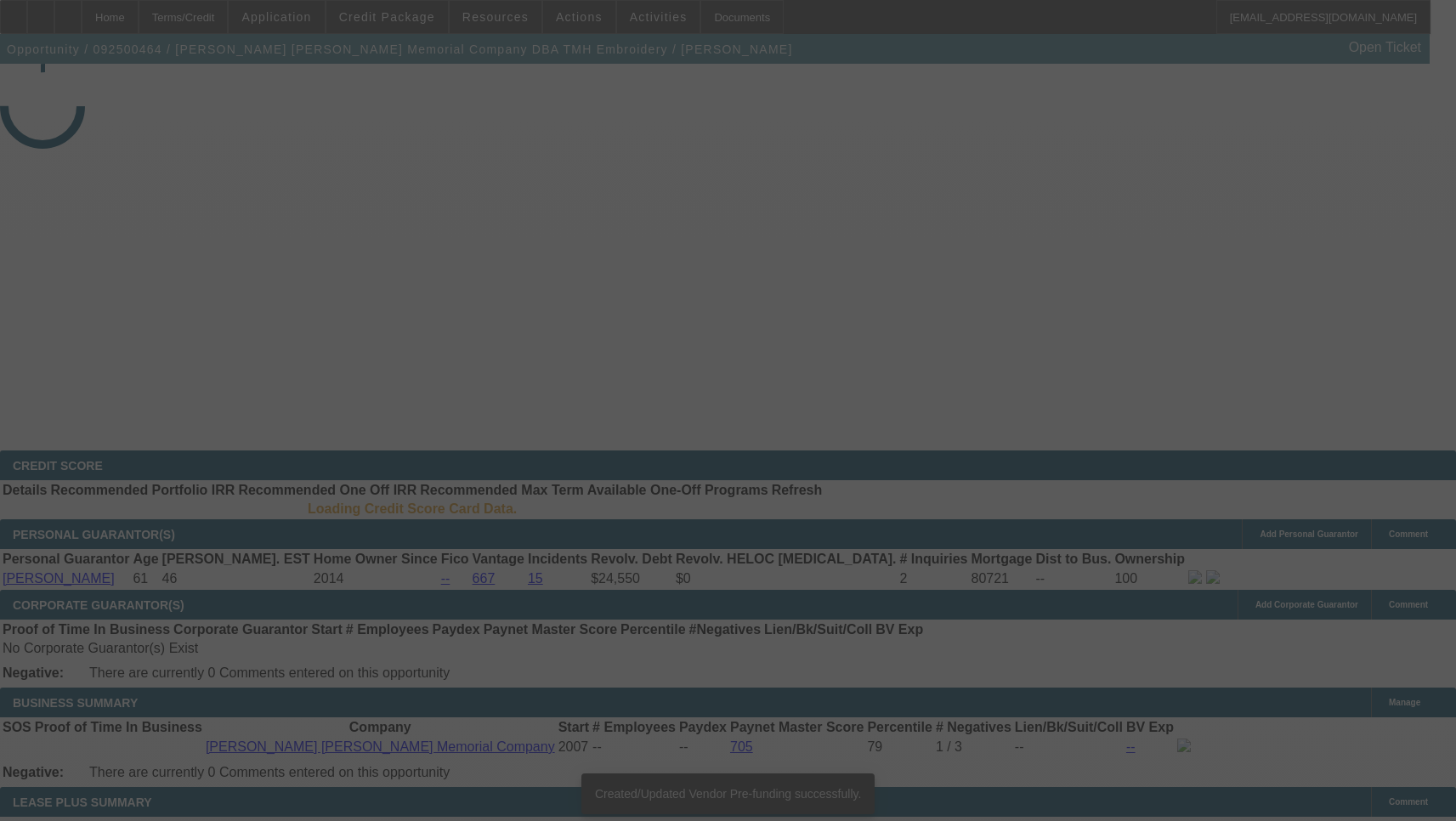
select select "4"
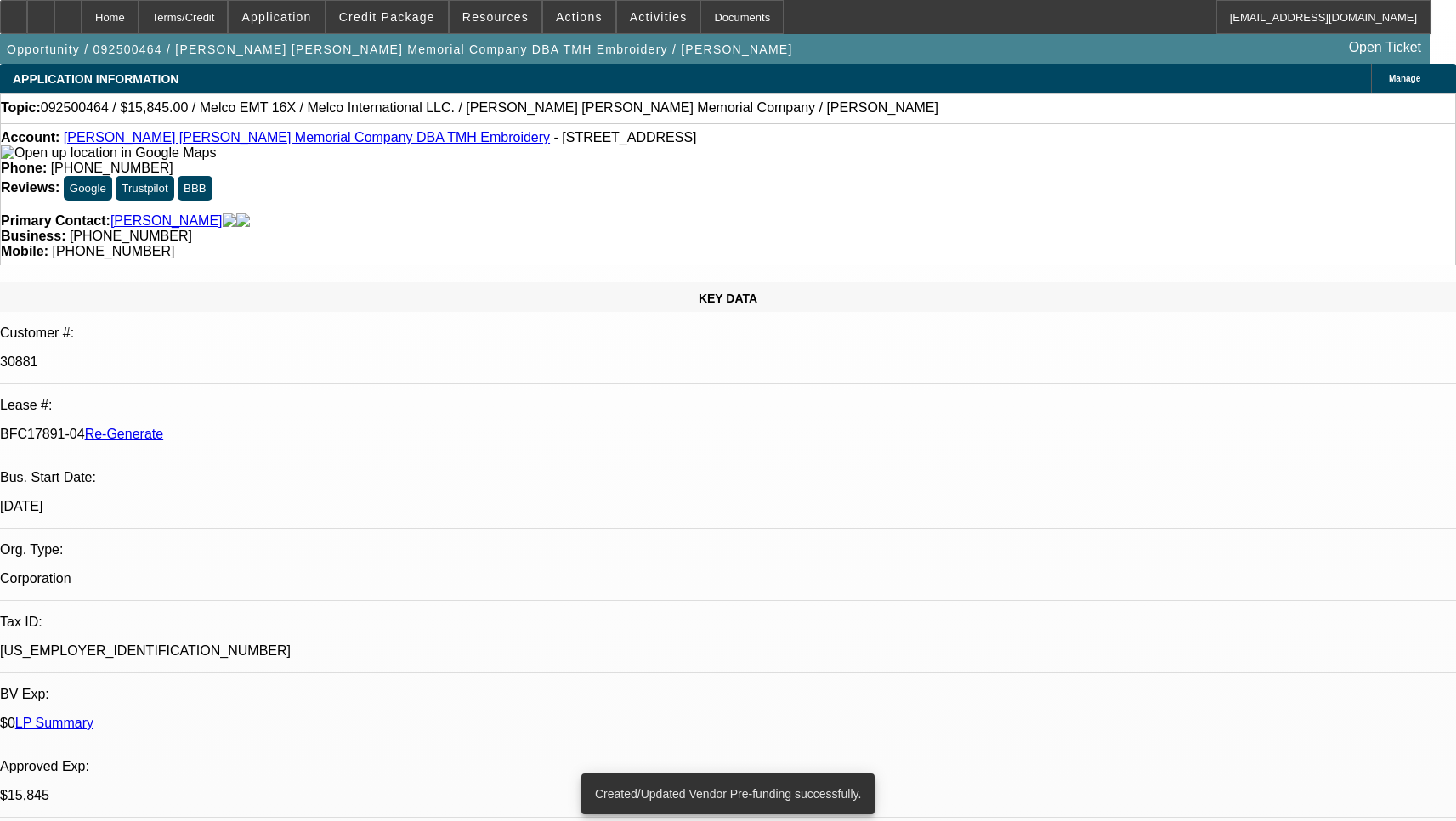
select select "0"
select select "2"
select select "0"
select select "6"
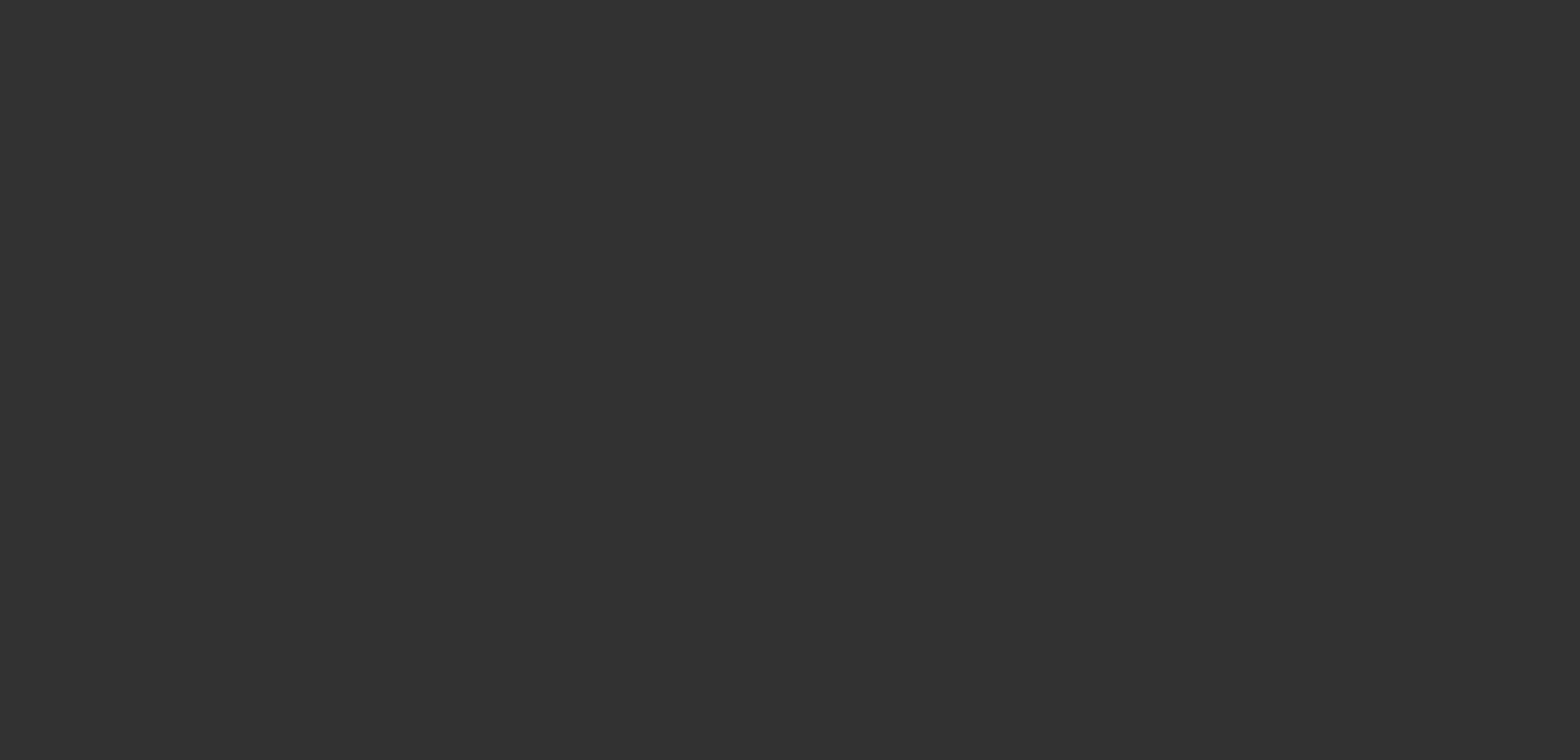
select select "4"
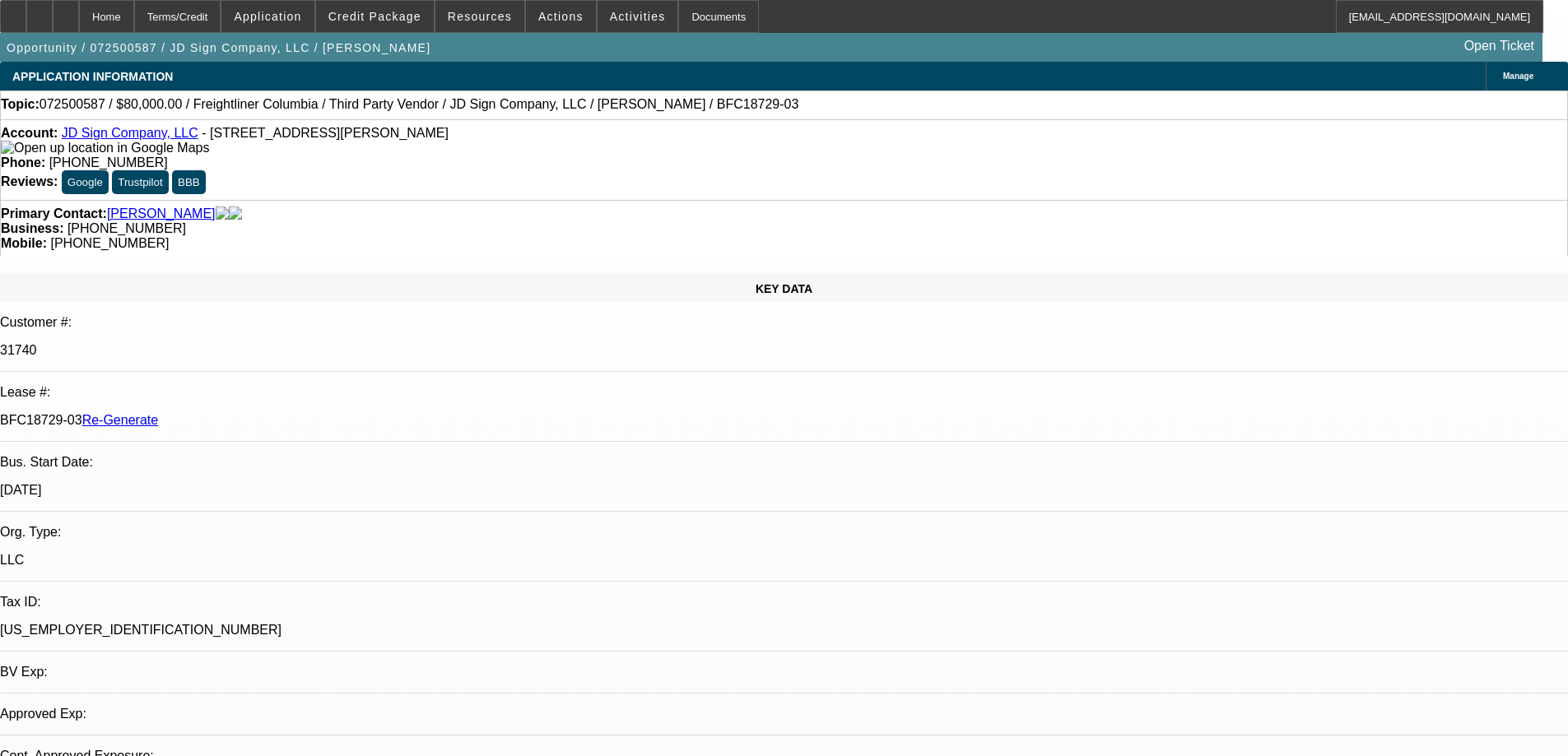
select select "0"
select select "2"
select select "0"
select select "6"
